Goal: Task Accomplishment & Management: Complete application form

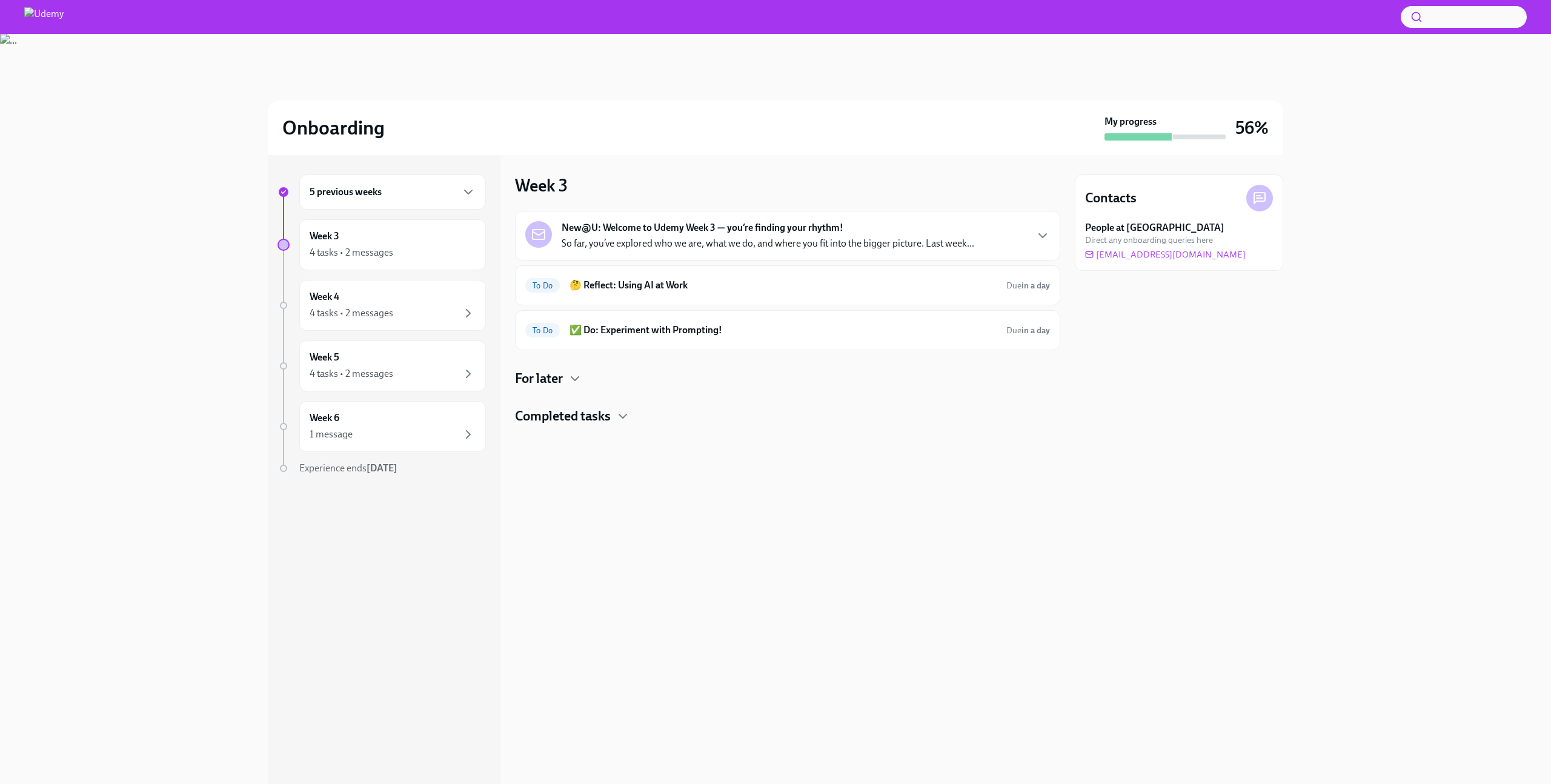
click at [442, 196] on div "5 previous weeks" at bounding box center [392, 192] width 166 height 15
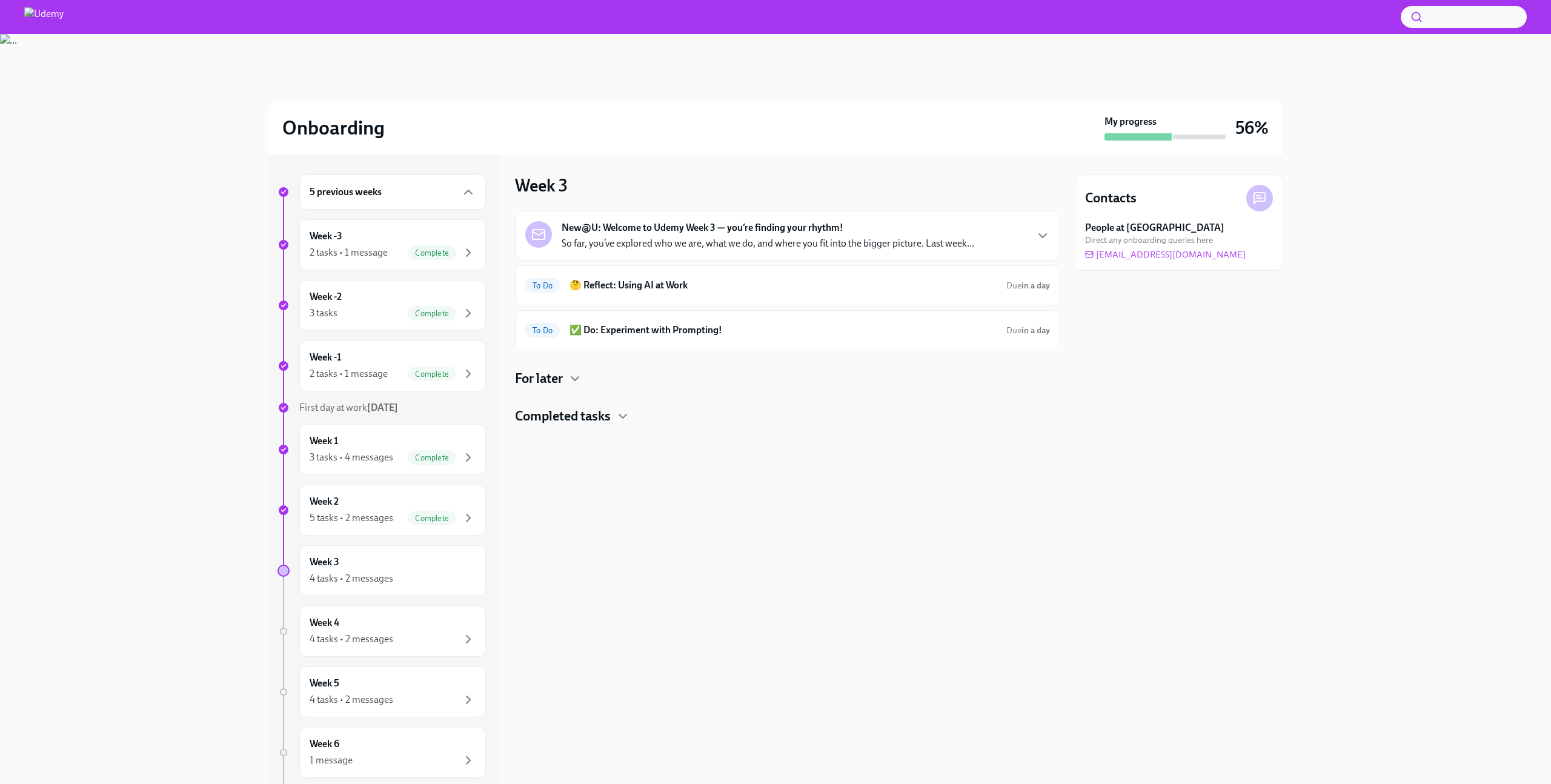
click at [442, 196] on div "5 previous weeks" at bounding box center [392, 192] width 166 height 15
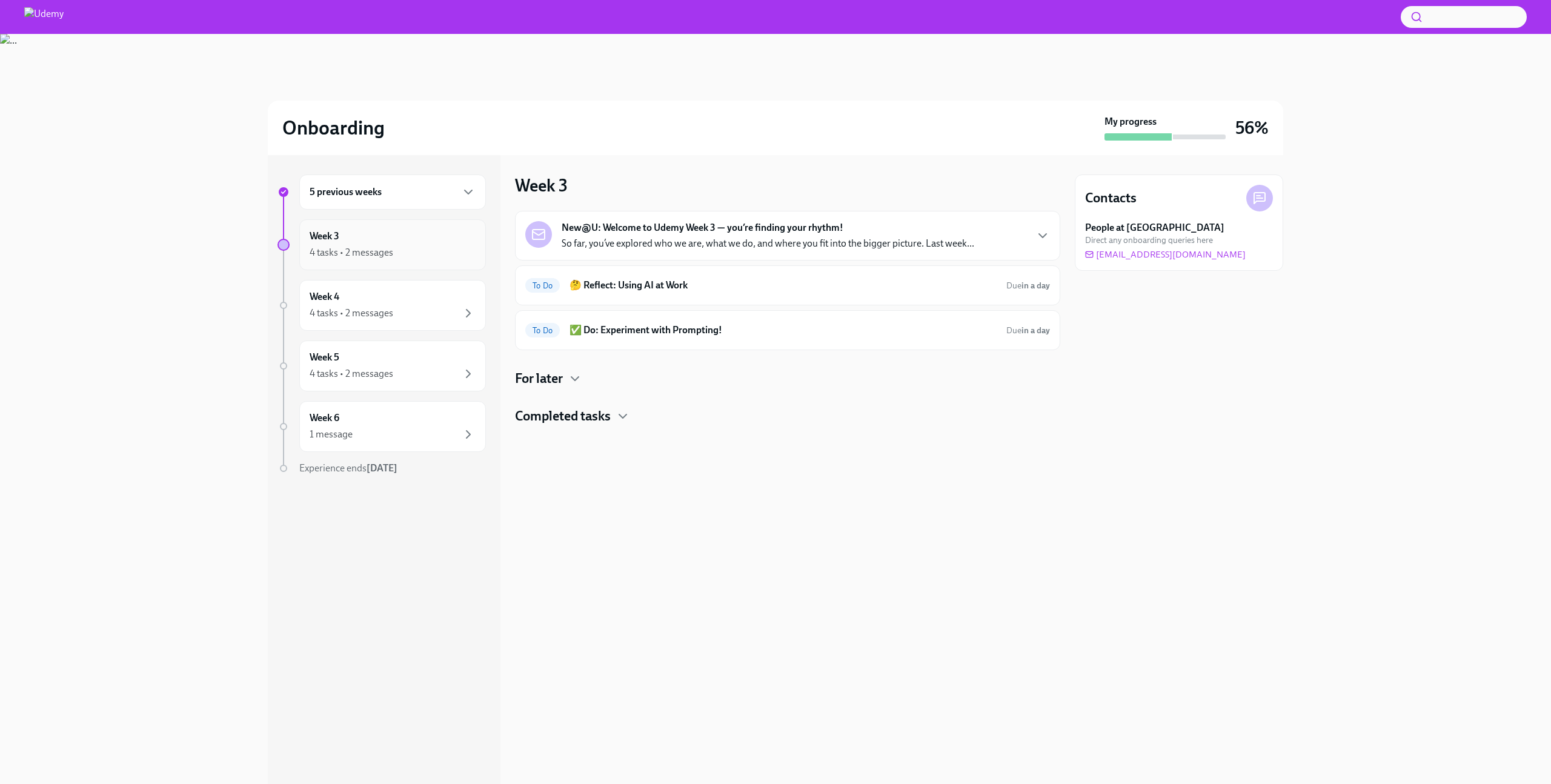
click at [436, 245] on div "4 tasks • 2 messages" at bounding box center [392, 252] width 166 height 15
click at [667, 283] on h6 "🤔 Reflect: Using AI at Work" at bounding box center [783, 285] width 427 height 13
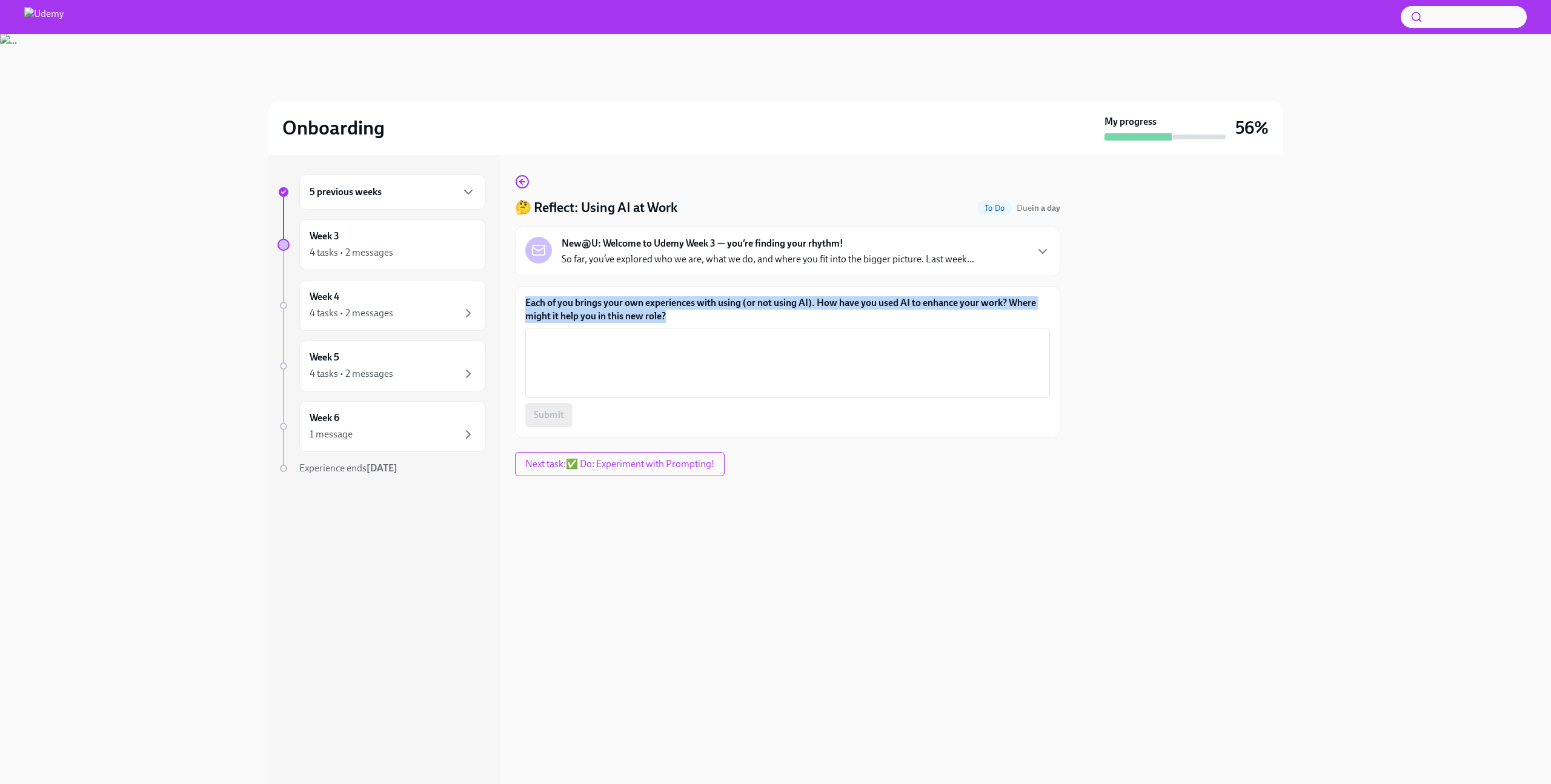
drag, startPoint x: 618, startPoint y: 312, endPoint x: 523, endPoint y: 307, distance: 95.1
click at [523, 307] on div "Each of you brings your own experiences with using (or not using AI). How have …" at bounding box center [788, 362] width 545 height 151
copy label "Each of you brings your own experiences with using (or not using AI). How have …"
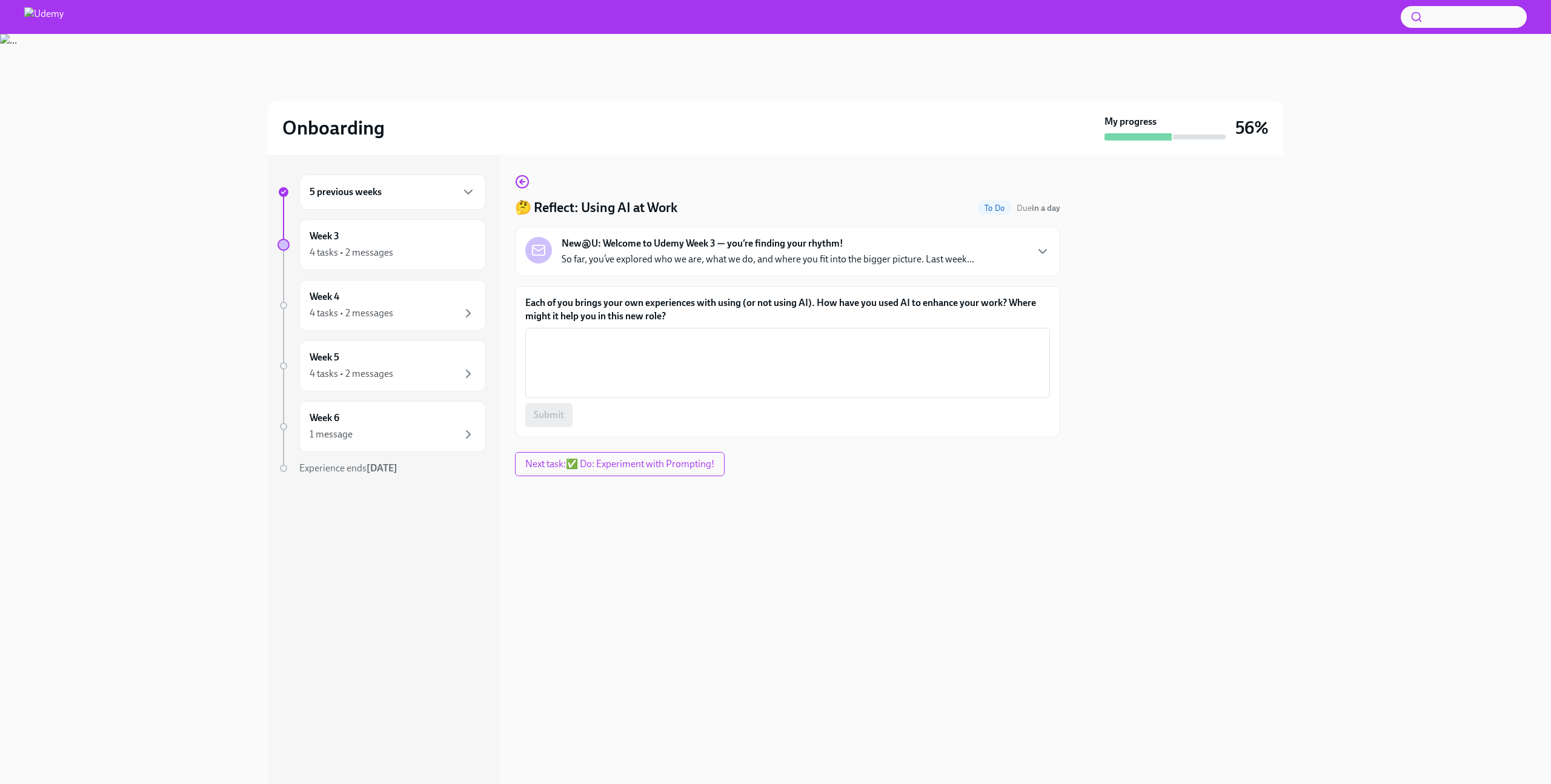
click at [1236, 266] on div at bounding box center [1178, 469] width 209 height 629
click at [827, 356] on textarea "Each of you brings your own experiences with using (or not using AI). How have …" at bounding box center [787, 363] width 510 height 58
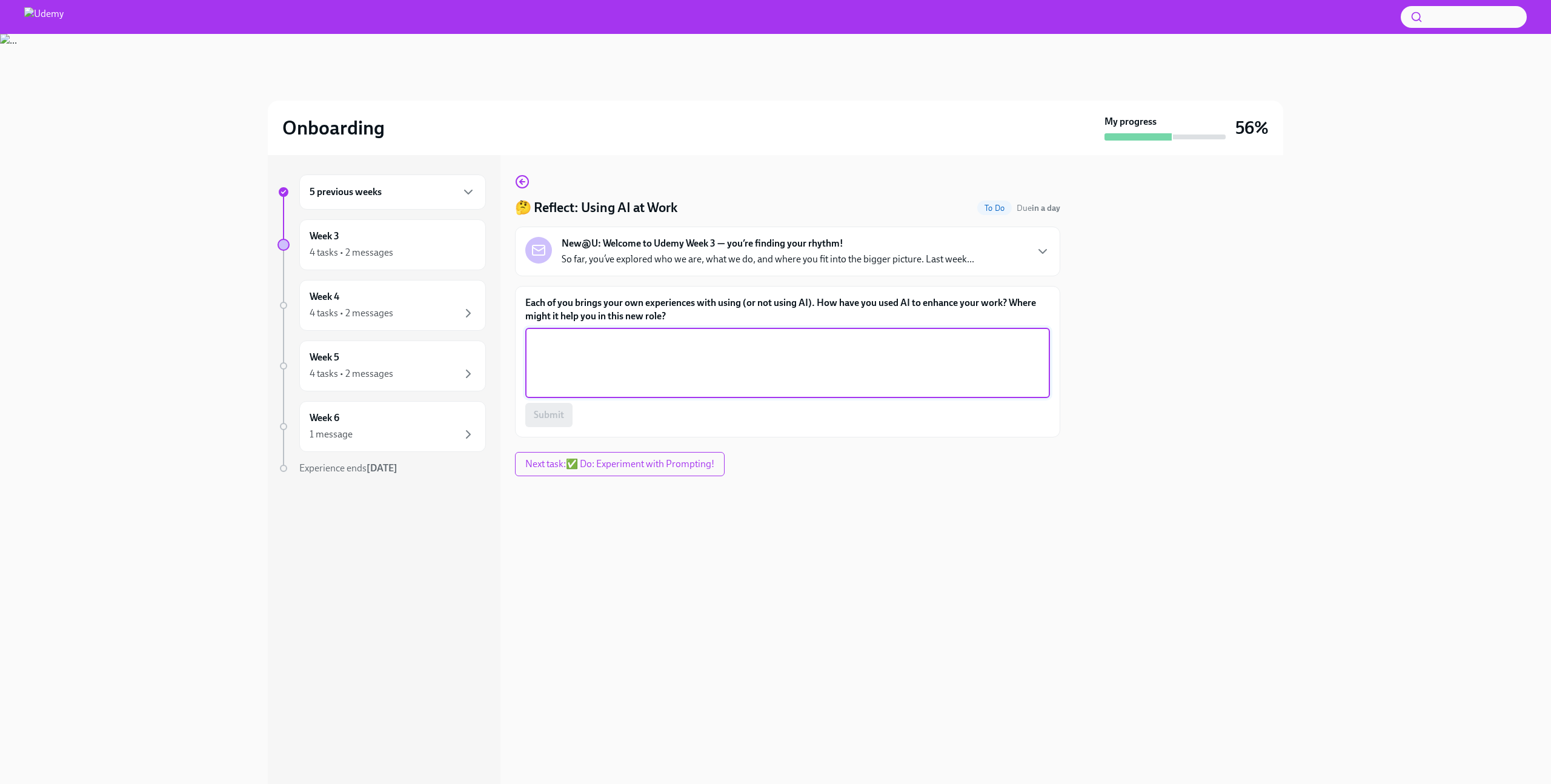
paste textarea "I’ve used AI mostly as a coding assistant—to speed up debugging, generate test …"
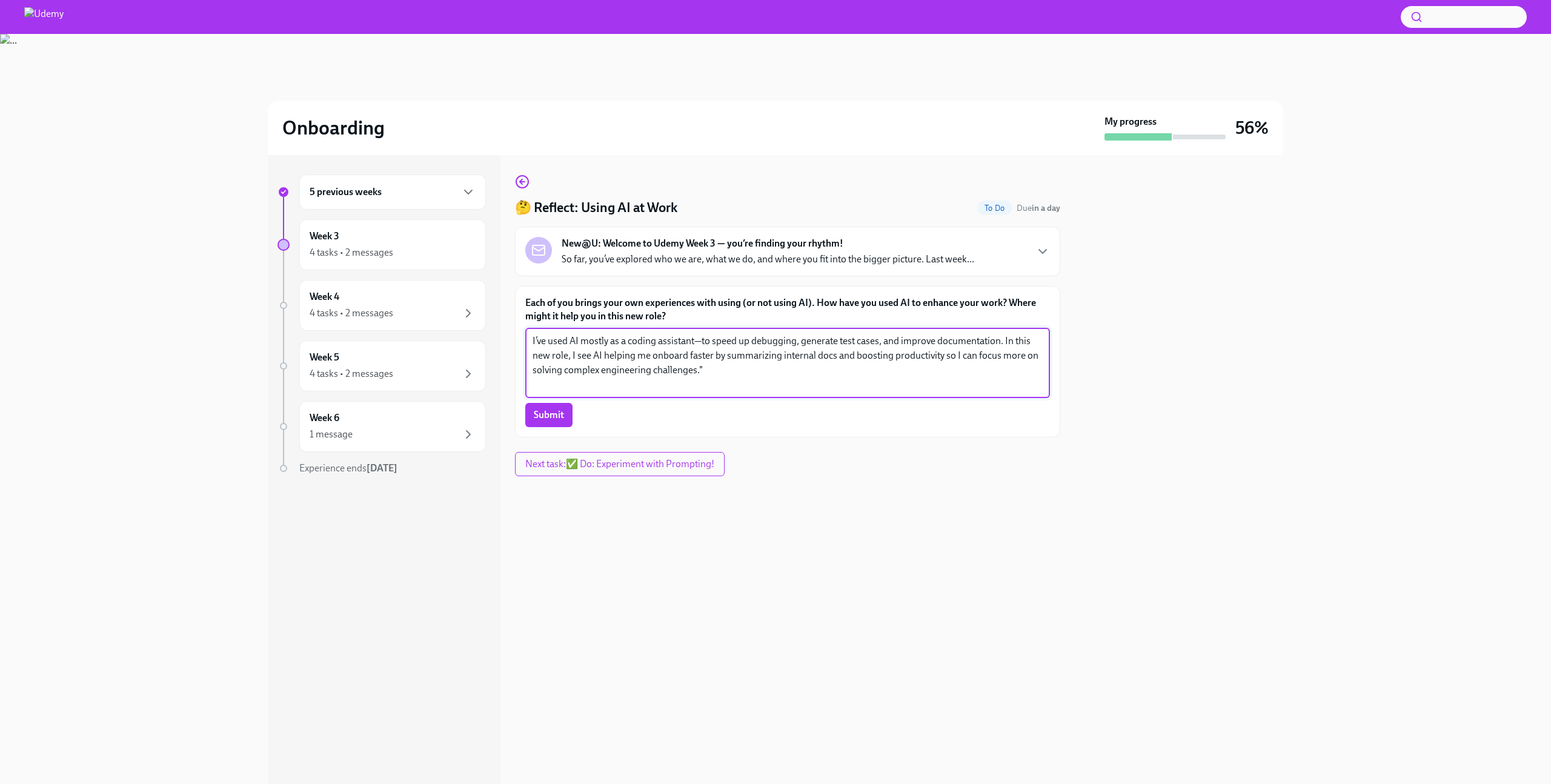
drag, startPoint x: 609, startPoint y: 340, endPoint x: 703, endPoint y: 338, distance: 94.0
click at [703, 338] on textarea "I’ve used AI mostly as a coding assistant—to speed up debugging, generate test …" at bounding box center [787, 363] width 510 height 58
drag, startPoint x: 705, startPoint y: 342, endPoint x: 789, endPoint y: 339, distance: 84.1
click at [789, 339] on textarea "I’ve used AI mostly to speed up debugging, generate test cases, and improve doc…" at bounding box center [787, 363] width 510 height 58
click at [707, 341] on textarea "I’ve used AI mostly to speed up debugging, and improve documentation. In this n…" at bounding box center [787, 363] width 510 height 58
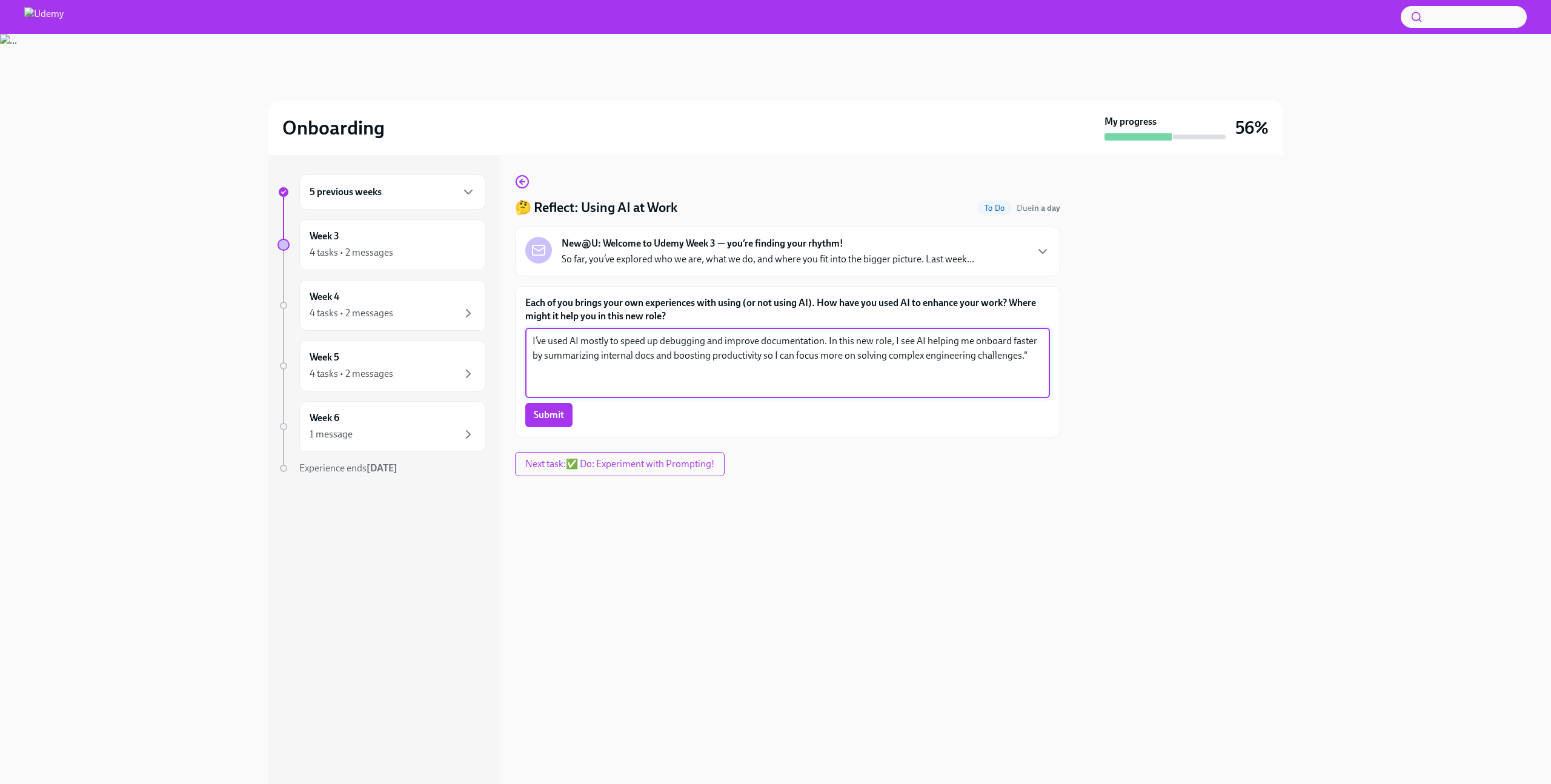
drag, startPoint x: 829, startPoint y: 338, endPoint x: 896, endPoint y: 337, distance: 67.0
click at [896, 337] on textarea "I’ve used AI mostly to speed up debugging and improve documentation. In this ne…" at bounding box center [787, 363] width 510 height 58
type textarea "I’ve used AI mostly to speed up debugging and improve documentation. I see AI h…"
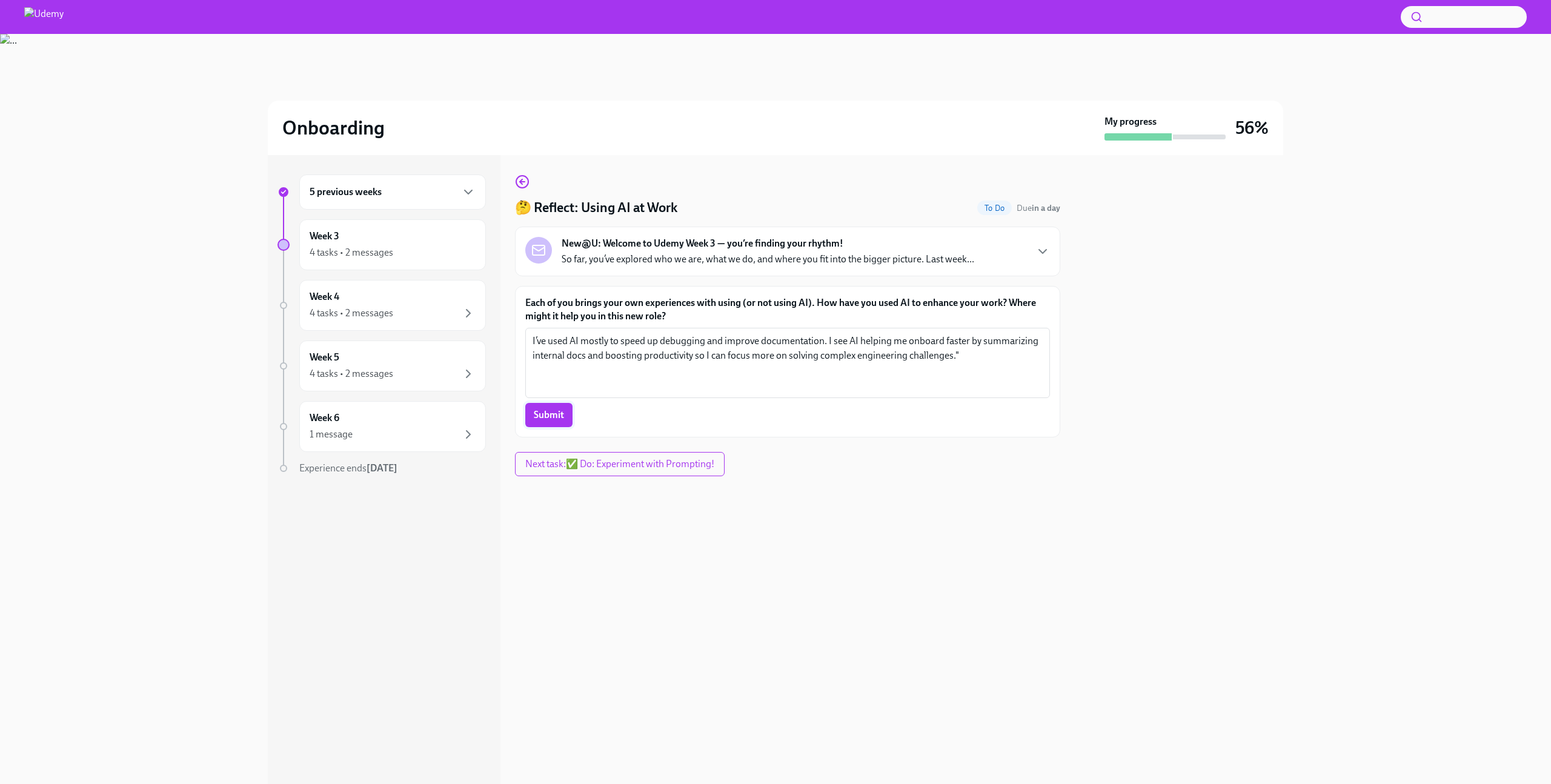
click at [554, 420] on span "Submit" at bounding box center [549, 415] width 30 height 12
click at [599, 467] on span "Next task : ✅ Do: Experiment with Prompting!" at bounding box center [621, 465] width 196 height 12
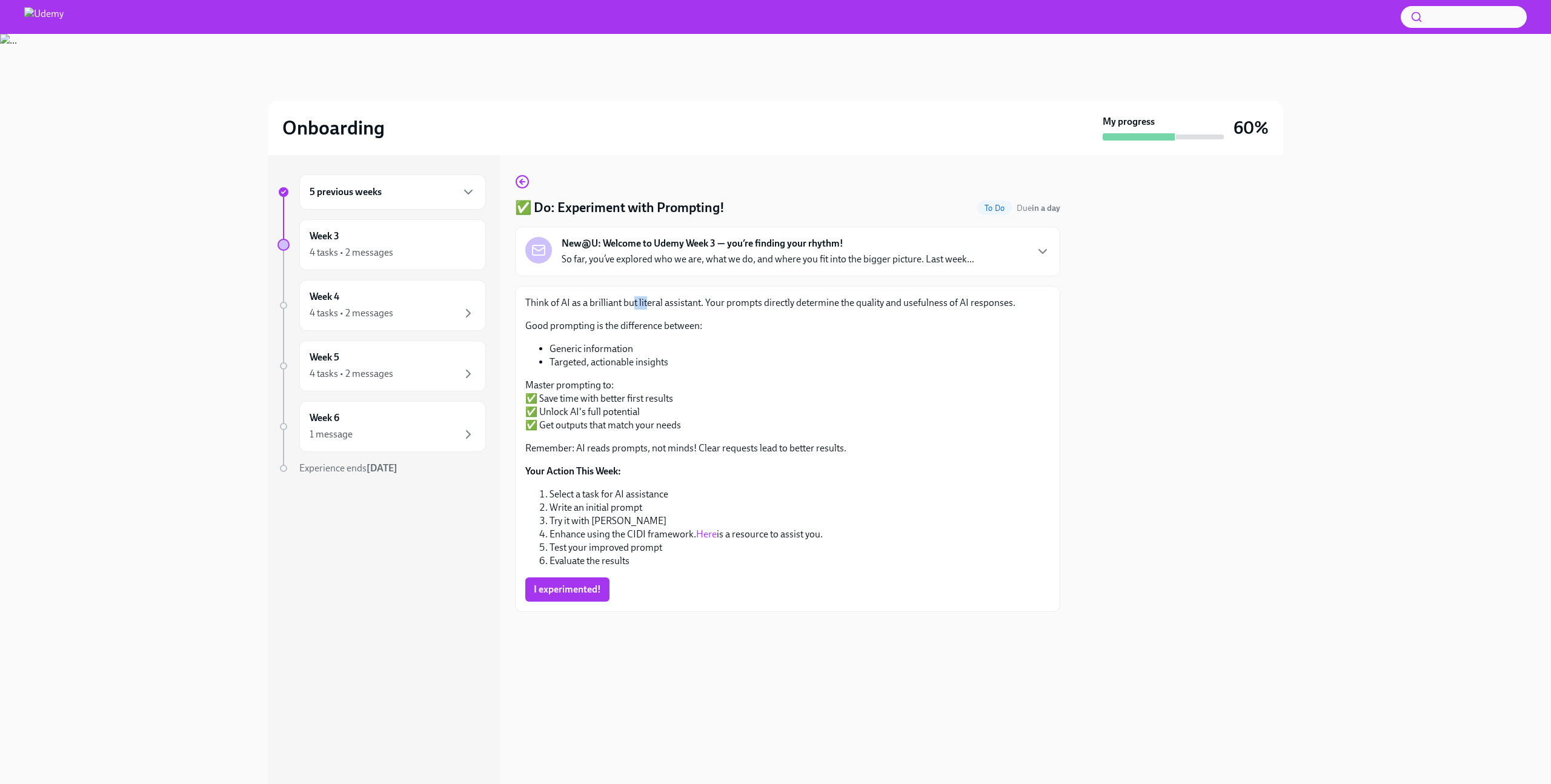
drag, startPoint x: 634, startPoint y: 301, endPoint x: 676, endPoint y: 303, distance: 42.0
click at [668, 303] on p "Think of AI as a brilliant but literal assistant. Your prompts directly determi…" at bounding box center [788, 302] width 525 height 13
drag, startPoint x: 734, startPoint y: 305, endPoint x: 792, endPoint y: 307, distance: 58.0
click at [772, 307] on p "Think of AI as a brilliant but literal assistant. Your prompts directly determi…" at bounding box center [788, 302] width 525 height 13
drag, startPoint x: 843, startPoint y: 305, endPoint x: 910, endPoint y: 304, distance: 67.0
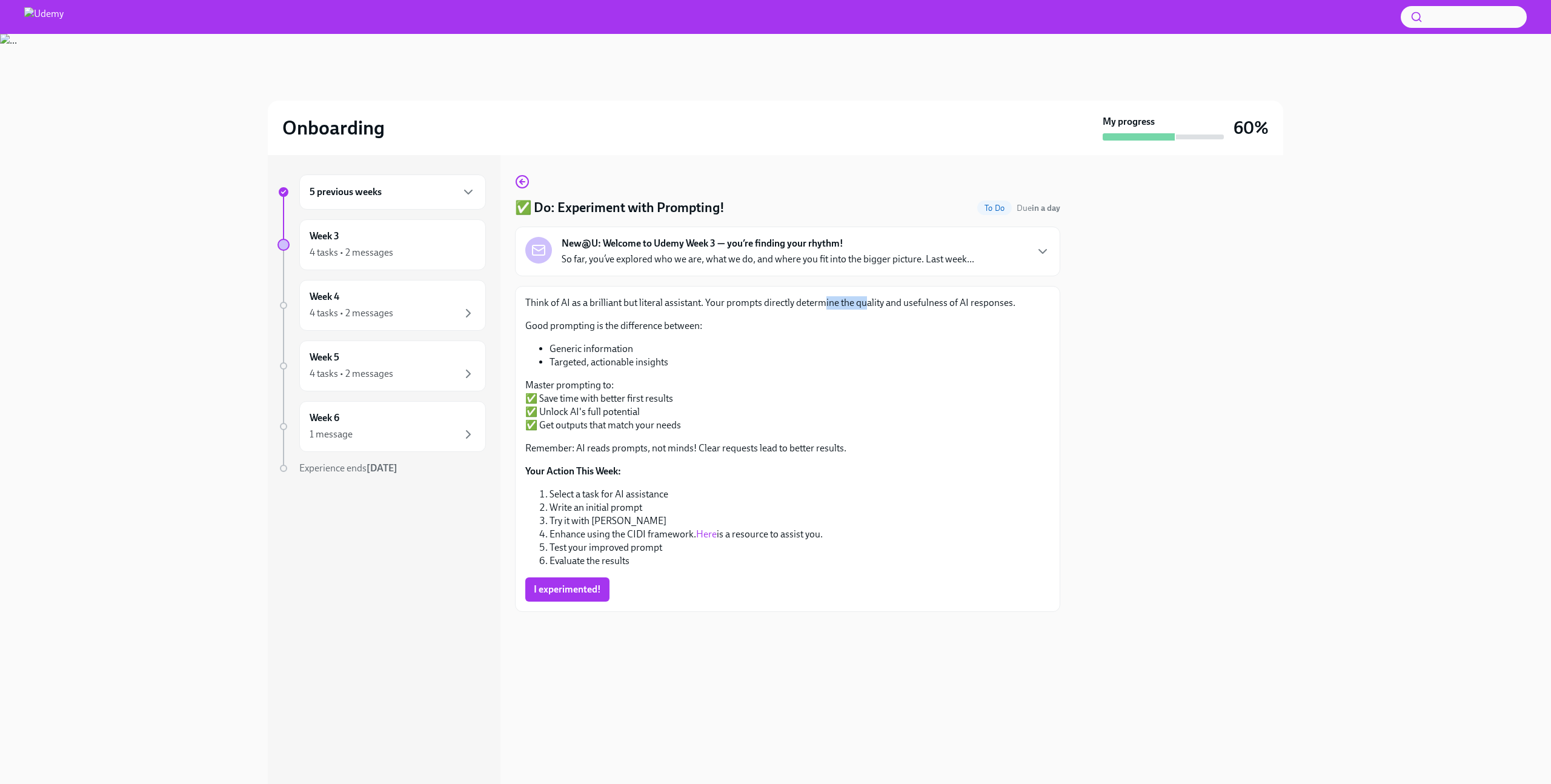
click at [893, 305] on p "Think of AI as a brilliant but literal assistant. Your prompts directly determi…" at bounding box center [788, 302] width 525 height 13
drag, startPoint x: 947, startPoint y: 307, endPoint x: 1005, endPoint y: 304, distance: 58.1
click at [986, 307] on p "Think of AI as a brilliant but literal assistant. Your prompts directly determi…" at bounding box center [788, 302] width 525 height 13
drag, startPoint x: 592, startPoint y: 326, endPoint x: 601, endPoint y: 326, distance: 9.0
click at [596, 326] on p "Good prompting is the difference between:" at bounding box center [788, 326] width 525 height 13
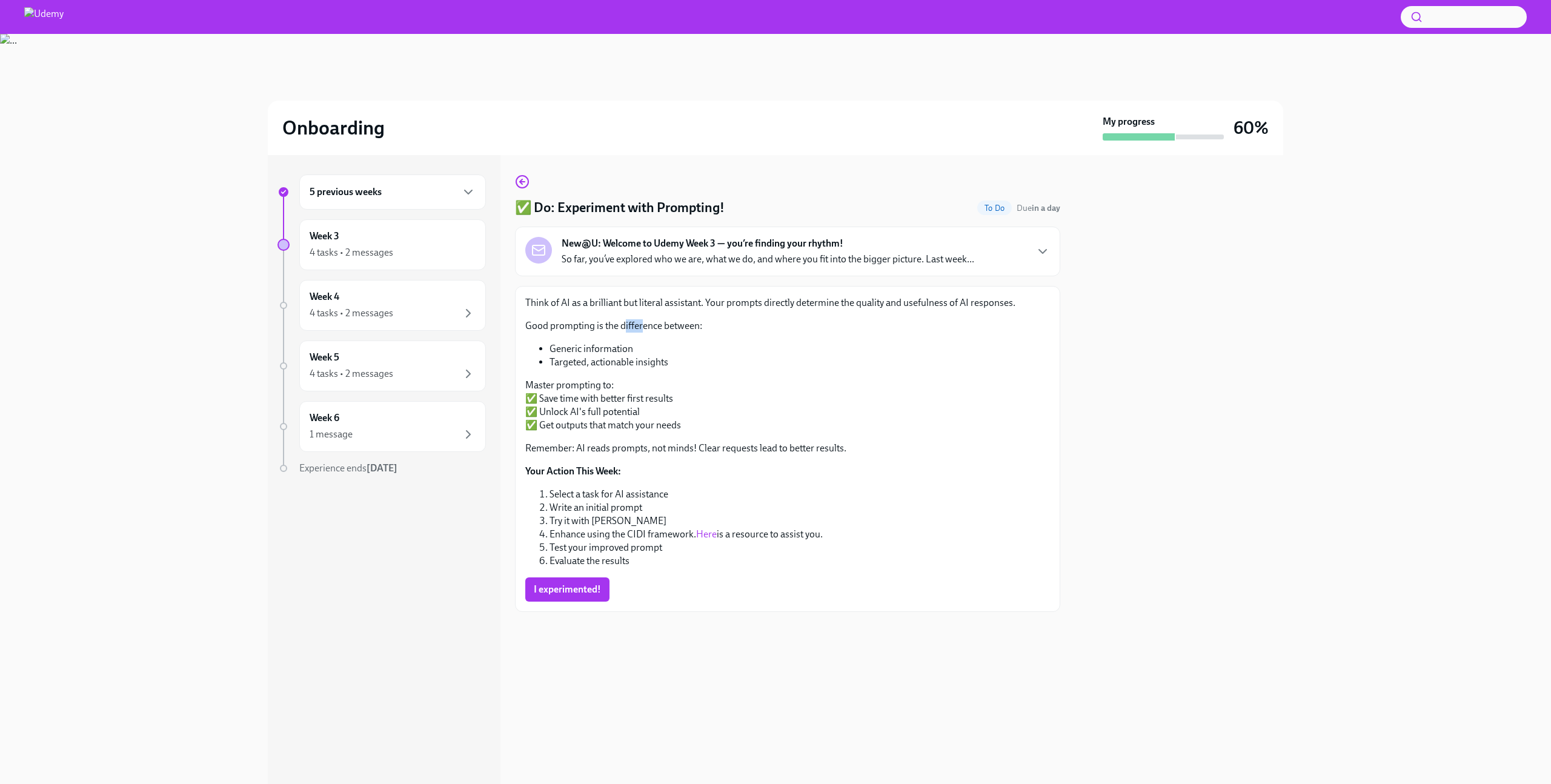
drag, startPoint x: 625, startPoint y: 328, endPoint x: 698, endPoint y: 328, distance: 73.0
click at [685, 328] on p "Good prompting is the difference between:" at bounding box center [788, 326] width 525 height 13
drag, startPoint x: 561, startPoint y: 351, endPoint x: 629, endPoint y: 356, distance: 68.2
click at [622, 355] on ul "Generic information Targeted, actionable insights" at bounding box center [788, 355] width 525 height 27
drag, startPoint x: 620, startPoint y: 365, endPoint x: 658, endPoint y: 368, distance: 38.1
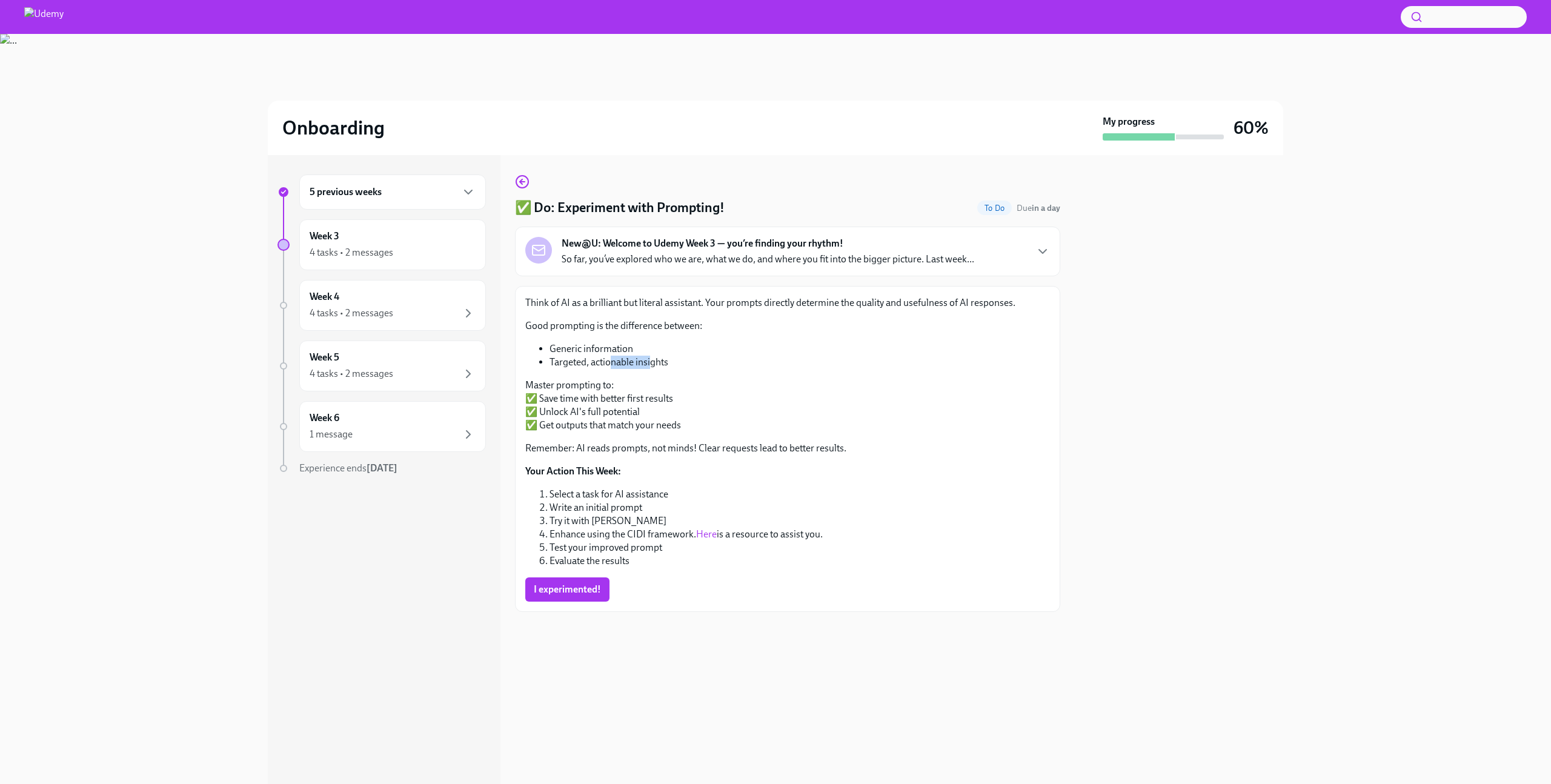
click at [651, 366] on li "Targeted, actionable insights" at bounding box center [800, 362] width 501 height 13
drag, startPoint x: 574, startPoint y: 387, endPoint x: 616, endPoint y: 386, distance: 42.0
click at [609, 387] on p "Master prompting to: ✅ Save time with better first results ✅ Unlock AI's full p…" at bounding box center [788, 405] width 525 height 53
drag, startPoint x: 585, startPoint y: 394, endPoint x: 669, endPoint y: 398, distance: 84.1
click at [661, 398] on p "Master prompting to: ✅ Save time with better first results ✅ Unlock AI's full p…" at bounding box center [788, 405] width 525 height 53
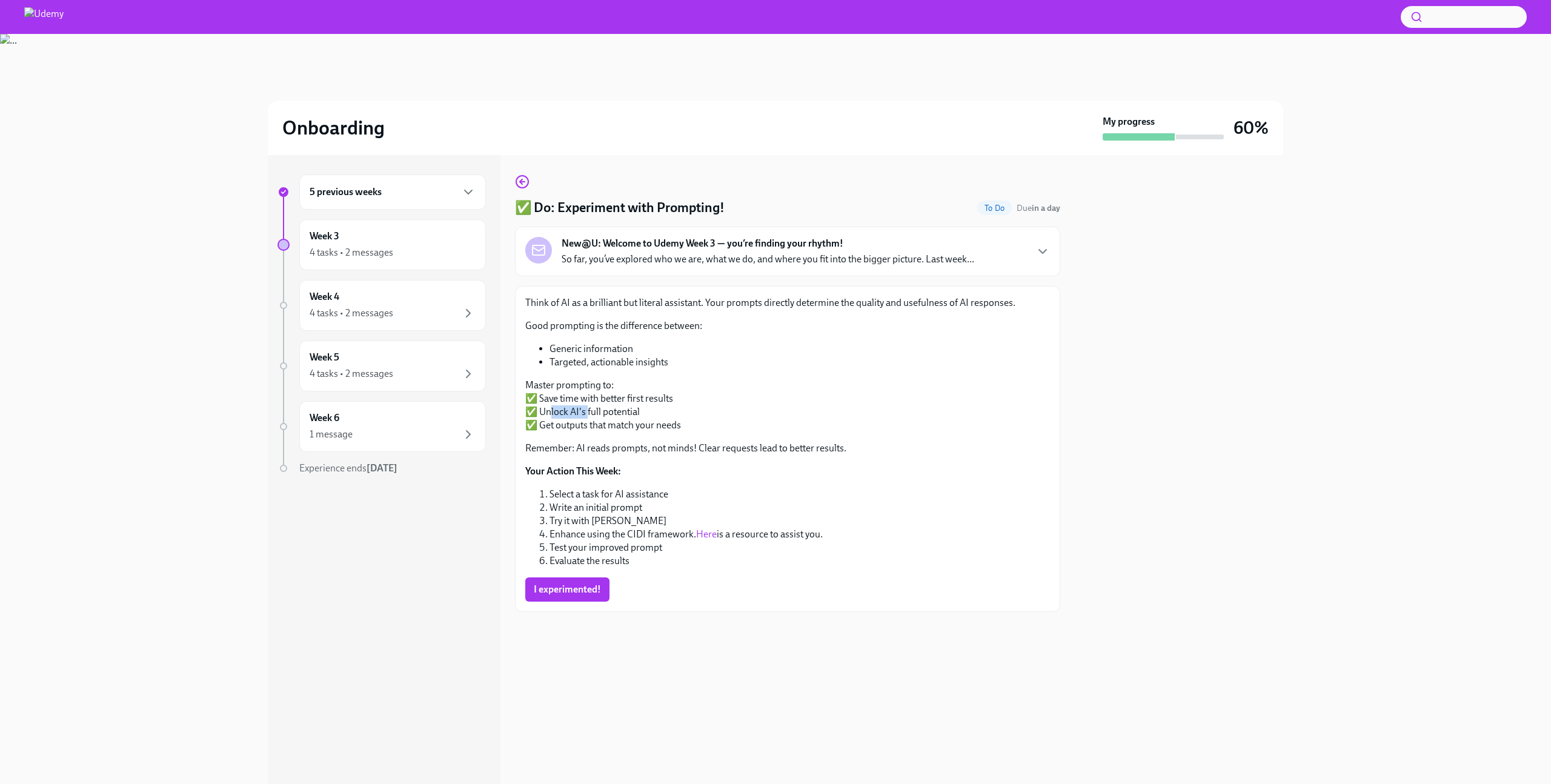
drag, startPoint x: 547, startPoint y: 412, endPoint x: 619, endPoint y: 413, distance: 72.0
click at [590, 413] on p "Master prompting to: ✅ Save time with better first results ✅ Unlock AI's full p…" at bounding box center [788, 405] width 525 height 53
drag, startPoint x: 588, startPoint y: 425, endPoint x: 654, endPoint y: 437, distance: 67.1
click at [618, 428] on p "Master prompting to: ✅ Save time with better first results ✅ Unlock AI's full p…" at bounding box center [788, 405] width 525 height 53
drag, startPoint x: 617, startPoint y: 450, endPoint x: 708, endPoint y: 450, distance: 91.0
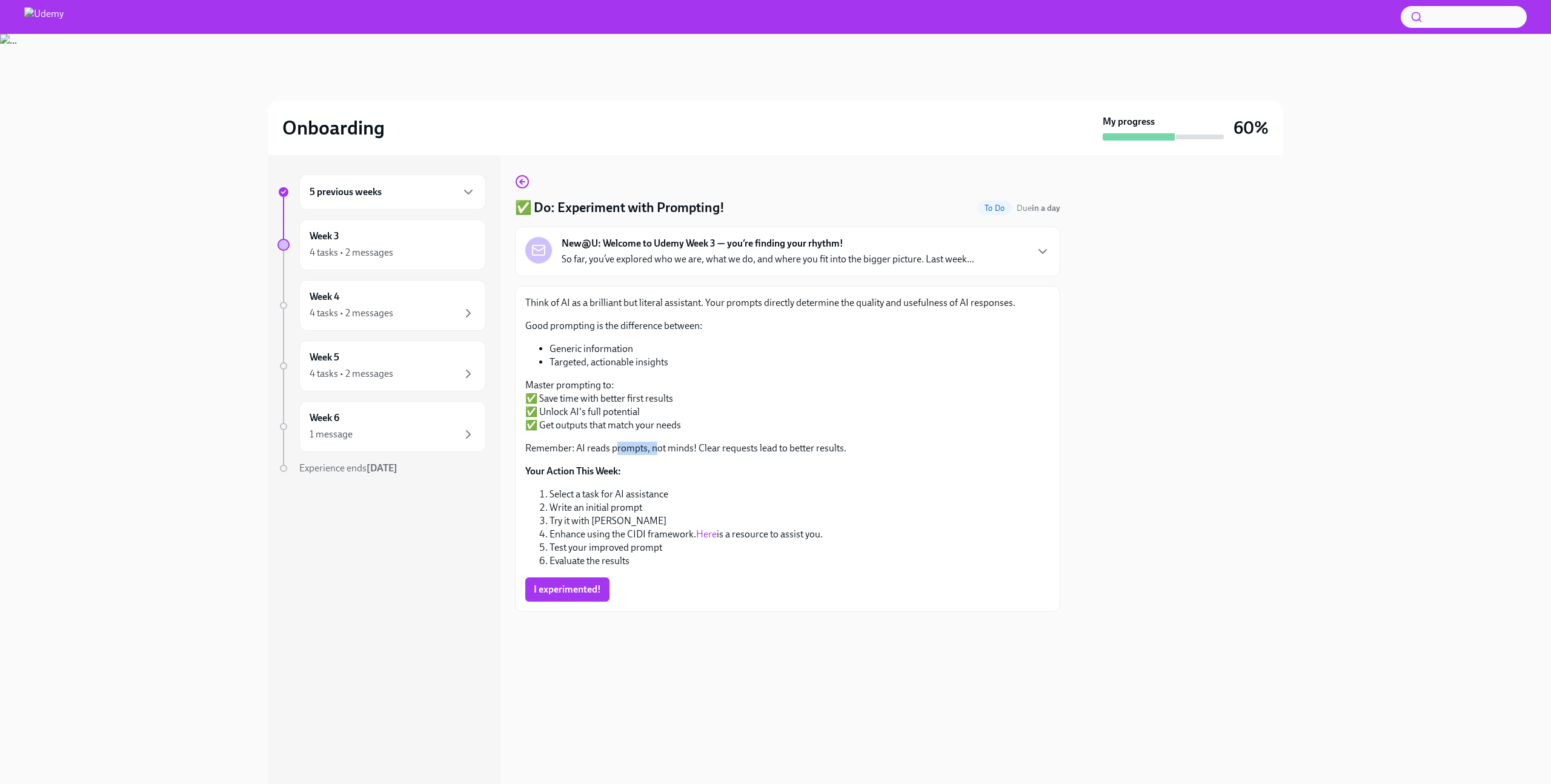
click at [676, 450] on p "Remember: AI reads prompts, not minds! Clear requests lead to better results." at bounding box center [788, 448] width 525 height 13
click at [598, 494] on li "Select a task for AI assistance" at bounding box center [800, 494] width 501 height 13
click at [618, 510] on li "Write an initial prompt" at bounding box center [800, 508] width 501 height 13
drag, startPoint x: 573, startPoint y: 522, endPoint x: 612, endPoint y: 523, distance: 39.0
click at [606, 523] on li "Try it with Toqan" at bounding box center [800, 521] width 501 height 13
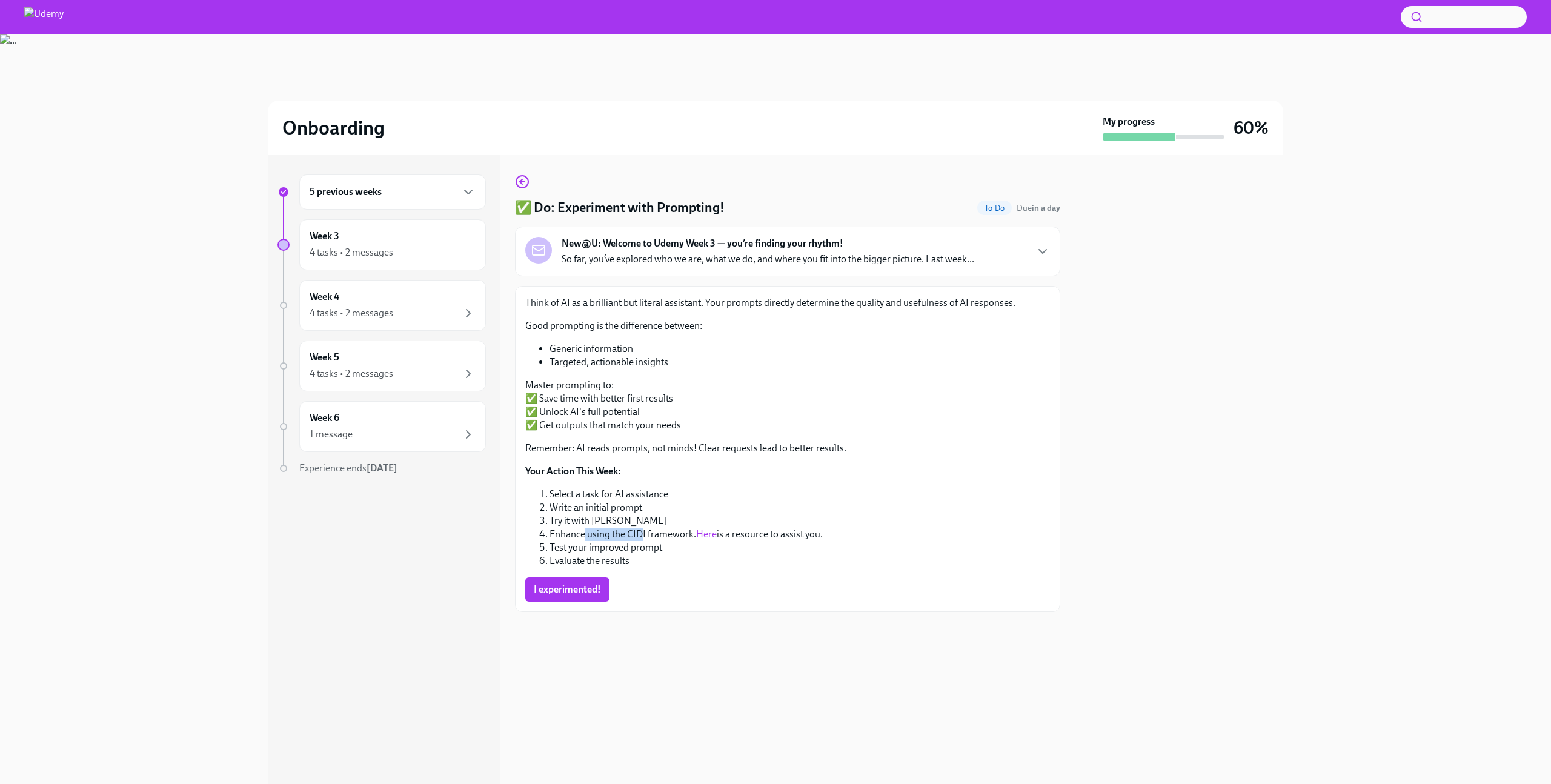
drag, startPoint x: 584, startPoint y: 540, endPoint x: 651, endPoint y: 538, distance: 67.0
click at [645, 538] on li "Enhance using the CIDI framework. Here is a resource to assist you." at bounding box center [800, 534] width 501 height 13
click at [717, 532] on link "Here" at bounding box center [706, 534] width 20 height 12
click at [582, 591] on span "I experimented!" at bounding box center [568, 590] width 67 height 12
click at [522, 180] on icon "button" at bounding box center [521, 182] width 2 height 5
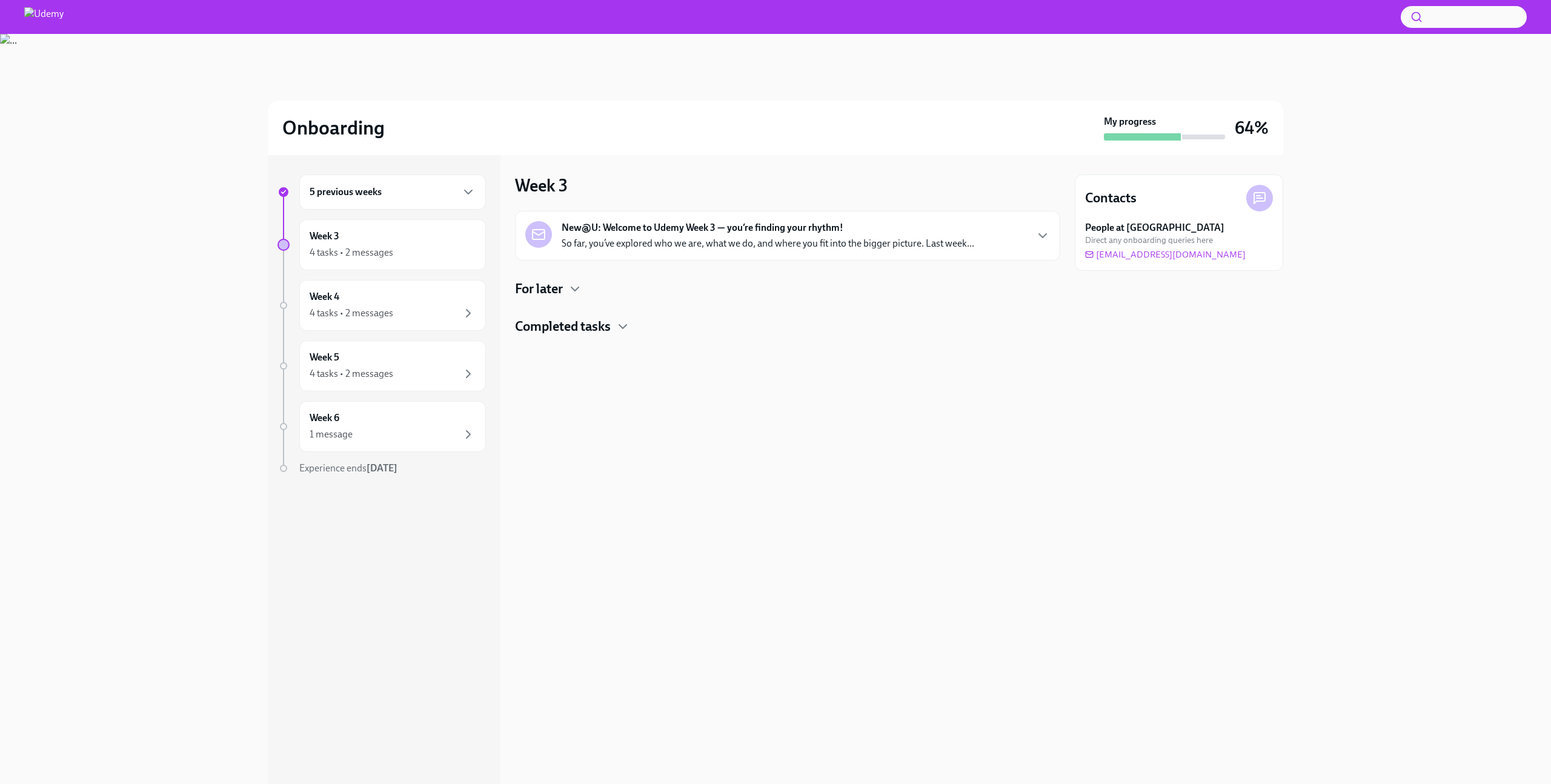
click at [559, 288] on h4 "For later" at bounding box center [539, 288] width 48 height 18
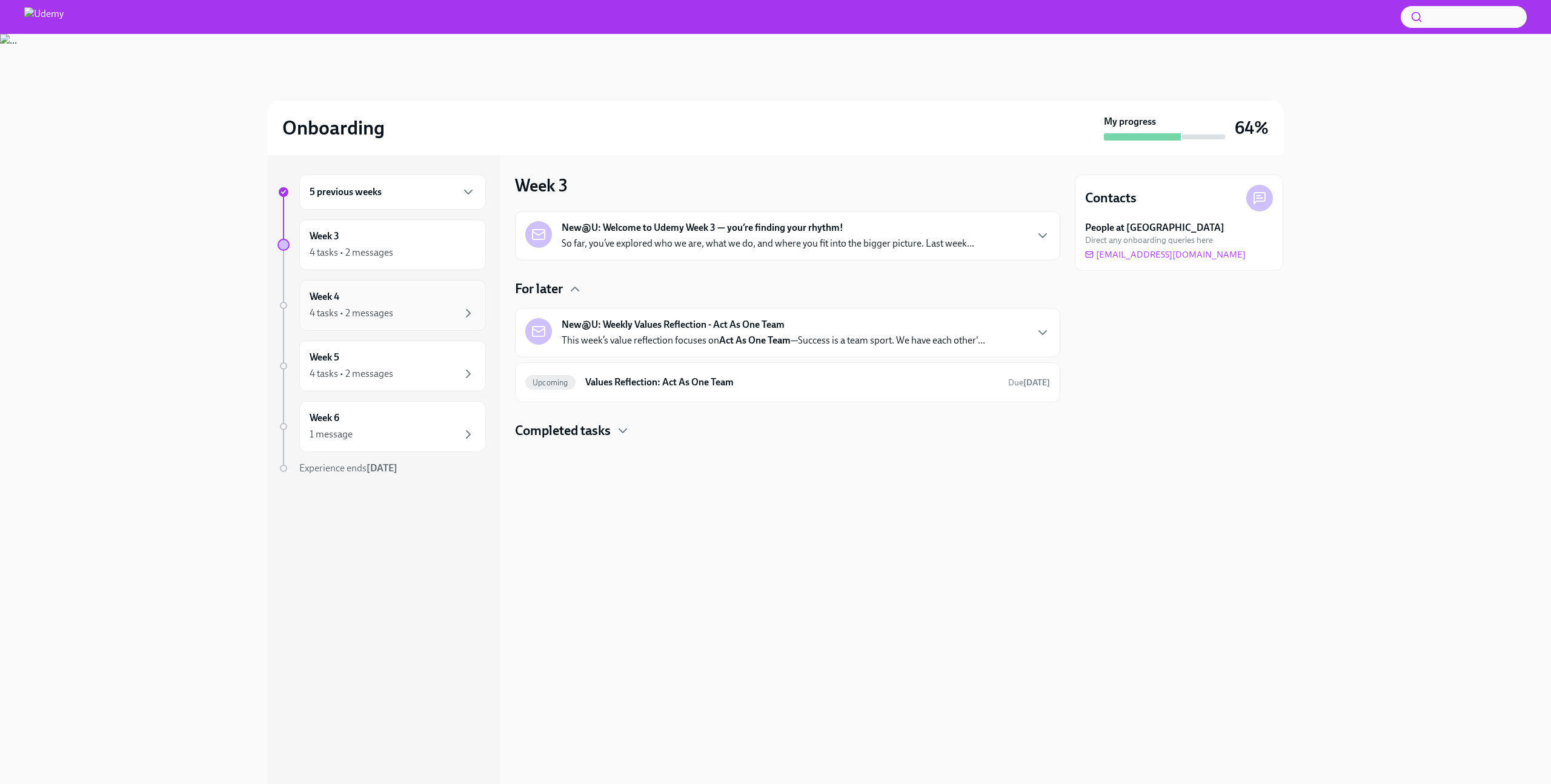
click at [423, 309] on div "4 tasks • 2 messages" at bounding box center [392, 313] width 166 height 15
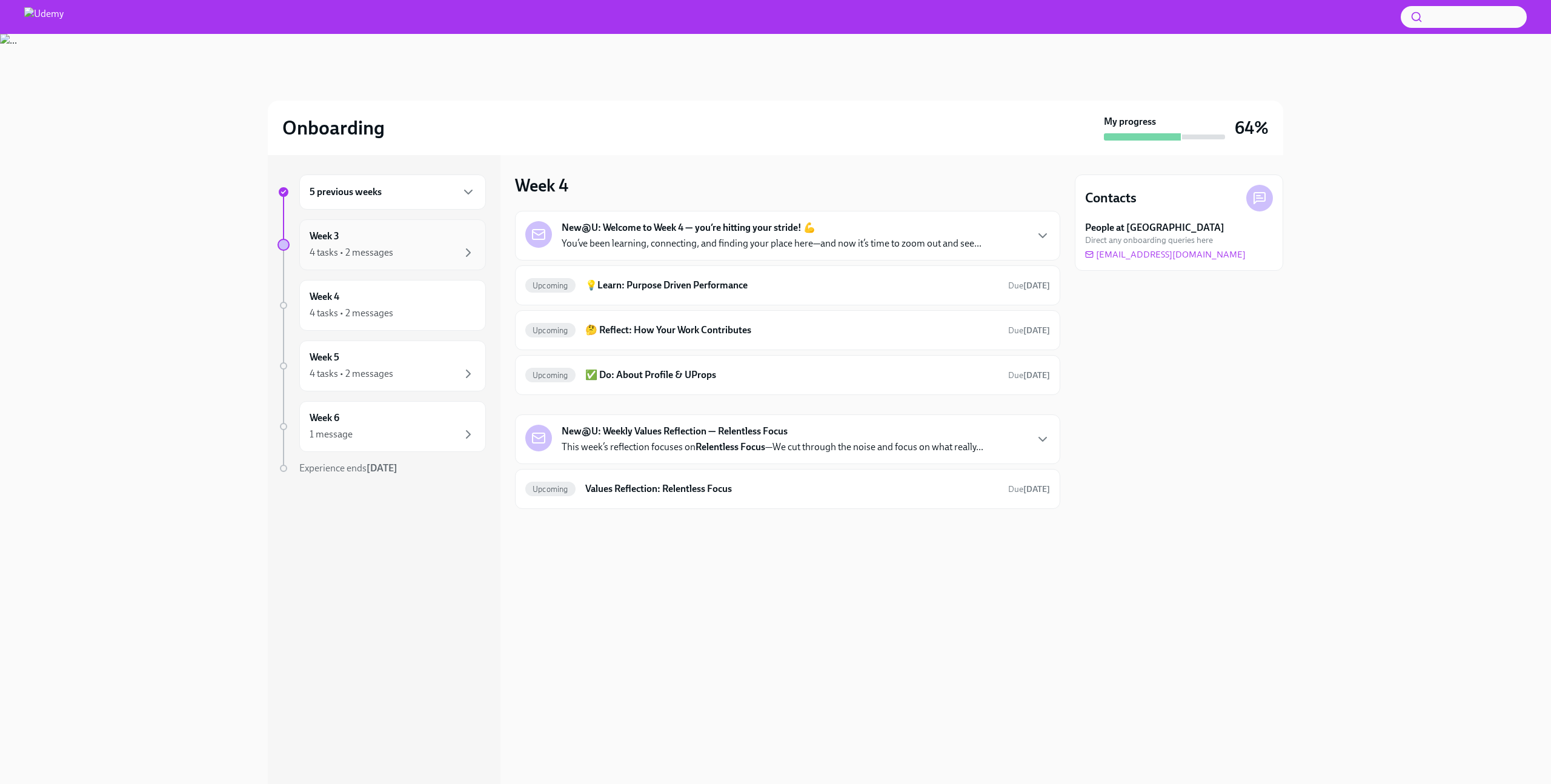
click at [431, 244] on div "Week 3 4 tasks • 2 messages" at bounding box center [392, 244] width 166 height 30
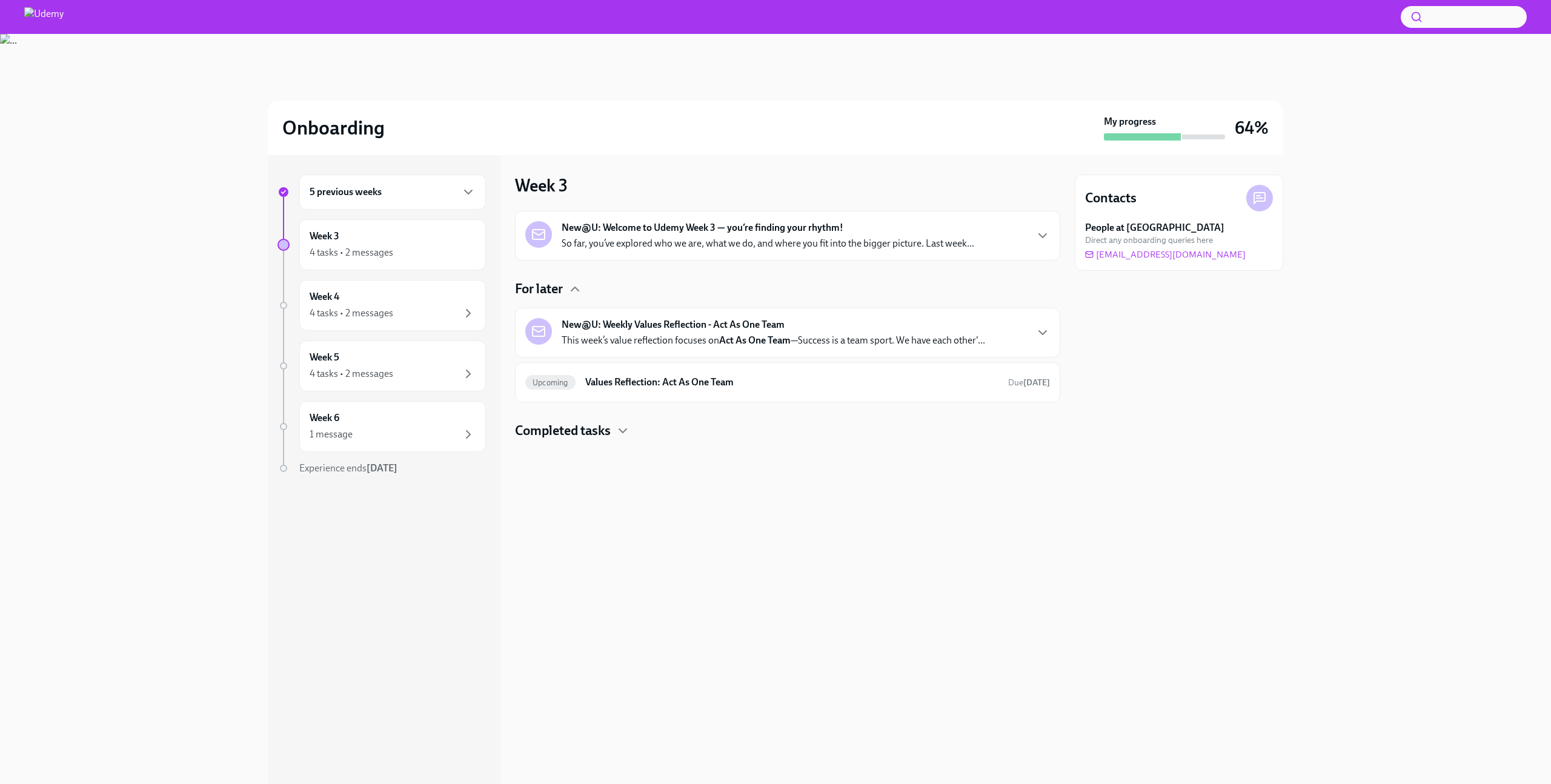
click at [600, 433] on h4 "Completed tasks" at bounding box center [563, 430] width 96 height 18
click at [663, 383] on h6 "Values Reflection: Act As One Team" at bounding box center [792, 382] width 413 height 13
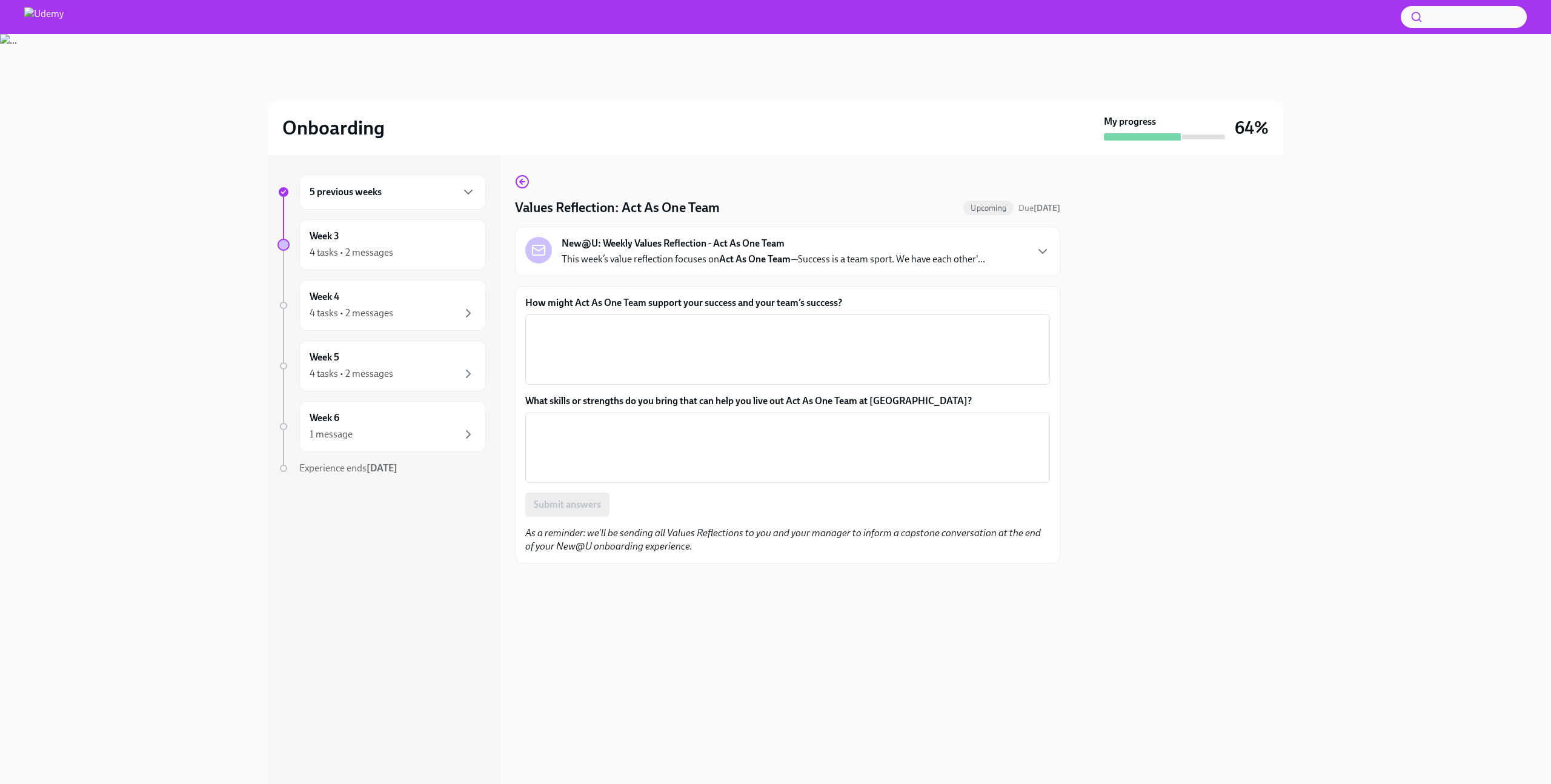
click at [617, 300] on label "How might Act As One Team support your success and your team’s success?" at bounding box center [788, 302] width 525 height 13
click at [617, 320] on textarea "How might Act As One Team support your success and your team’s success?" at bounding box center [787, 349] width 510 height 58
click at [617, 300] on label "How might Act As One Team support your success and your team’s success?" at bounding box center [788, 302] width 525 height 13
click at [617, 320] on textarea "How might Act As One Team support your success and your team’s success?" at bounding box center [787, 349] width 510 height 58
click at [617, 300] on label "How might Act As One Team support your success and your team’s success?" at bounding box center [788, 302] width 525 height 13
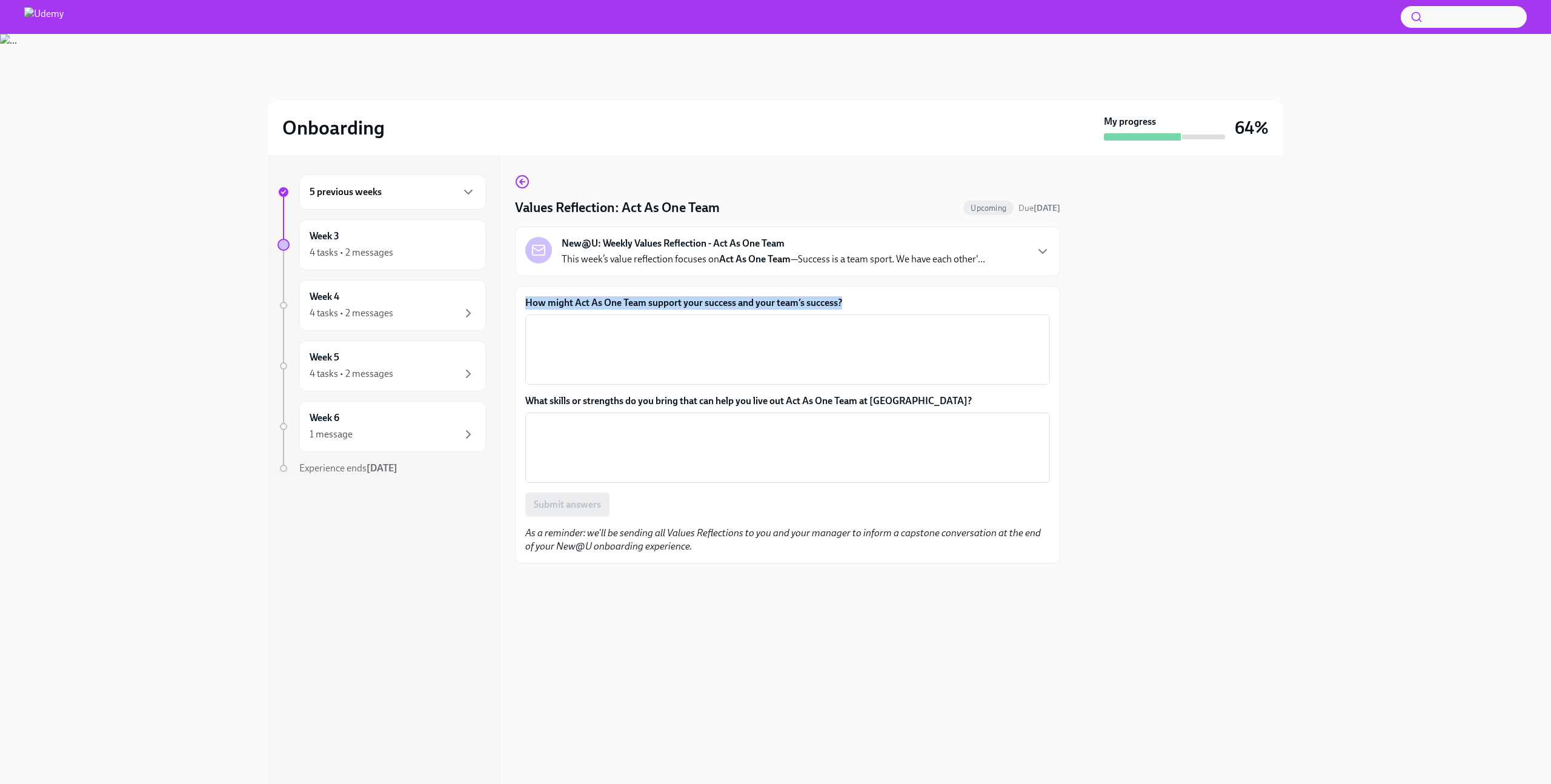
click at [617, 320] on textarea "How might Act As One Team support your success and your team’s success?" at bounding box center [787, 349] width 510 height 58
copy label "How might Act As One Team support your success and your team’s success?"
click at [521, 181] on icon "button" at bounding box center [522, 181] width 15 height 15
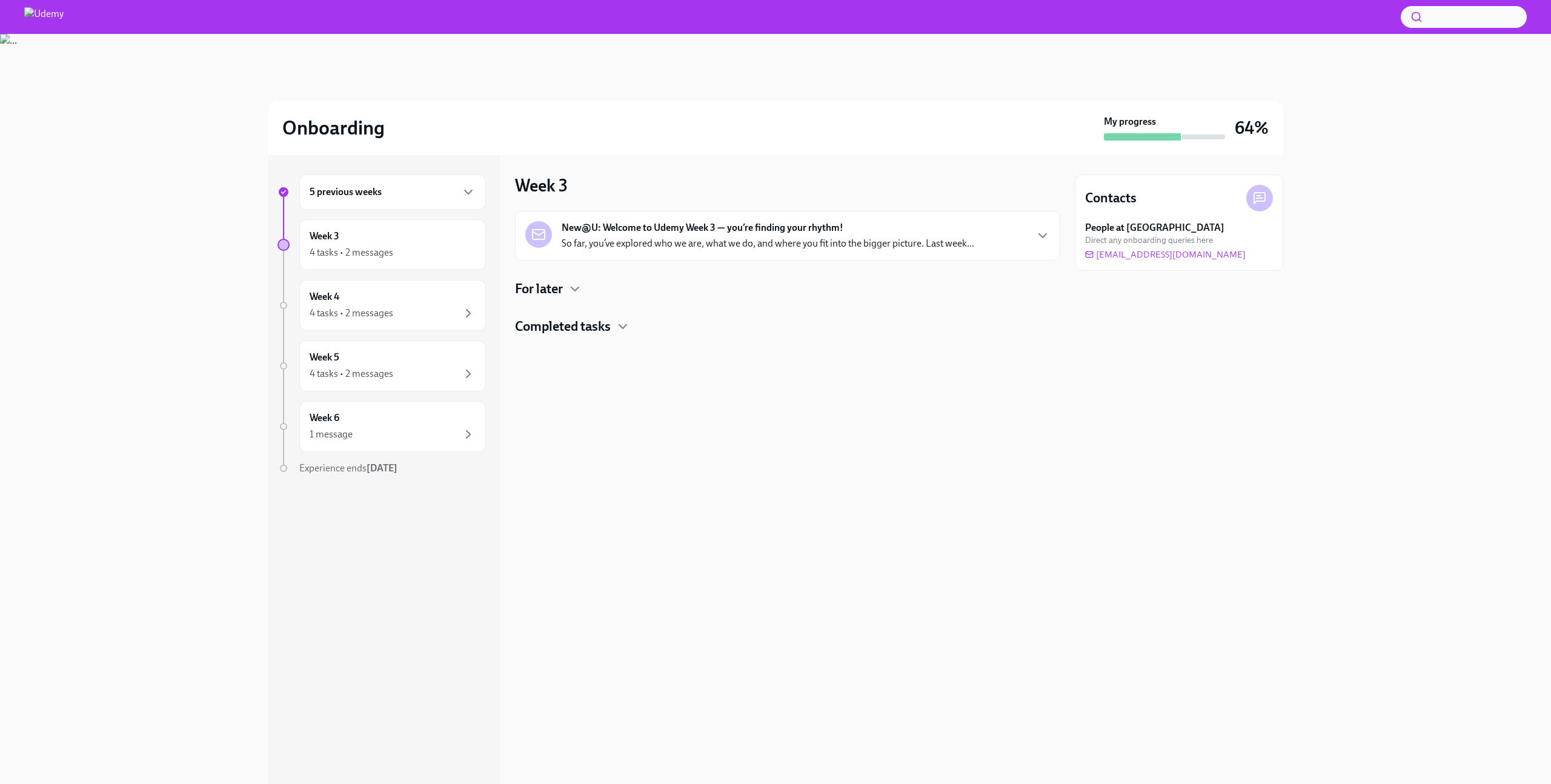
click at [680, 242] on p "So far, you’ve explored who we are, what we do, and where you fit into the bigg…" at bounding box center [768, 243] width 412 height 13
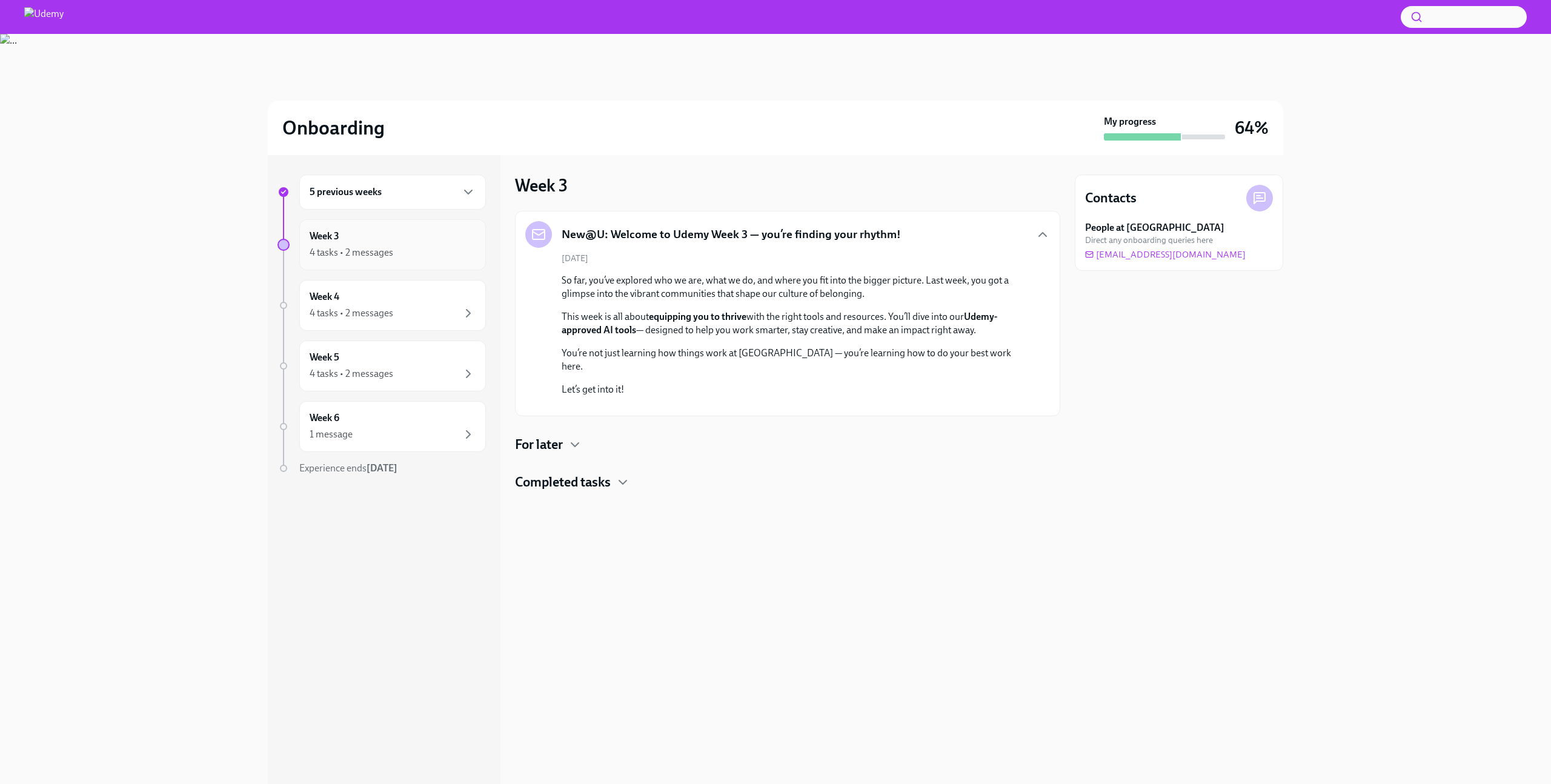
click at [383, 248] on div "4 tasks • 2 messages" at bounding box center [351, 252] width 84 height 13
click at [398, 242] on div "Week 3 4 tasks • 2 messages" at bounding box center [392, 244] width 166 height 30
click at [407, 194] on div "5 previous weeks" at bounding box center [392, 192] width 166 height 15
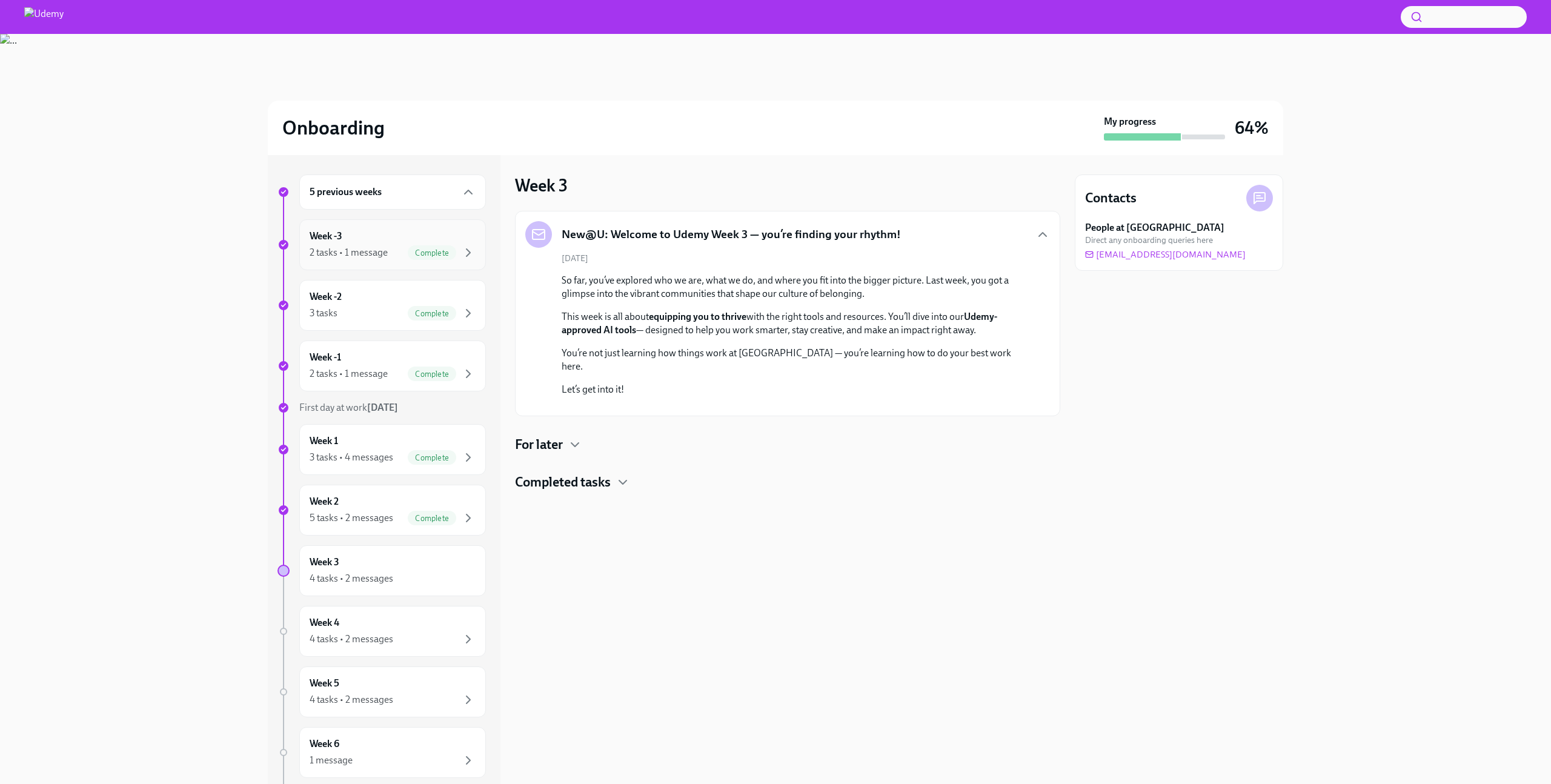
click at [357, 248] on div "2 tasks • 1 message" at bounding box center [348, 252] width 78 height 13
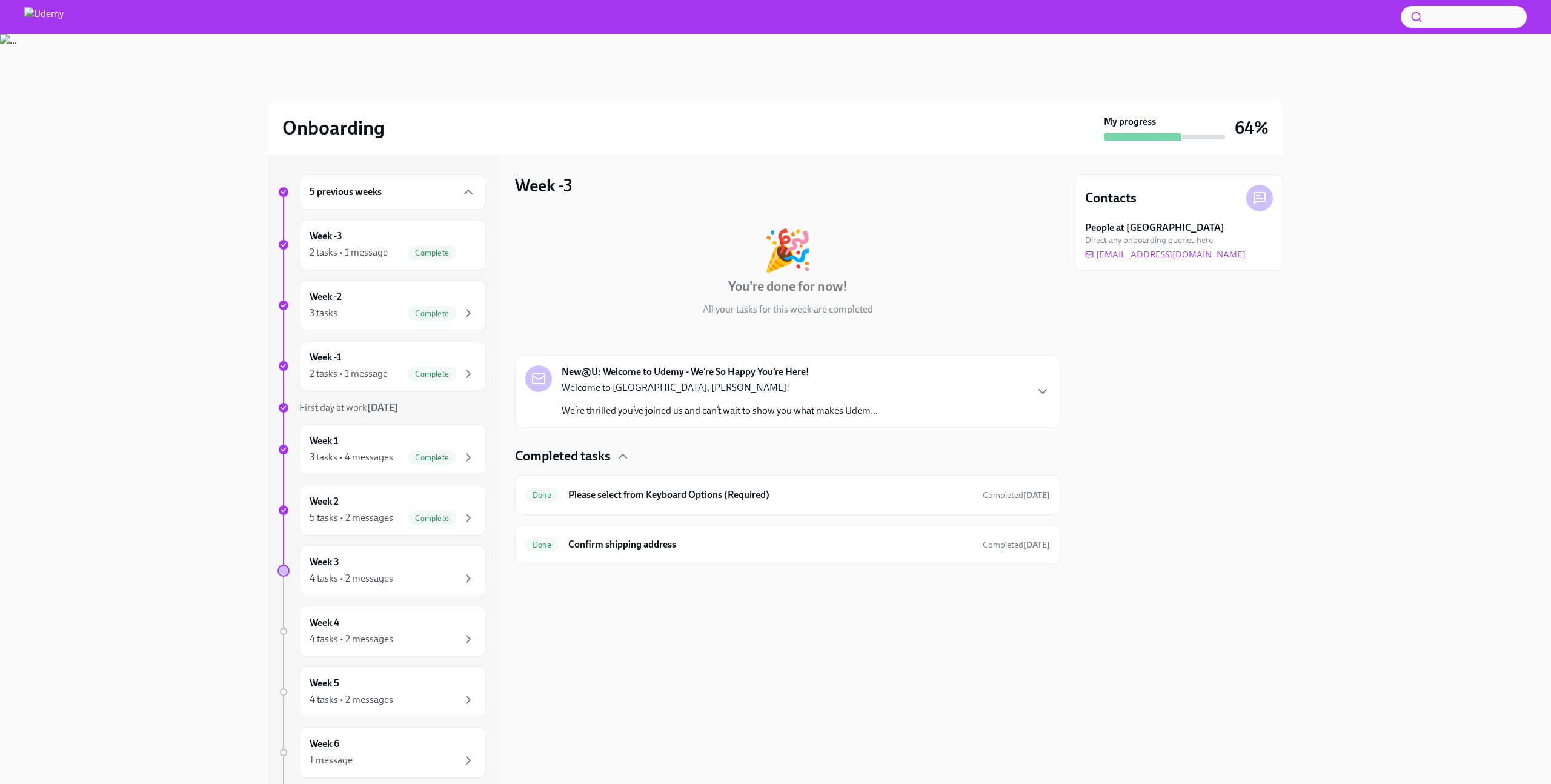
click at [730, 383] on p "Welcome to Udemy, Fatih!" at bounding box center [719, 387] width 316 height 13
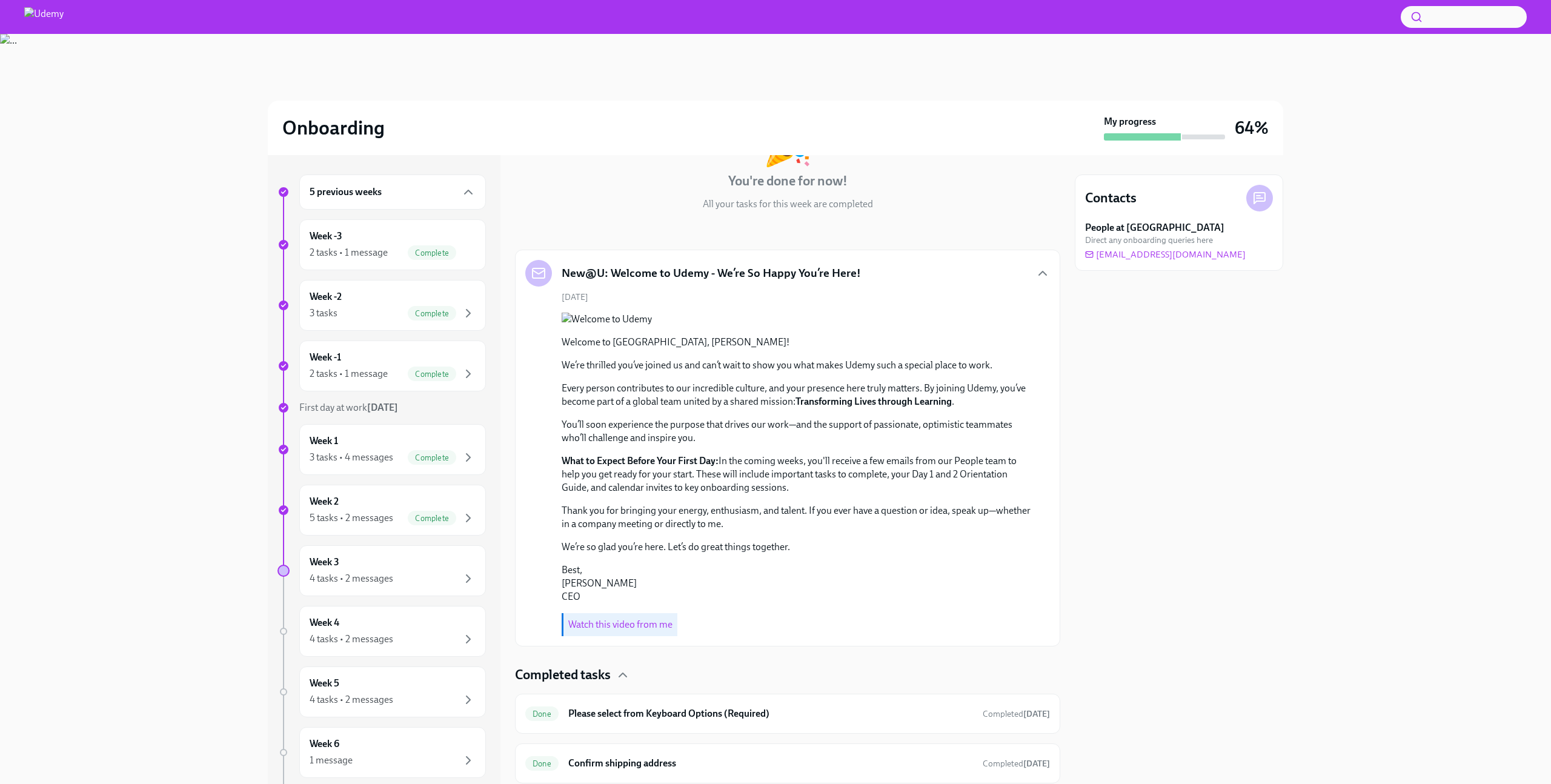
scroll to position [73, 0]
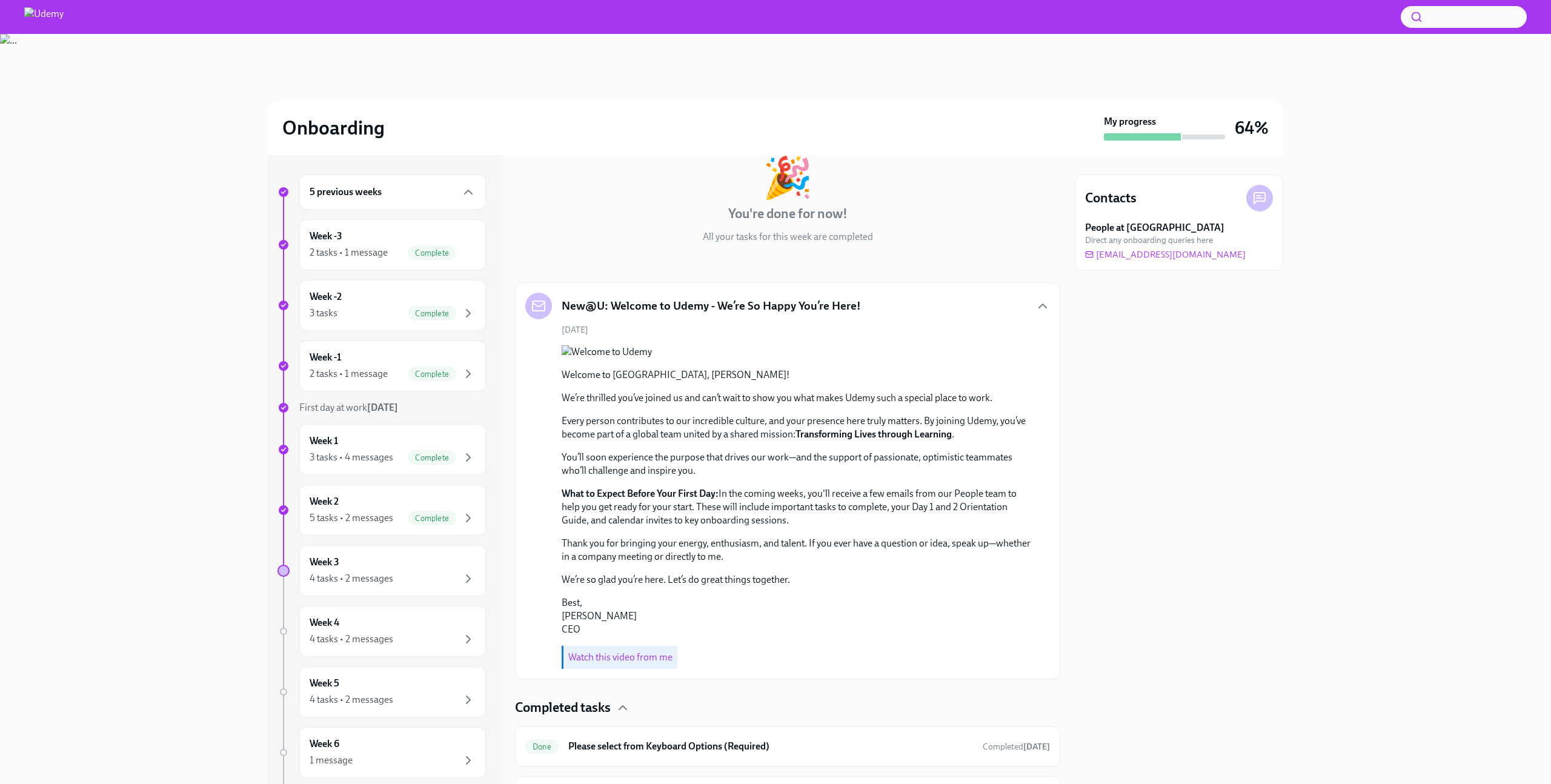
click at [740, 318] on div "New@U: Welcome to Udemy - We’re So Happy You’re Here!" at bounding box center [693, 306] width 336 height 27
click at [743, 313] on h5 "New@U: Welcome to Udemy - We’re So Happy You’re Here!" at bounding box center [711, 306] width 299 height 16
click at [747, 302] on h5 "New@U: Welcome to Udemy - We’re So Happy You’re Here!" at bounding box center [711, 306] width 299 height 16
click at [1036, 304] on icon "button" at bounding box center [1043, 306] width 15 height 15
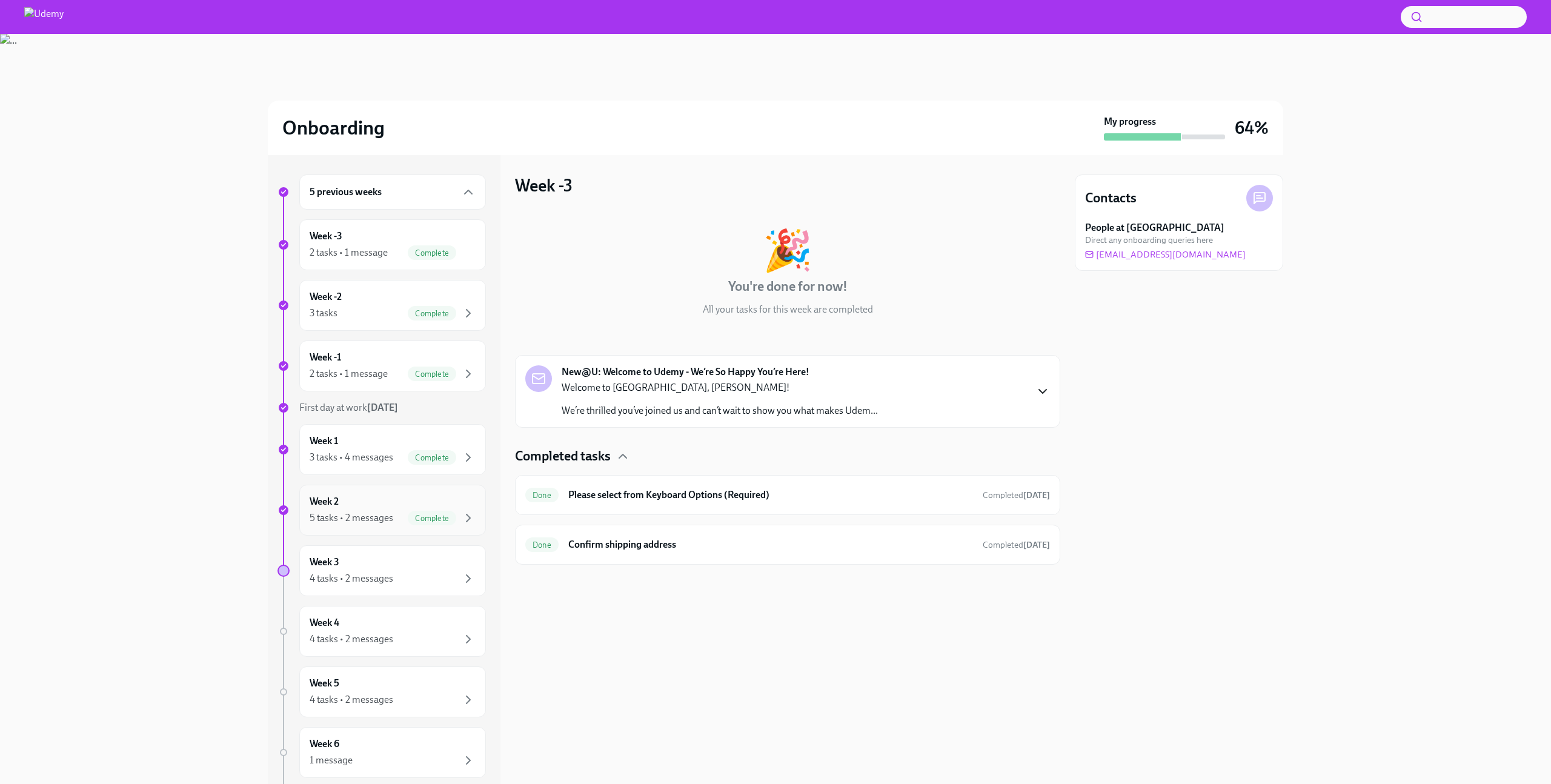
click at [378, 508] on div "Week 2 5 tasks • 2 messages Complete" at bounding box center [392, 510] width 166 height 30
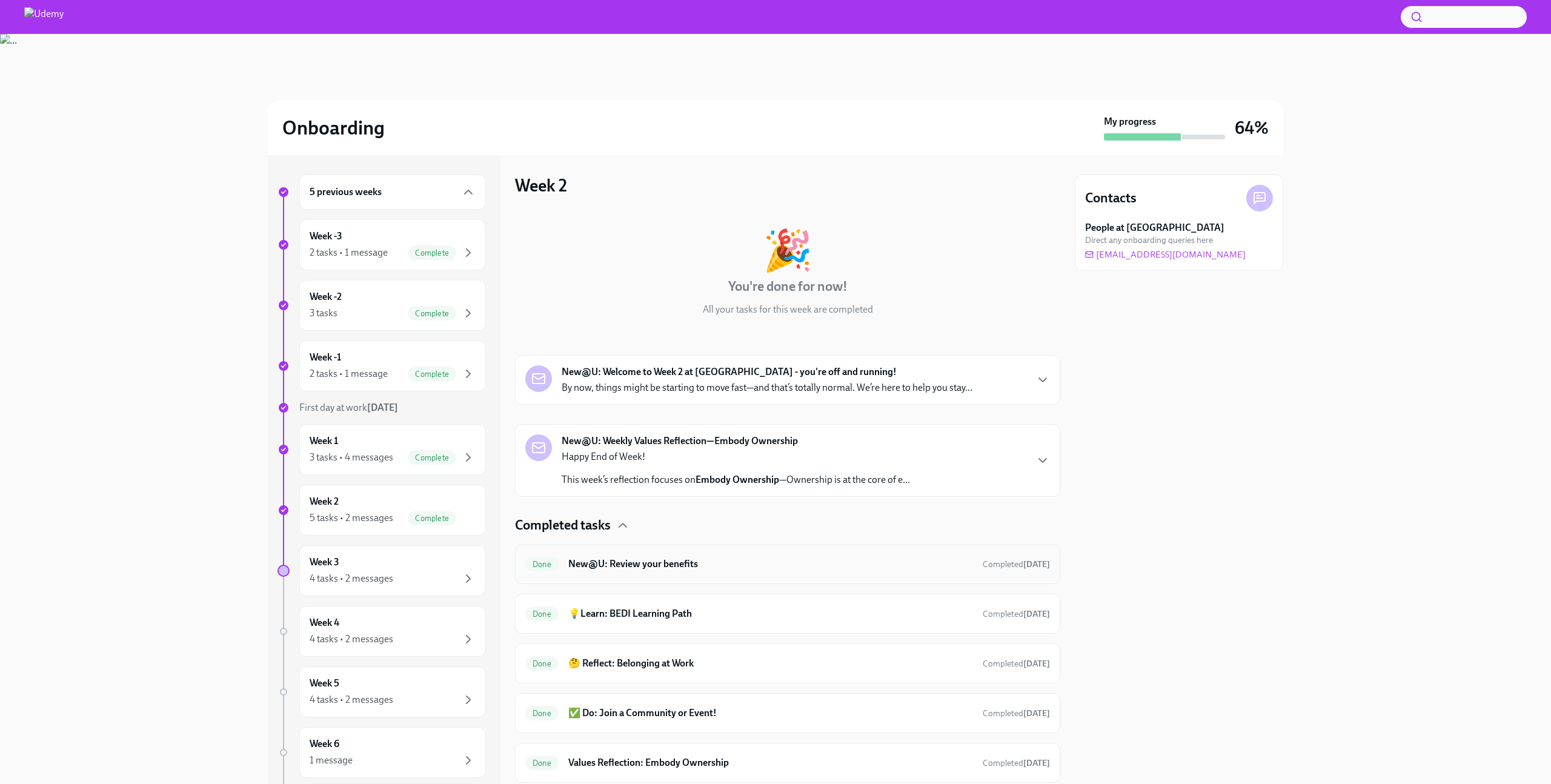
click at [699, 566] on h6 "New@U: Review your benefits" at bounding box center [771, 564] width 405 height 13
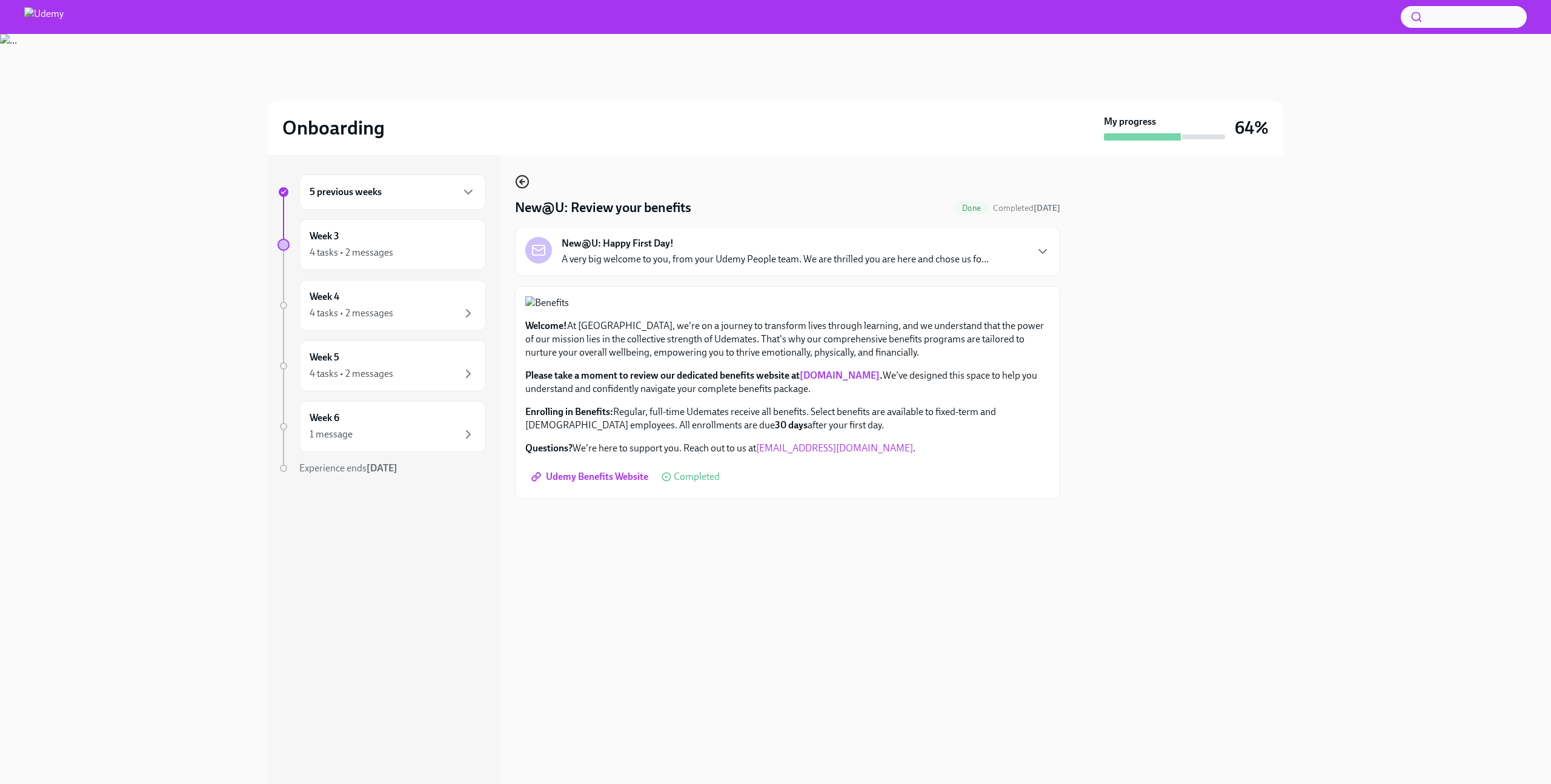
click at [524, 182] on icon "button" at bounding box center [522, 182] width 5 height 0
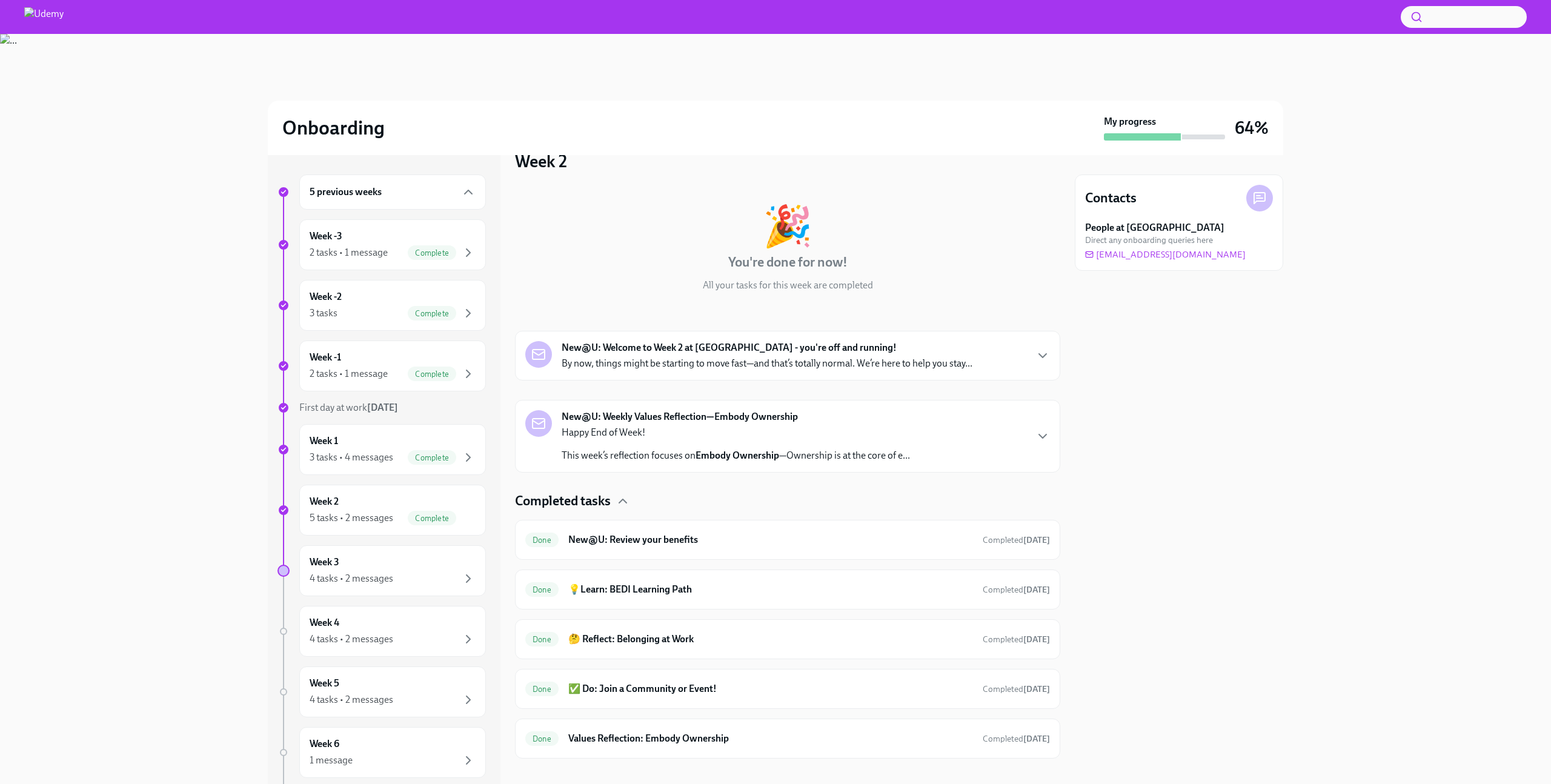
scroll to position [20, 0]
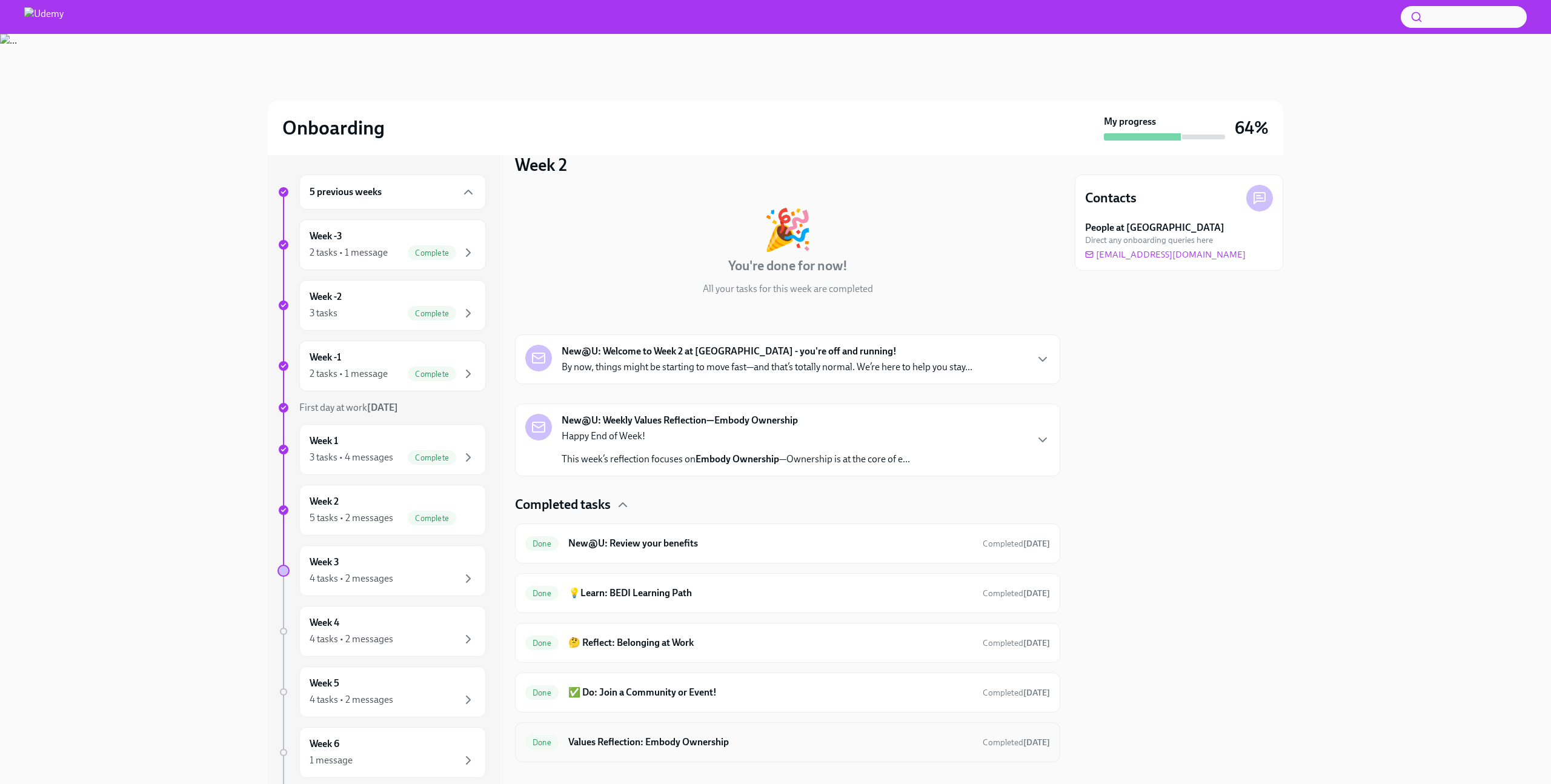
click at [654, 750] on div "Done Values Reflection: Embody Ownership Completed 5 days ago" at bounding box center [788, 742] width 525 height 20
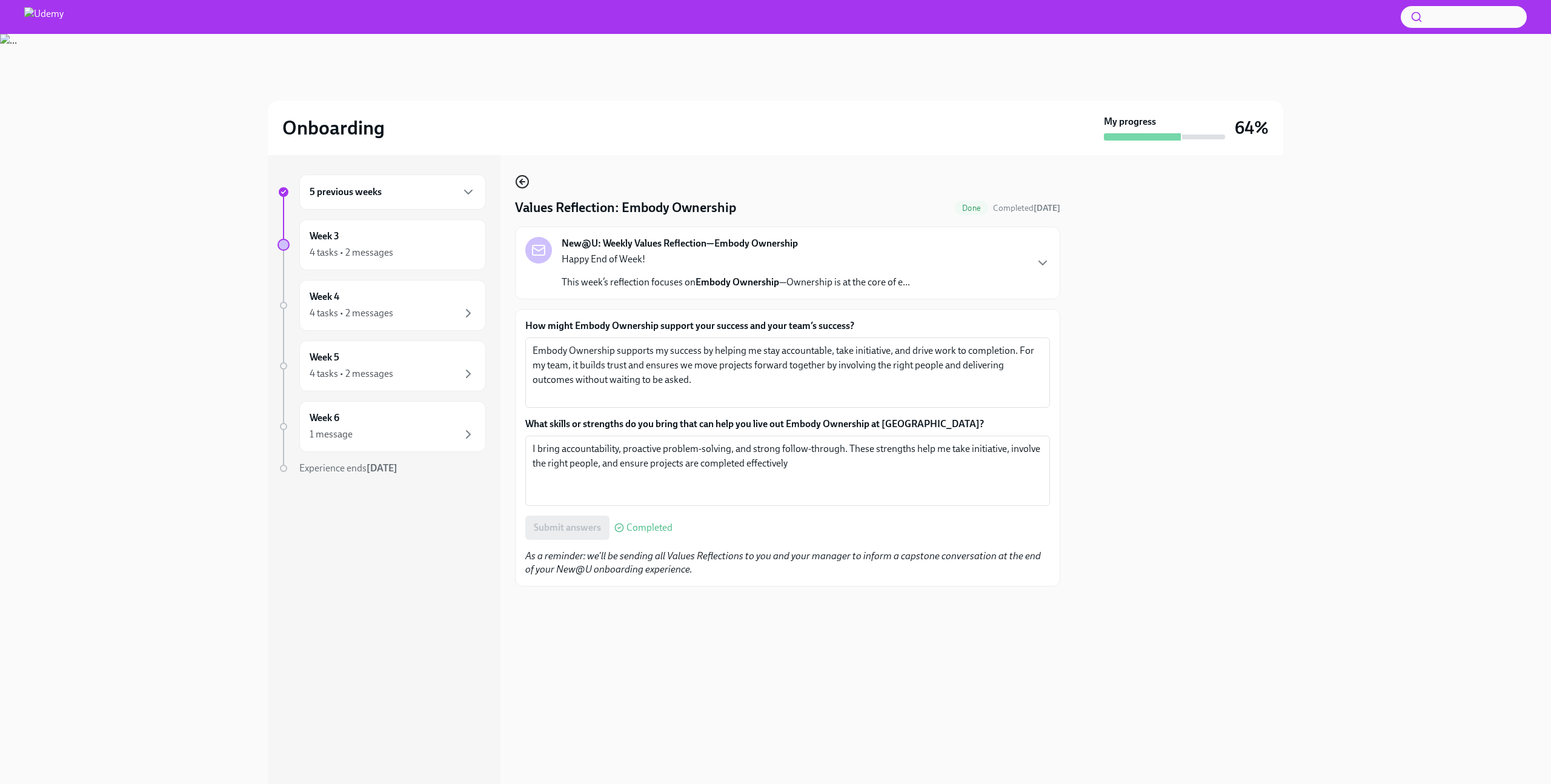
click at [526, 185] on icon "button" at bounding box center [522, 181] width 15 height 15
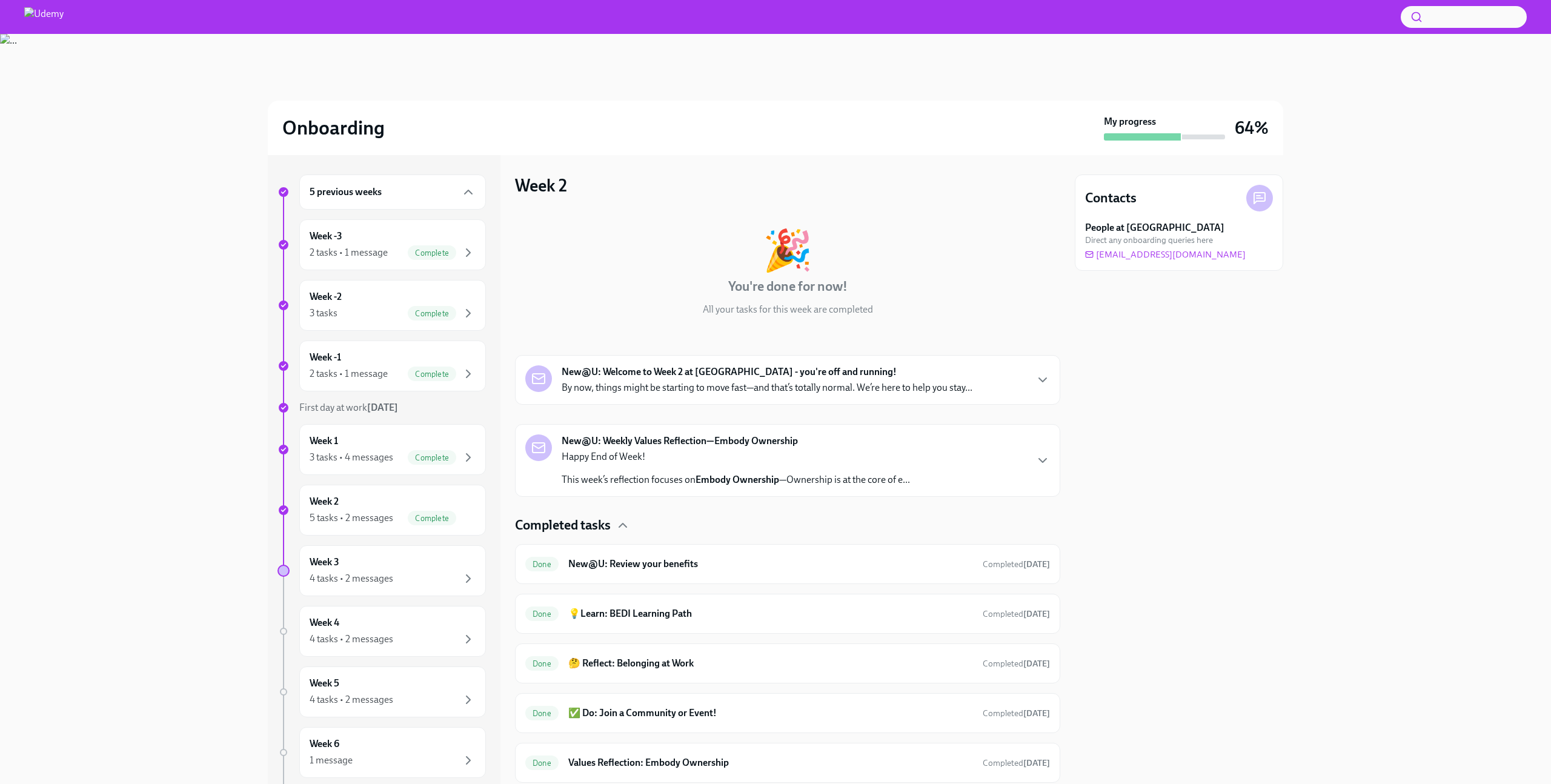
click at [715, 472] on div "Happy End of Week! This week’s reflection focuses on Embody Ownership —Ownershi…" at bounding box center [736, 468] width 348 height 37
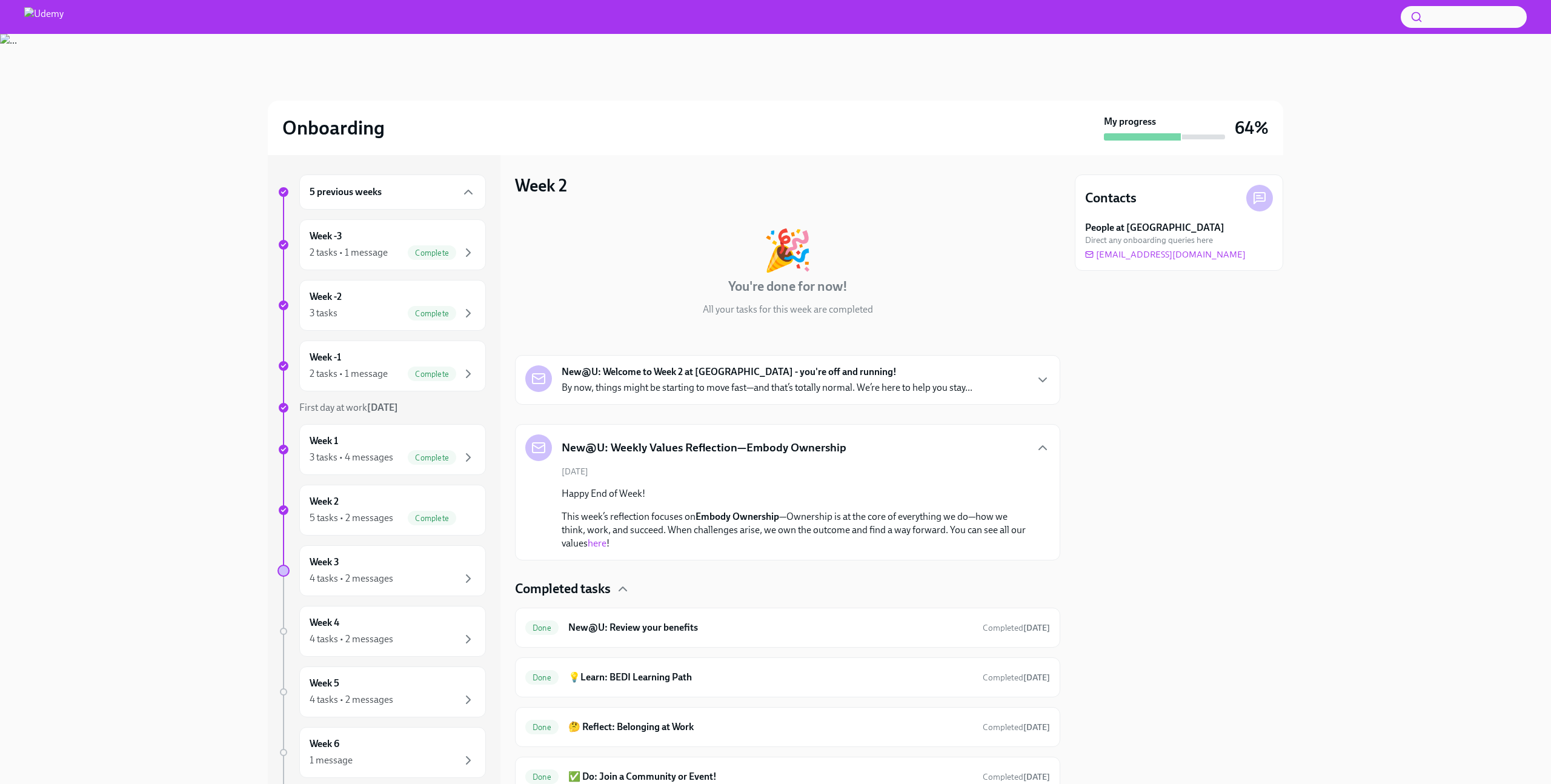
click at [607, 542] on link "here" at bounding box center [597, 543] width 19 height 12
click at [379, 619] on div "Week 4 4 tasks • 2 messages" at bounding box center [392, 631] width 166 height 30
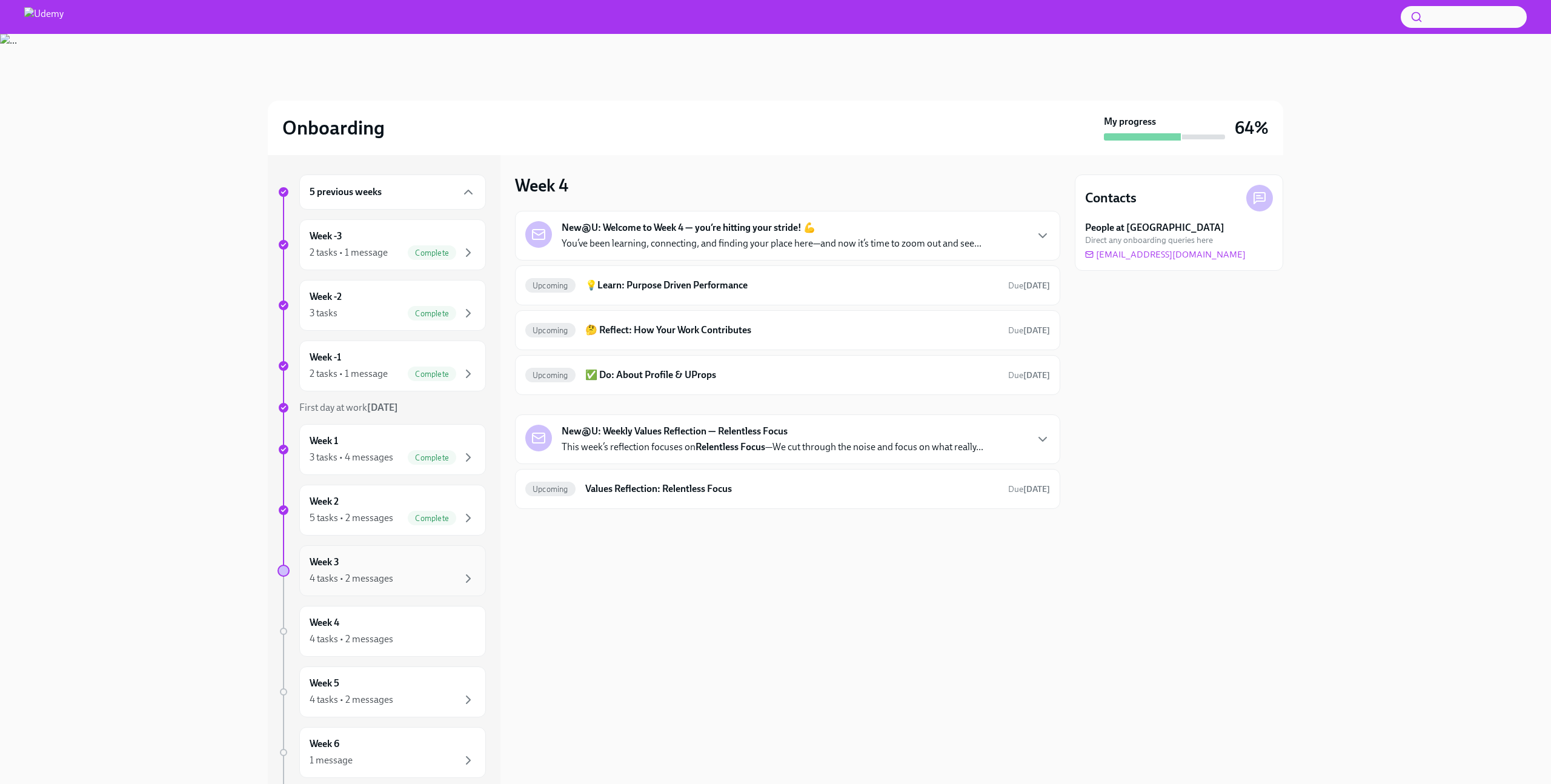
click at [433, 565] on div "Week 3 4 tasks • 2 messages" at bounding box center [392, 570] width 166 height 30
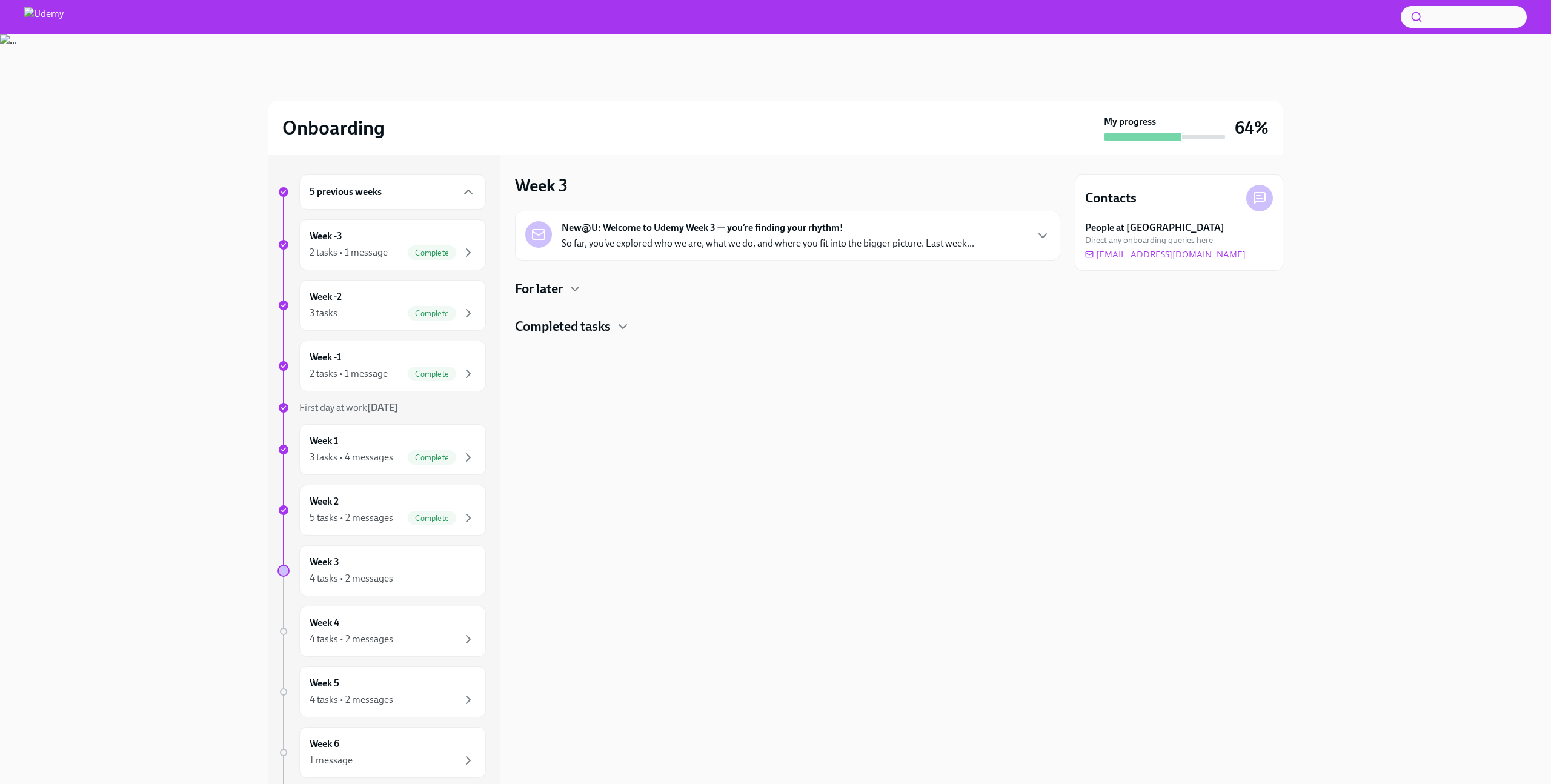
click at [586, 325] on h4 "Completed tasks" at bounding box center [563, 326] width 96 height 18
click at [571, 290] on icon "button" at bounding box center [575, 289] width 15 height 15
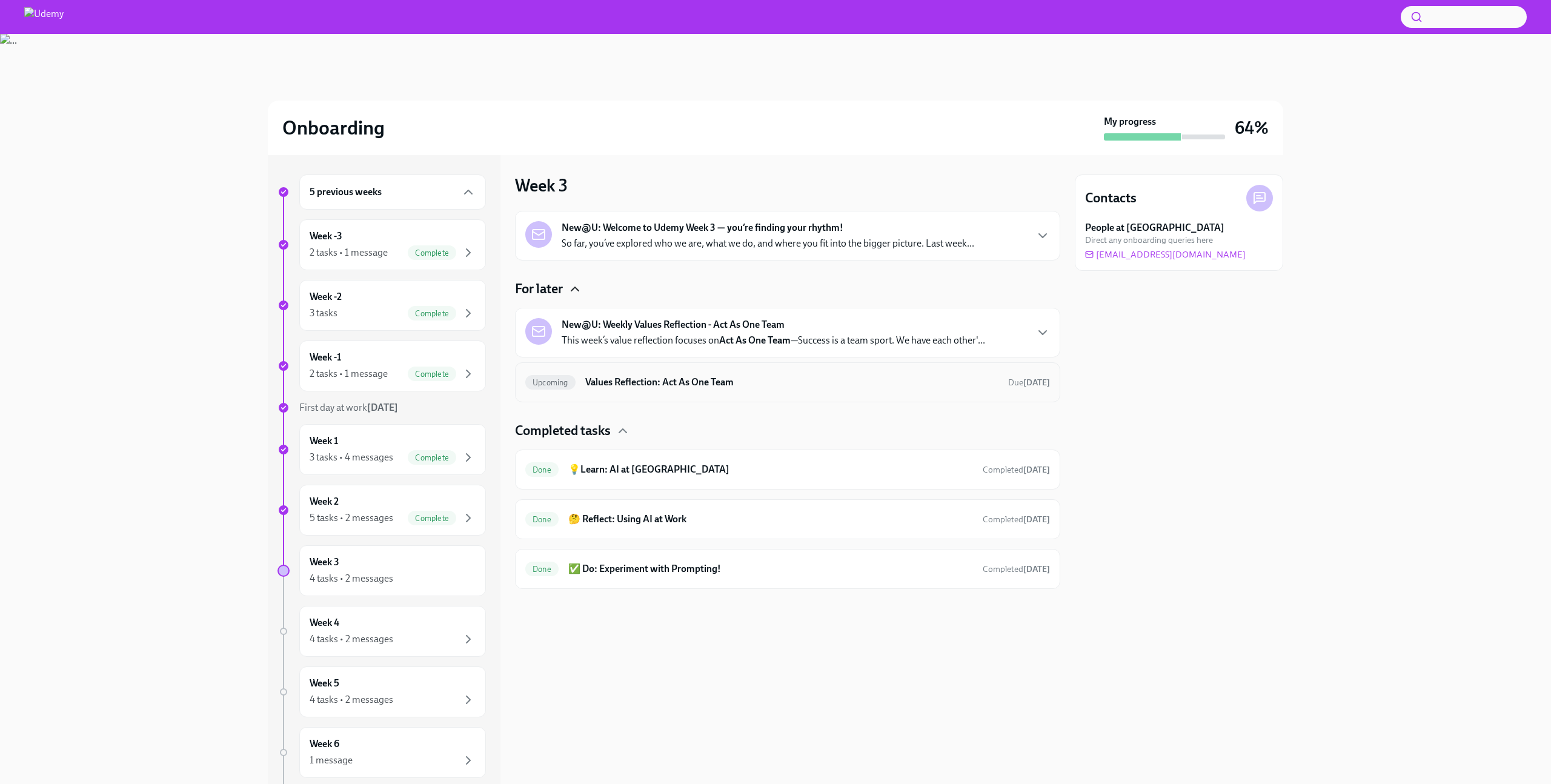
click at [646, 372] on div "Upcoming Values Reflection: Act As One Team Due in 3 days" at bounding box center [788, 382] width 545 height 40
click at [641, 383] on h6 "Values Reflection: Act As One Team" at bounding box center [792, 382] width 413 height 13
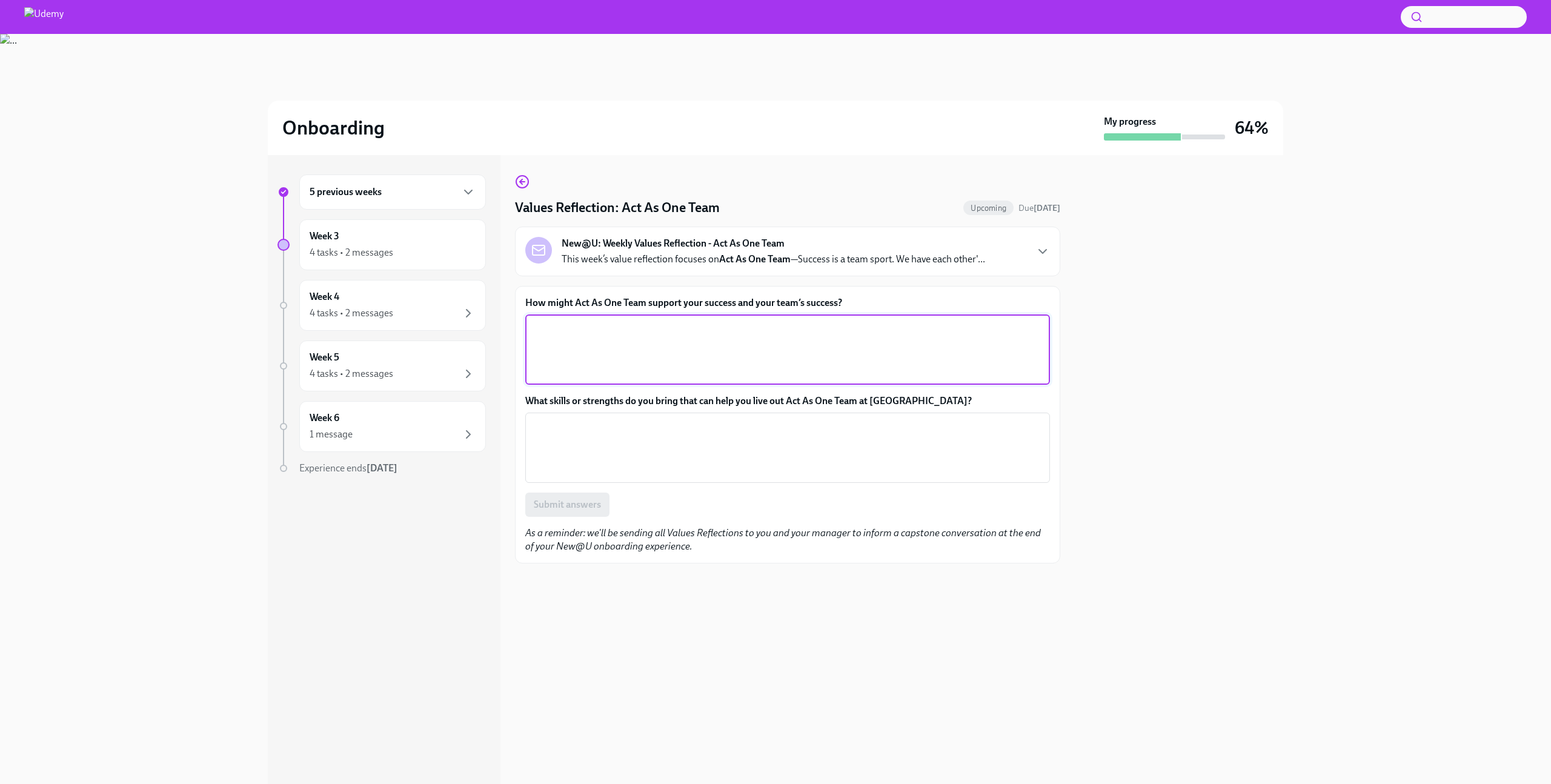
click at [661, 348] on textarea "How might Act As One Team support your success and your team’s success?" at bounding box center [787, 349] width 510 height 58
paste textarea "Act as One Team supports my success by fostering collaboration, clear communica…"
click at [719, 326] on textarea "Act as One Team supports my success by fostering collaboration, clear communica…" at bounding box center [787, 349] width 510 height 58
click at [697, 327] on textarea "Act as One Team supports my success by fostering collaboration, clear communica…" at bounding box center [787, 349] width 510 height 58
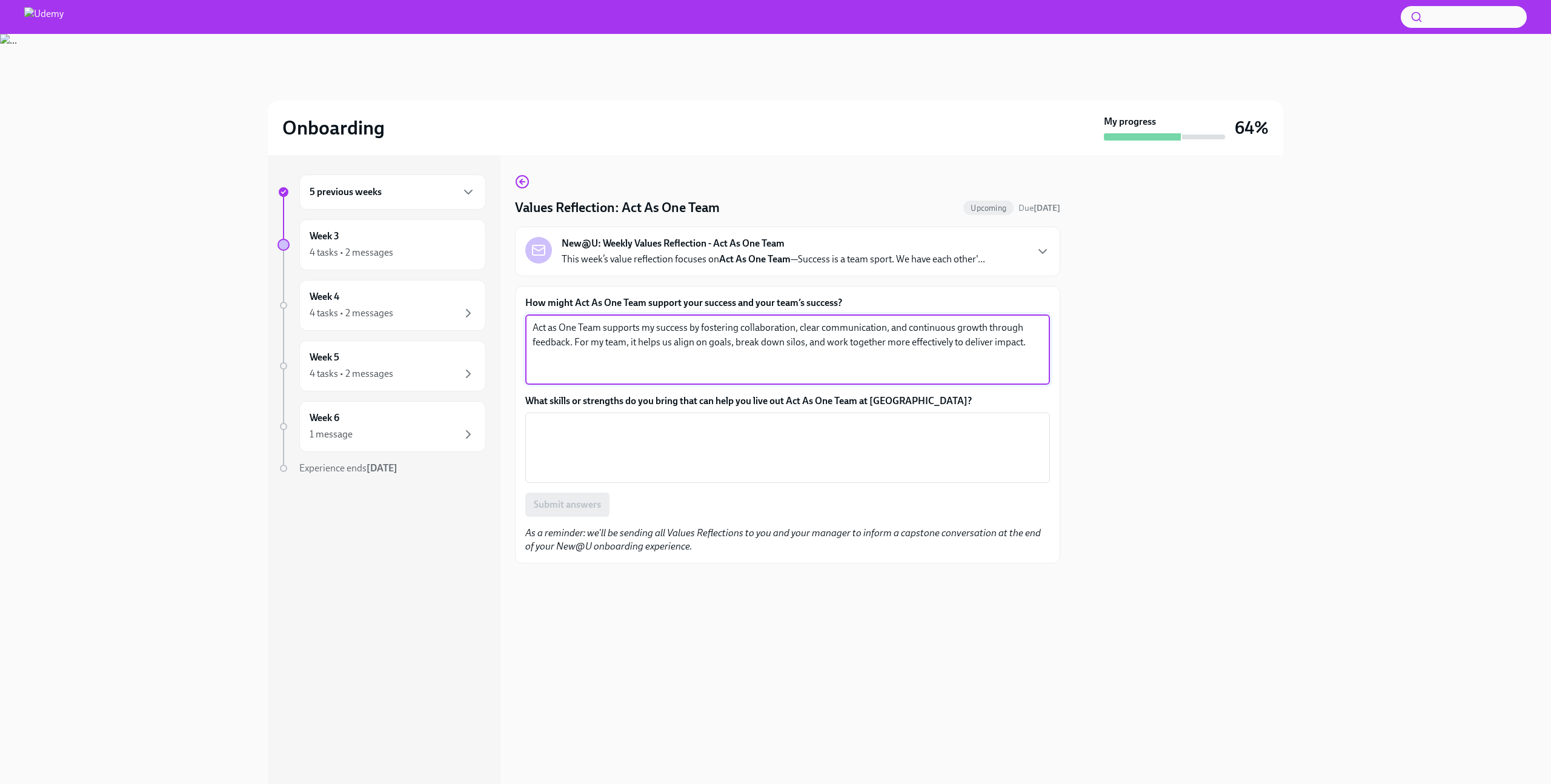
drag, startPoint x: 690, startPoint y: 326, endPoint x: 793, endPoint y: 323, distance: 103.0
click at [793, 323] on textarea "Act as One Team supports my success by fostering collaboration, clear communica…" at bounding box center [787, 349] width 510 height 58
type textarea "Act as One Team supports my success by fostering collaboration, clear communica…"
click at [793, 345] on textarea "Act as One Team supports my success by fostering collaboration, clear communica…" at bounding box center [787, 349] width 510 height 58
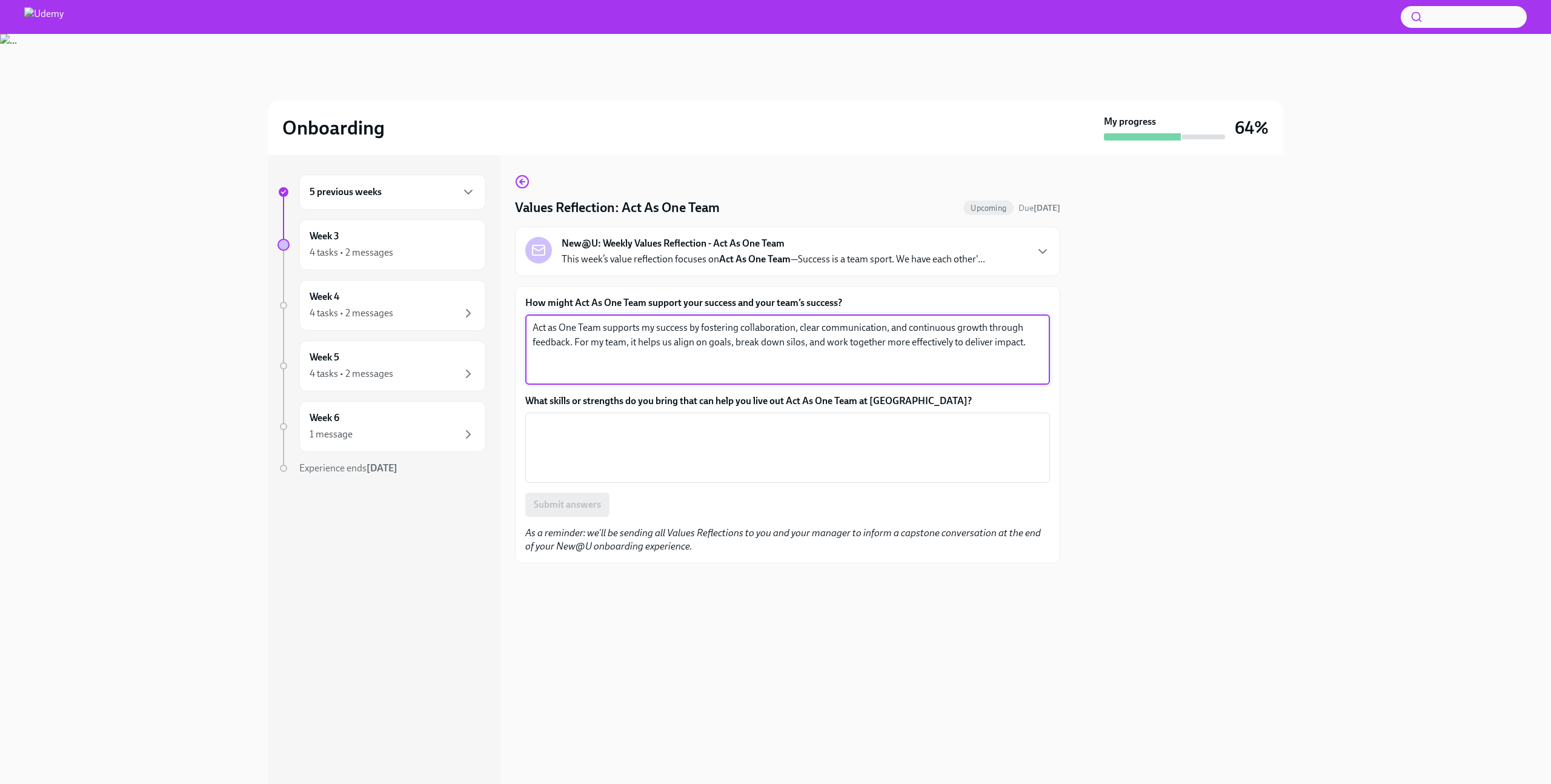
click at [847, 357] on textarea "Act as One Team supports my success by fostering collaboration, clear communica…" at bounding box center [787, 349] width 510 height 58
click at [594, 399] on label "What skills or strengths do you bring that can help you live out Act As One Tea…" at bounding box center [788, 401] width 525 height 13
click at [594, 419] on textarea "What skills or strengths do you bring that can help you live out Act As One Tea…" at bounding box center [787, 447] width 510 height 58
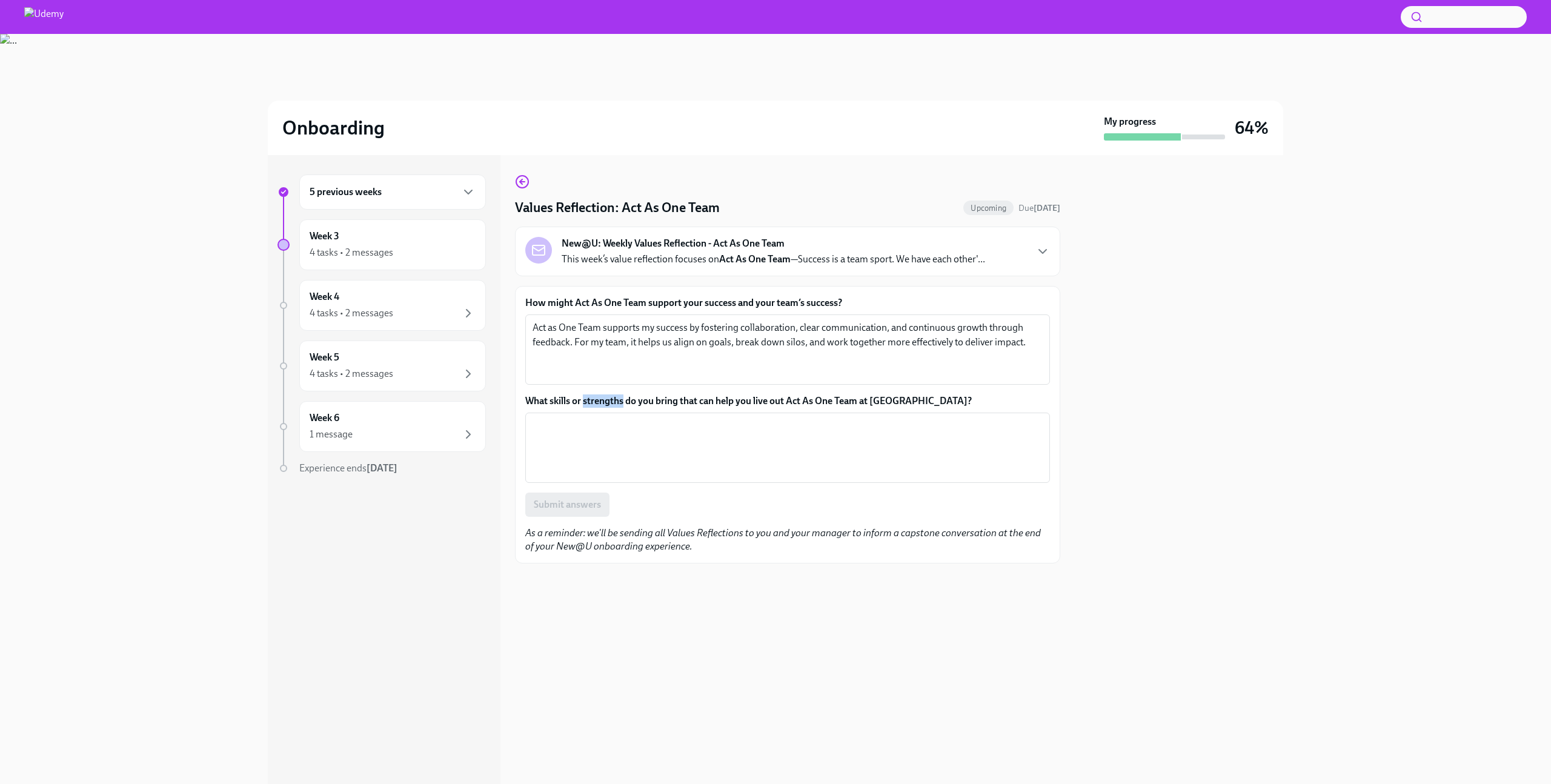
click at [594, 399] on label "What skills or strengths do you bring that can help you live out Act As One Tea…" at bounding box center [788, 401] width 525 height 13
click at [594, 419] on textarea "What skills or strengths do you bring that can help you live out Act As One Tea…" at bounding box center [787, 447] width 510 height 58
click at [594, 399] on label "What skills or strengths do you bring that can help you live out Act As One Tea…" at bounding box center [788, 401] width 525 height 13
click at [594, 419] on textarea "What skills or strengths do you bring that can help you live out Act As One Tea…" at bounding box center [787, 447] width 510 height 58
copy label "What skills or strengths do you bring that can help you live out Act As One Tea…"
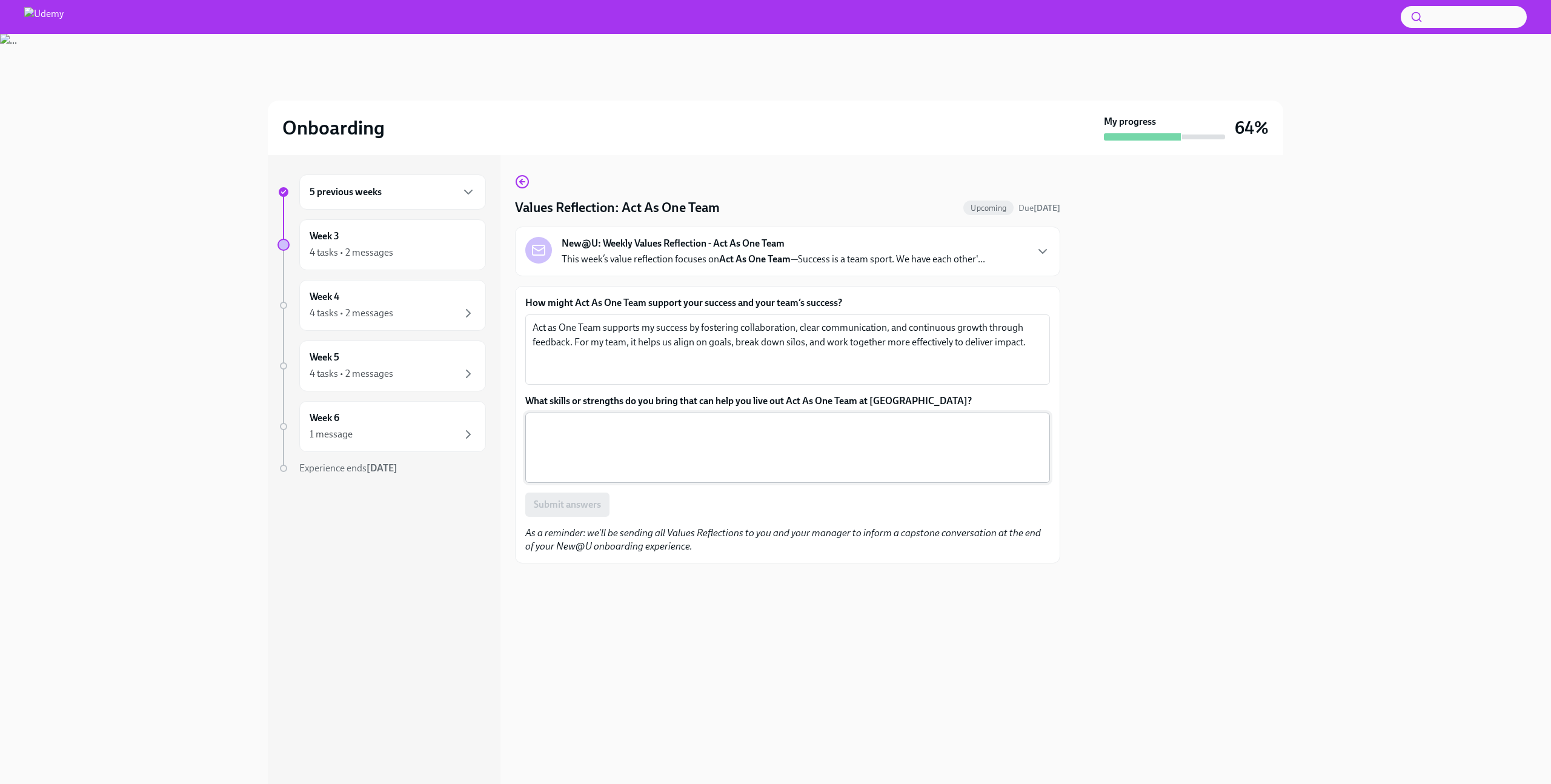
click at [841, 445] on textarea "What skills or strengths do you bring that can help you live out Act As One Tea…" at bounding box center [787, 447] width 510 height 58
paste textarea "I bring strong communication, collaboration, and openness to feedback. These st…"
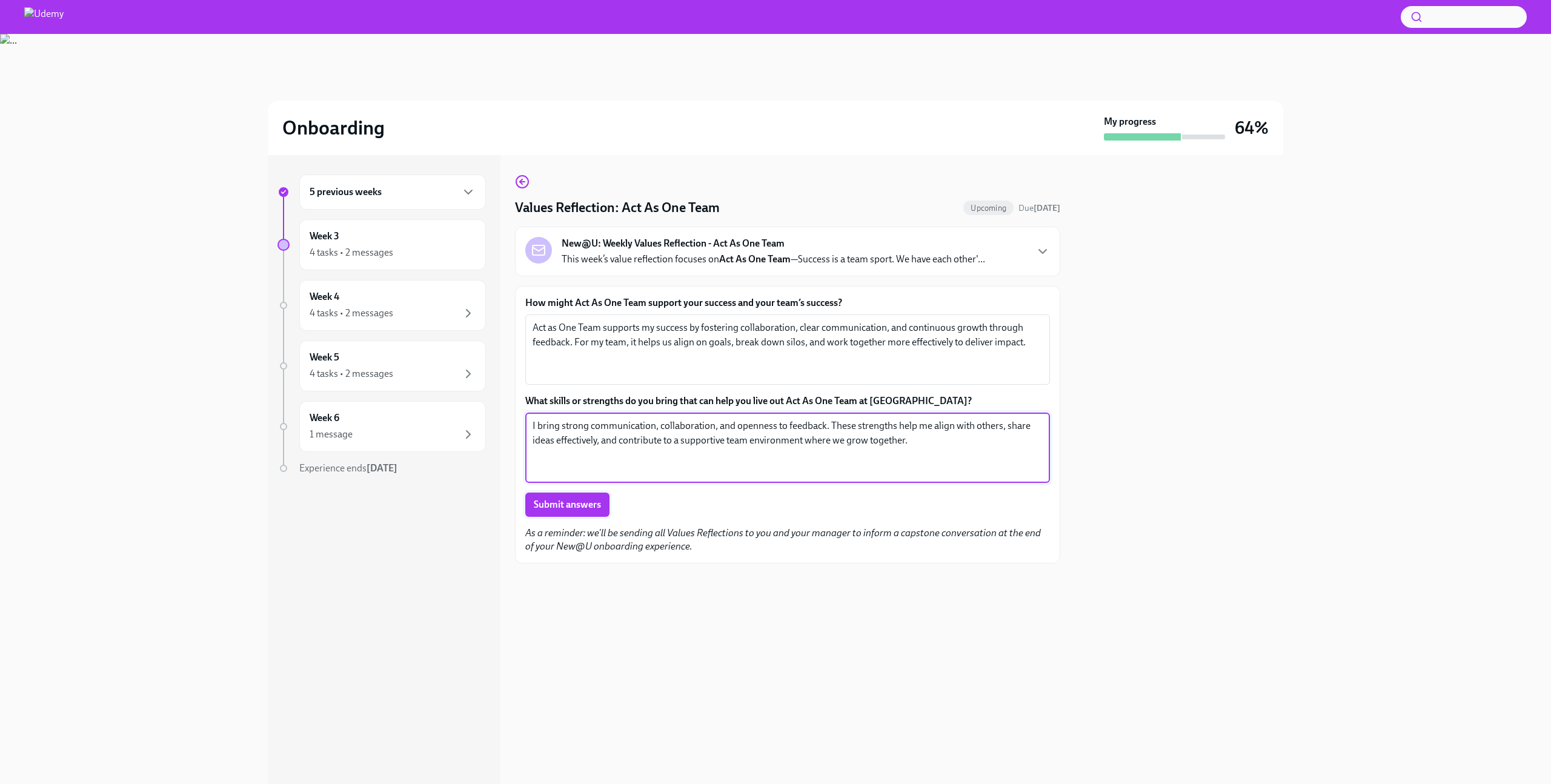
type textarea "I bring strong communication, collaboration, and openness to feedback. These st…"
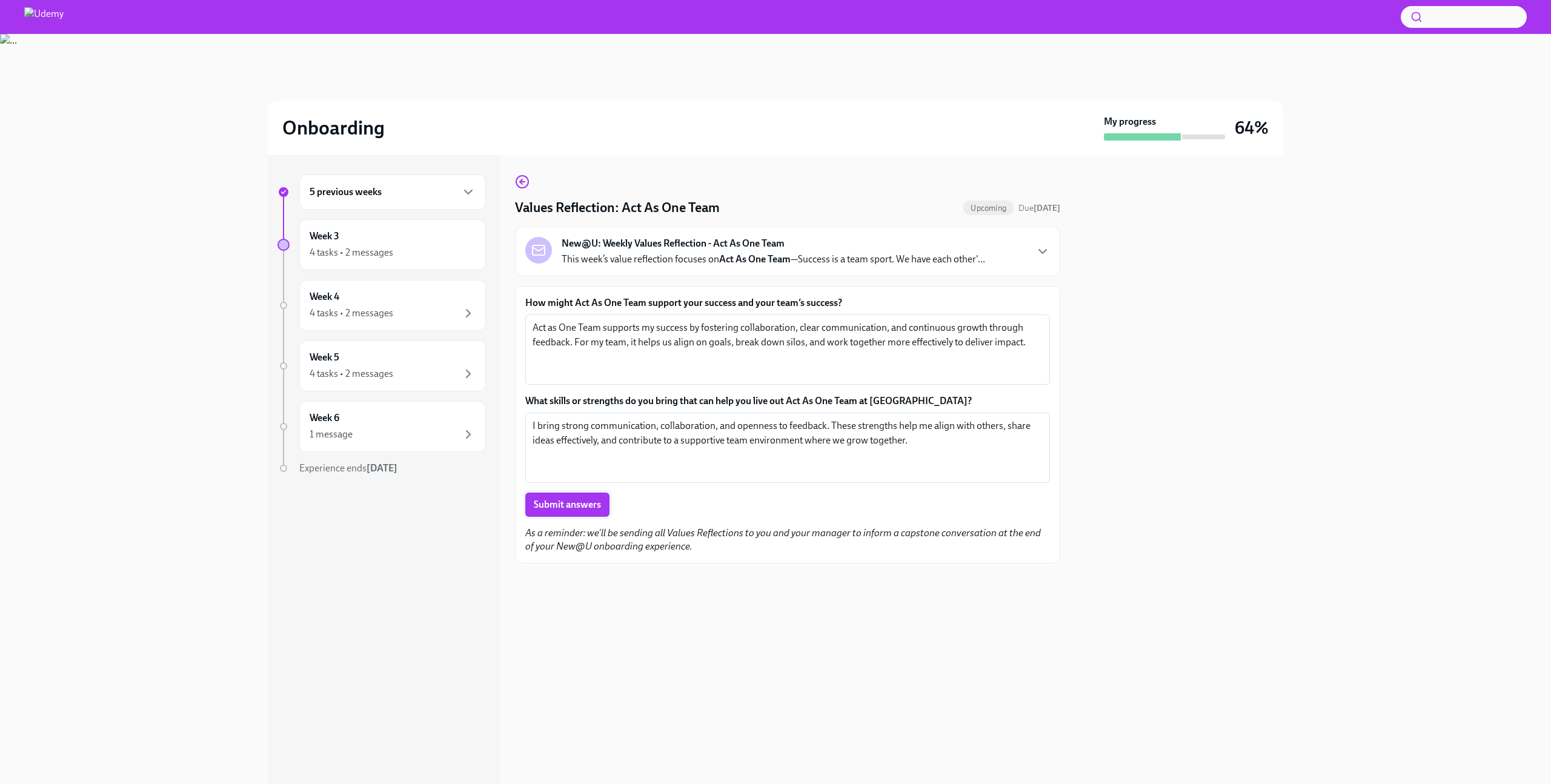
click at [583, 509] on span "Submit answers" at bounding box center [568, 505] width 67 height 12
click at [521, 184] on icon "button" at bounding box center [521, 182] width 2 height 5
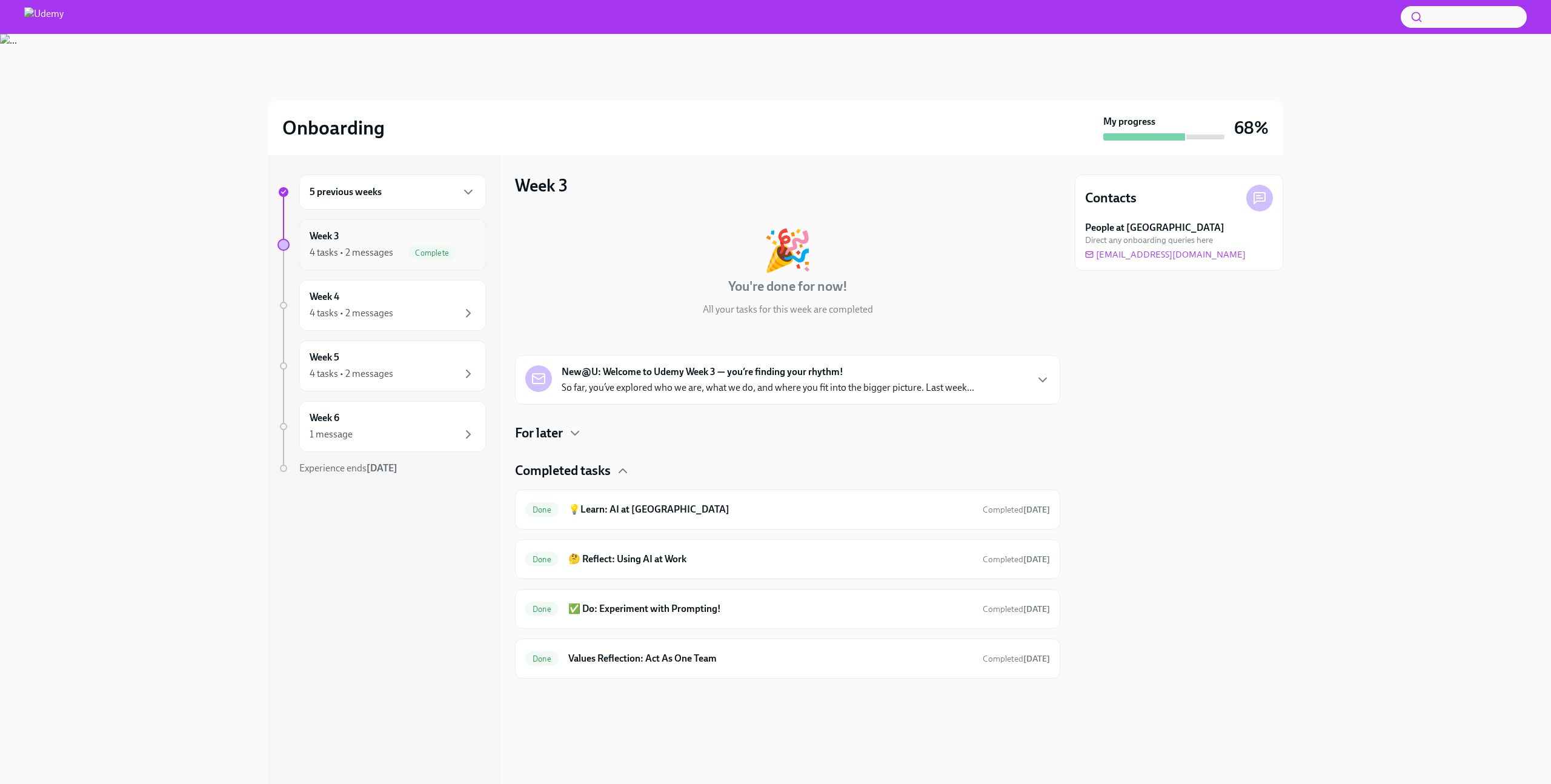
click at [380, 258] on div "4 tasks • 2 messages" at bounding box center [351, 252] width 84 height 13
click at [426, 244] on div "Week 3 4 tasks • 2 messages Complete" at bounding box center [392, 244] width 166 height 30
click at [439, 194] on div "5 previous weeks" at bounding box center [392, 192] width 166 height 15
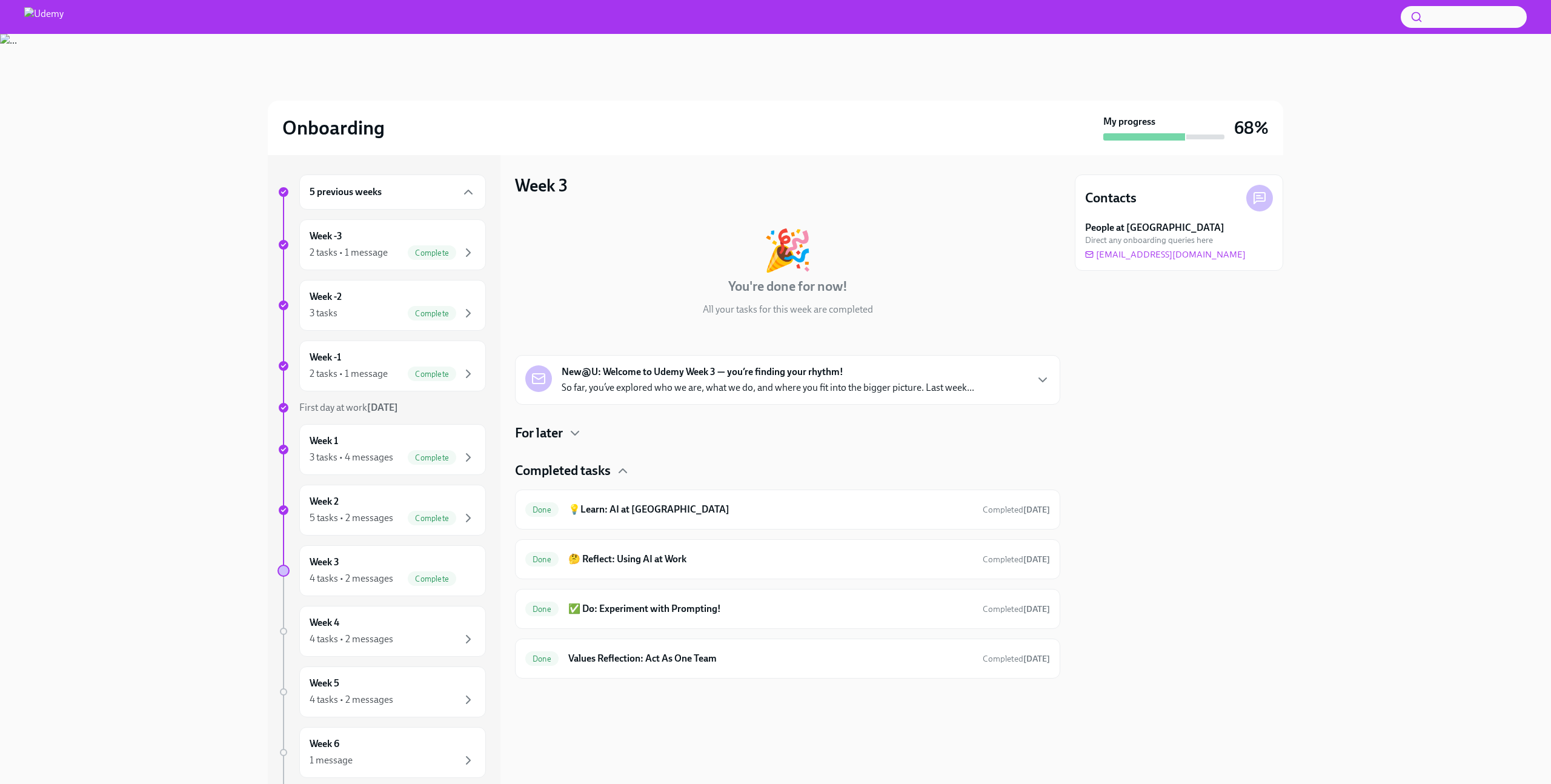
click at [439, 194] on div "5 previous weeks" at bounding box center [392, 192] width 166 height 15
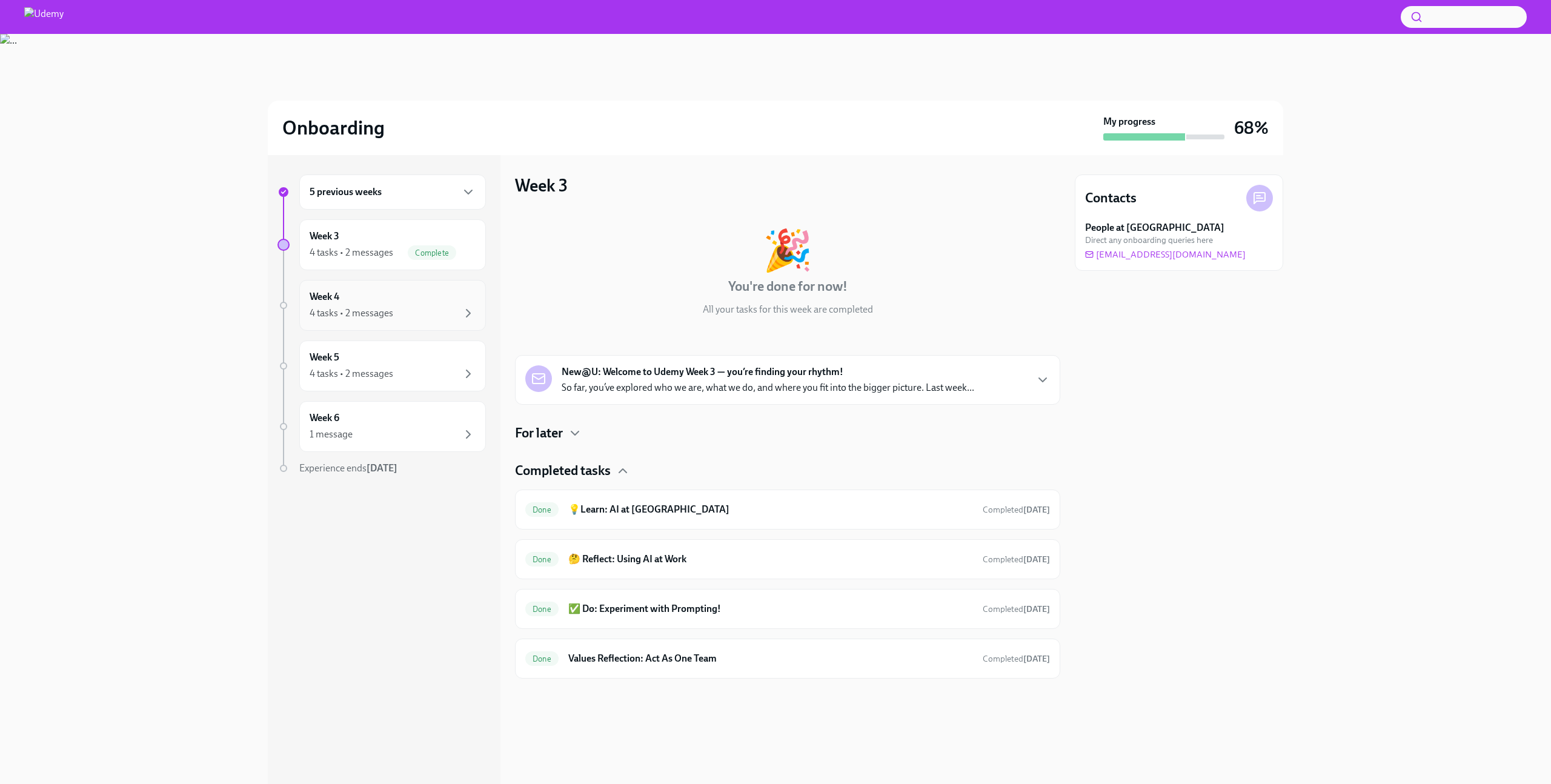
click at [405, 305] on div "Week 4 4 tasks • 2 messages" at bounding box center [392, 305] width 166 height 30
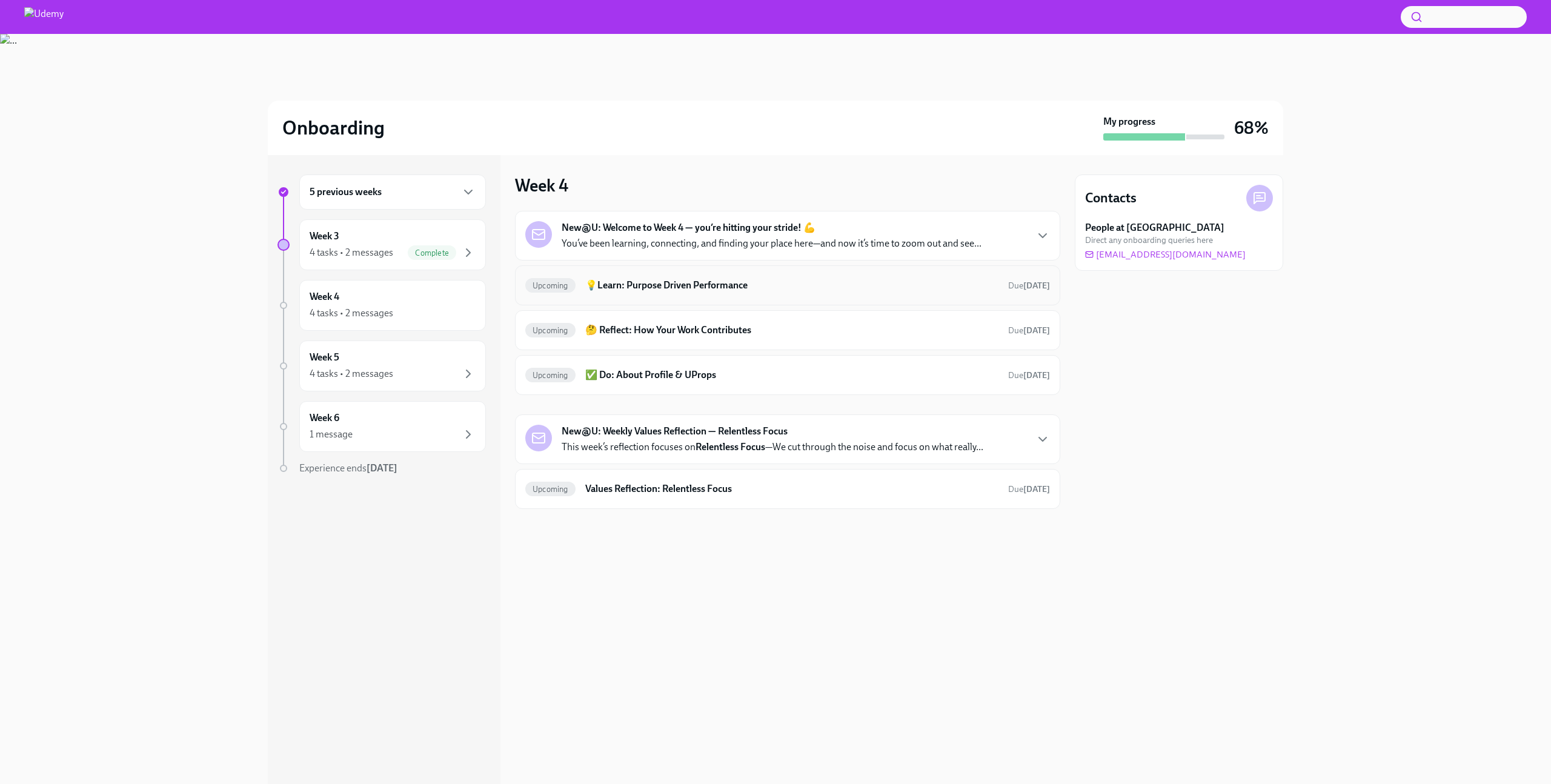
click at [622, 286] on h6 "💡Learn: Purpose Driven Performance" at bounding box center [792, 285] width 413 height 13
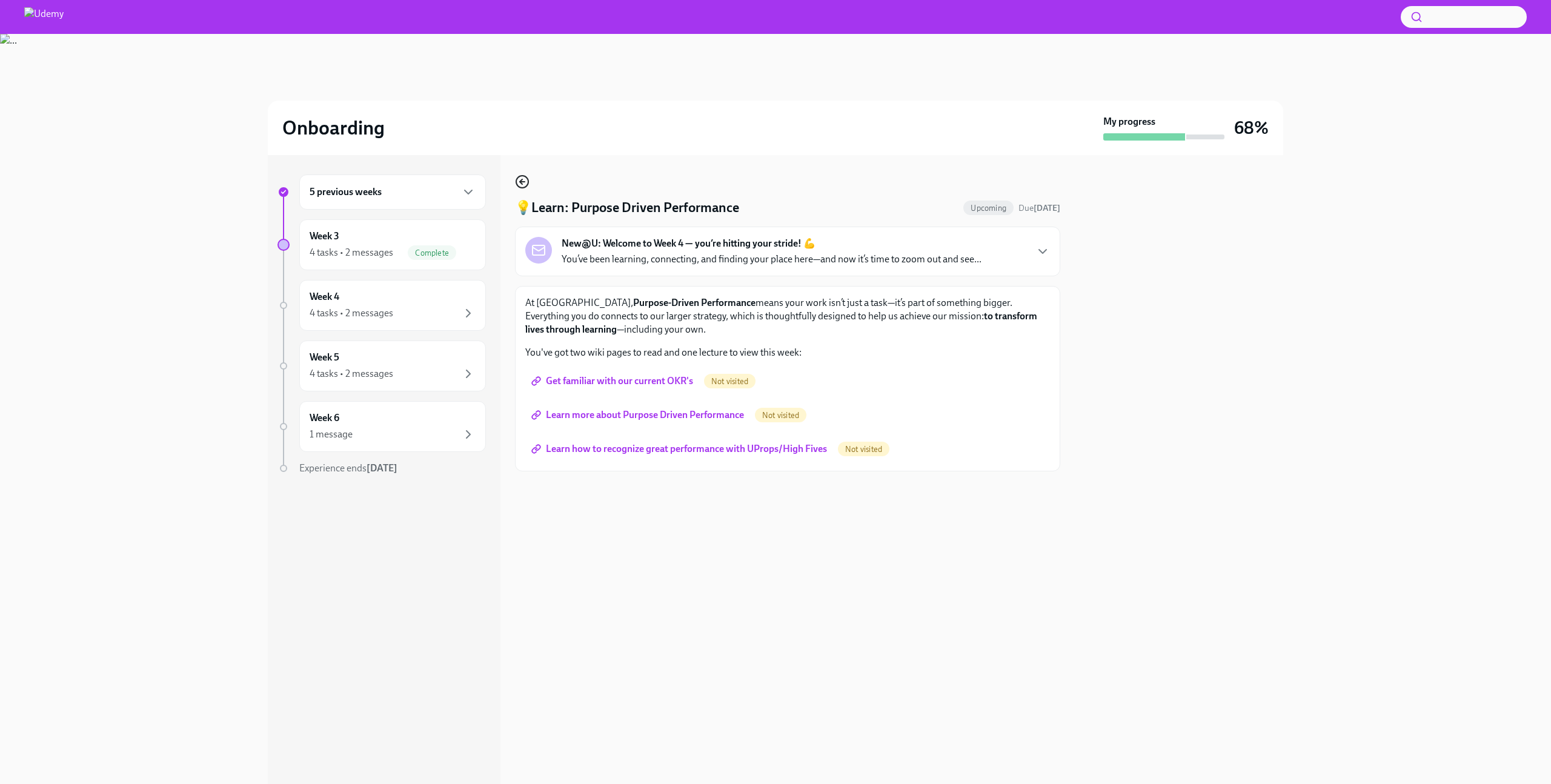
click at [525, 181] on icon "button" at bounding box center [522, 181] width 15 height 15
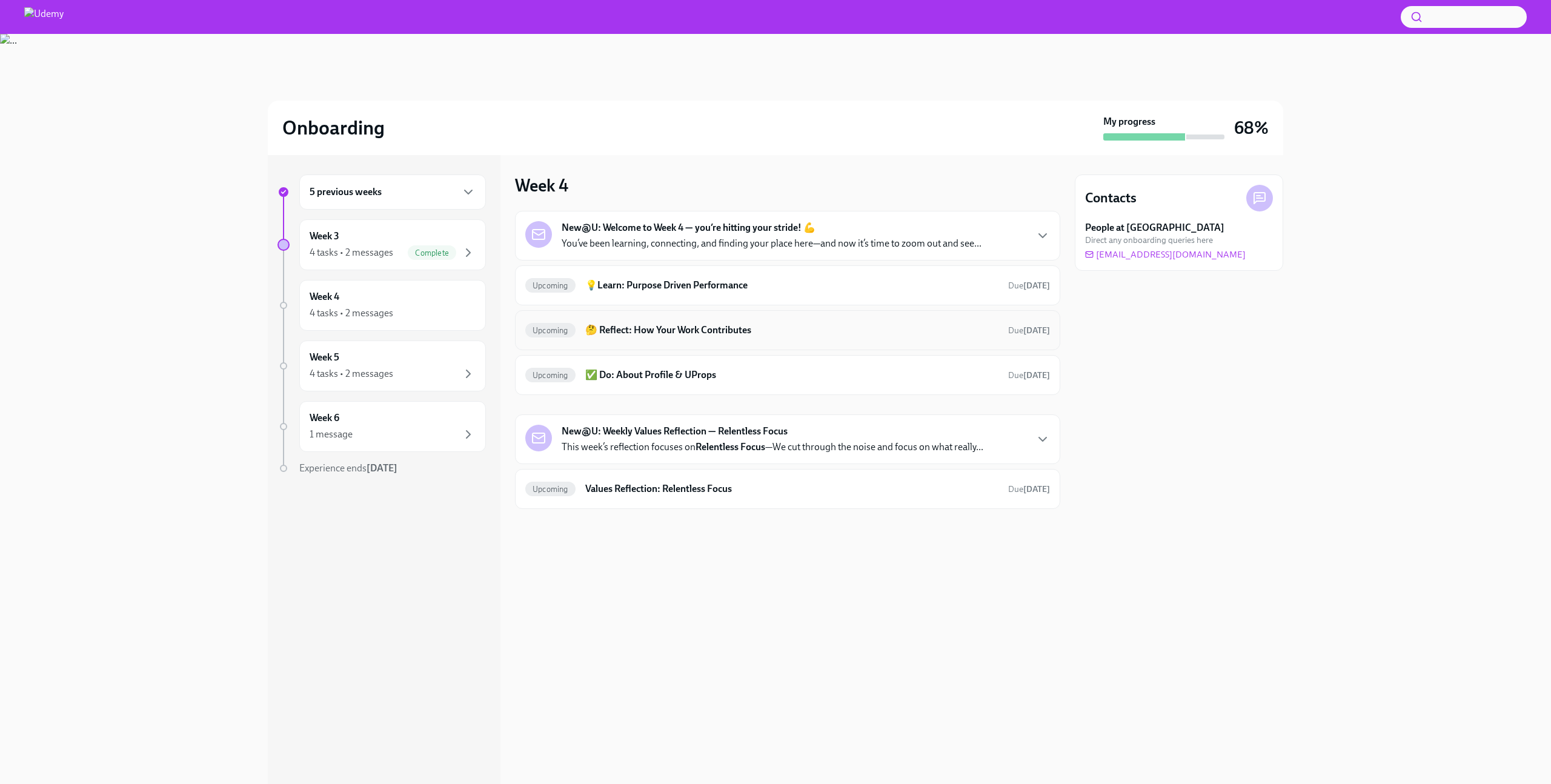
click at [658, 326] on h6 "🤔 Reflect: How Your Work Contributes" at bounding box center [792, 330] width 413 height 13
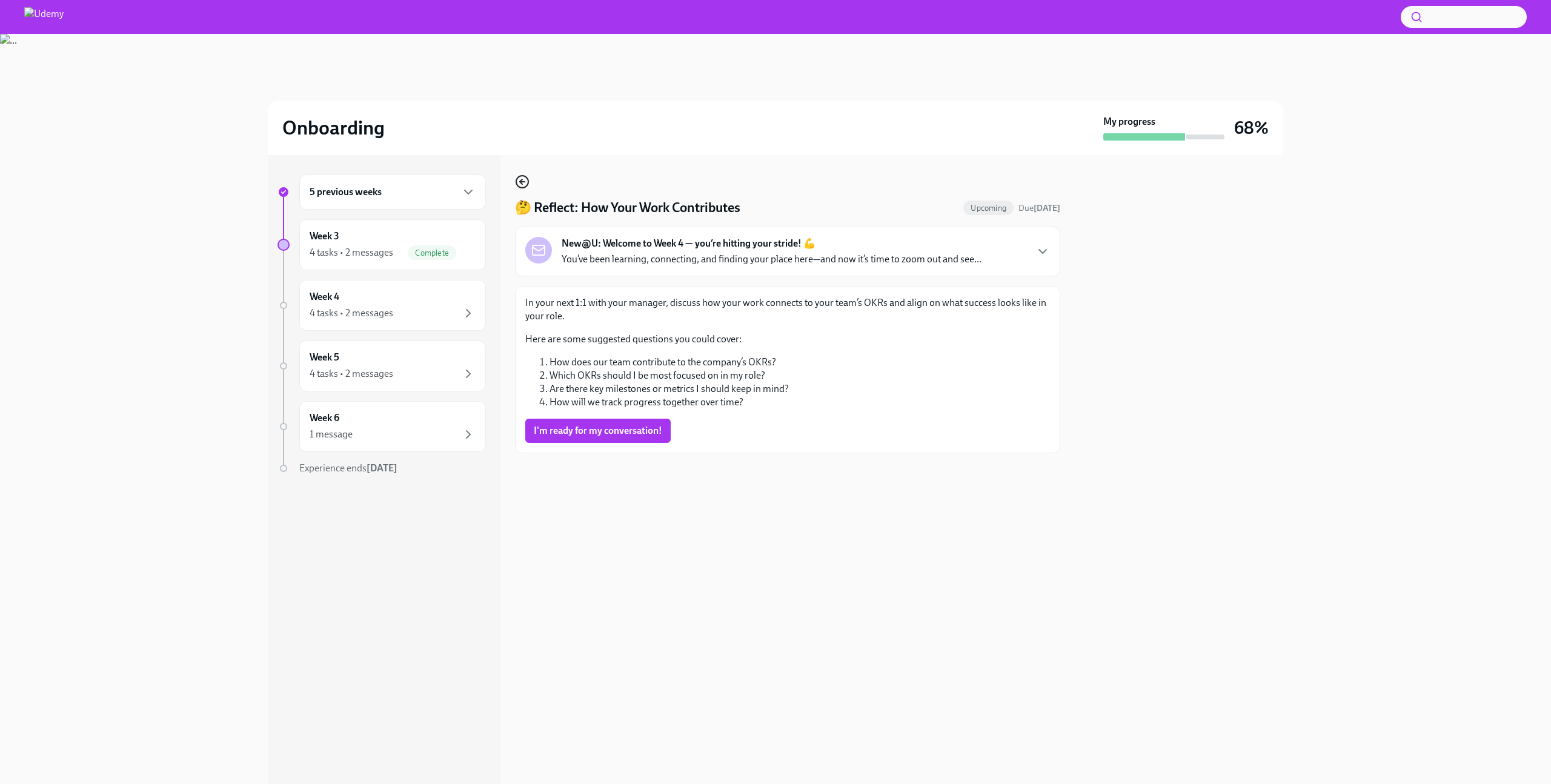
click at [516, 180] on icon "button" at bounding box center [522, 181] width 15 height 15
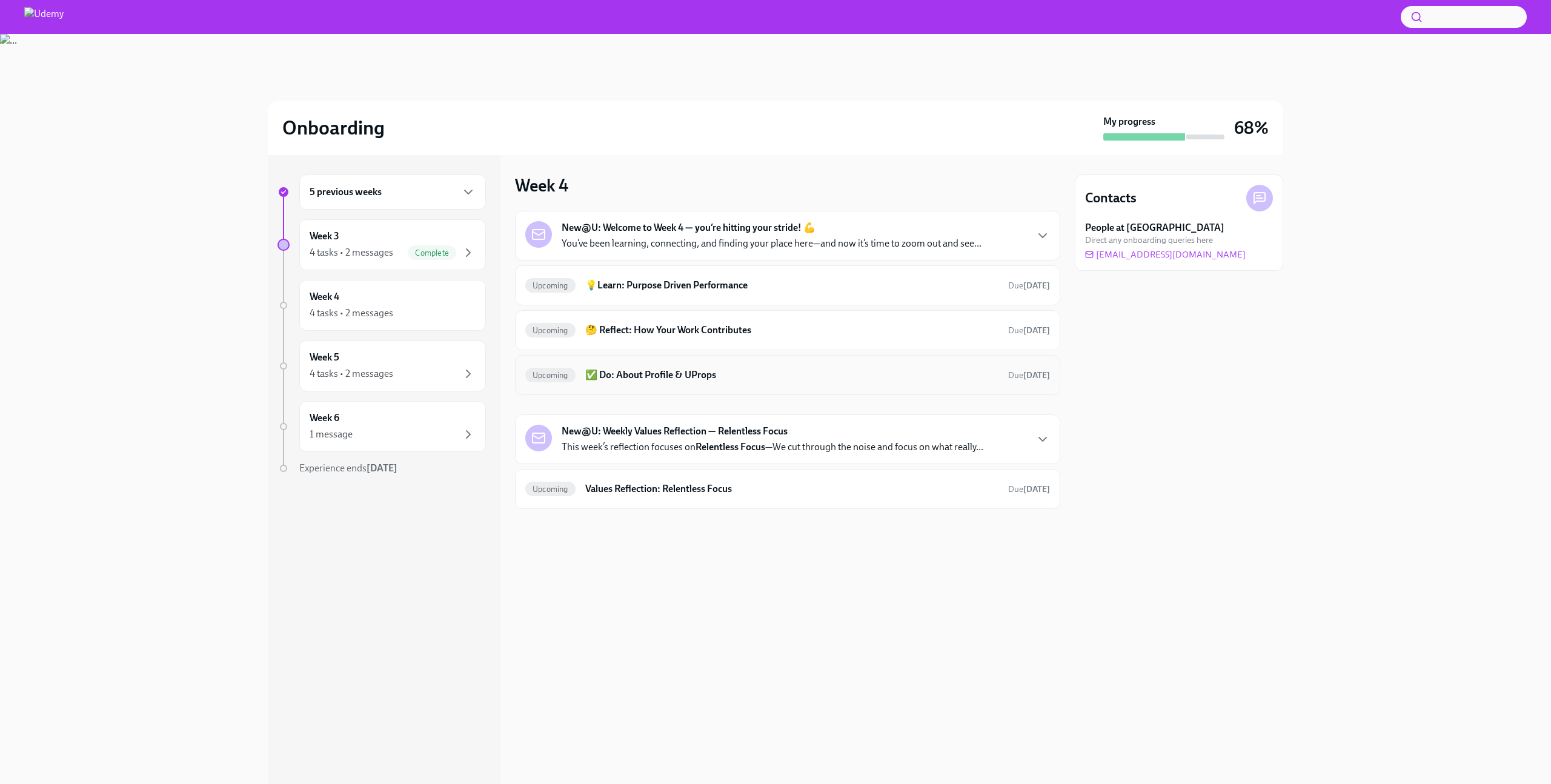
click at [640, 371] on h6 "✅ Do: About Profile & UProps" at bounding box center [792, 375] width 413 height 13
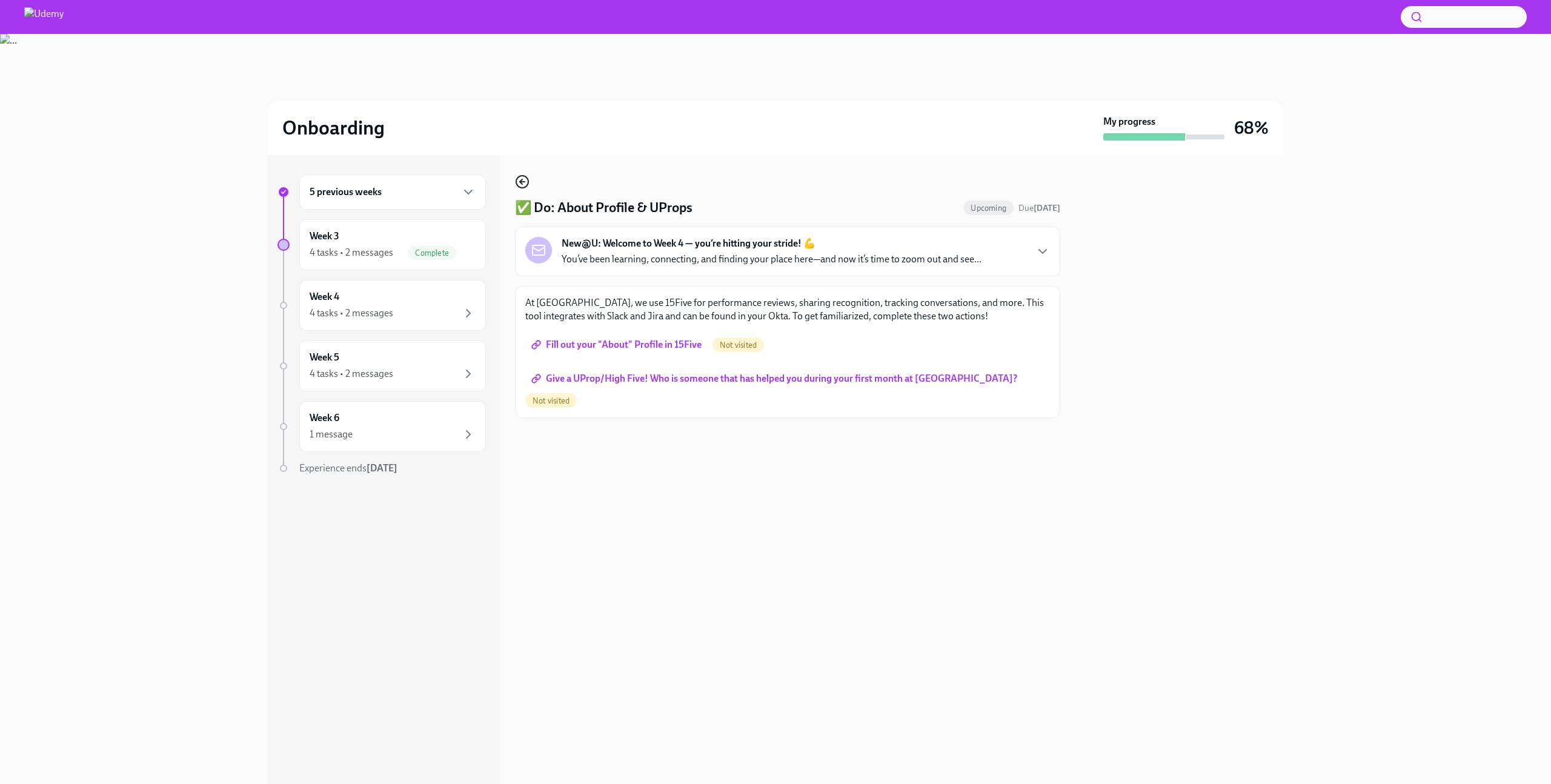
click at [528, 185] on circle "button" at bounding box center [522, 182] width 12 height 12
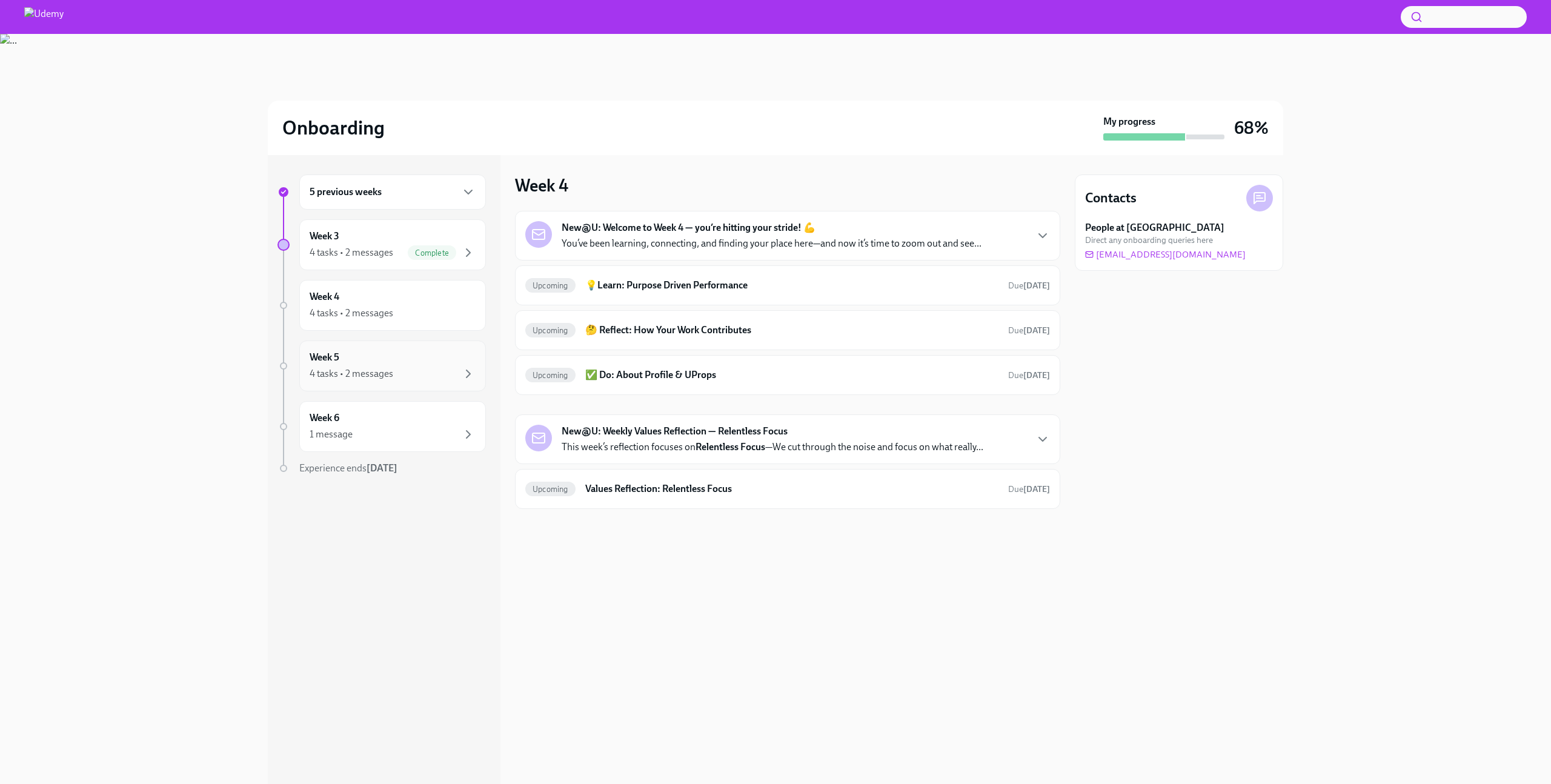
click at [378, 369] on div "4 tasks • 2 messages" at bounding box center [351, 373] width 84 height 13
click at [644, 277] on div "Upcoming 💡Learn: Check-In On Tools Due Oct 25th" at bounding box center [788, 285] width 525 height 20
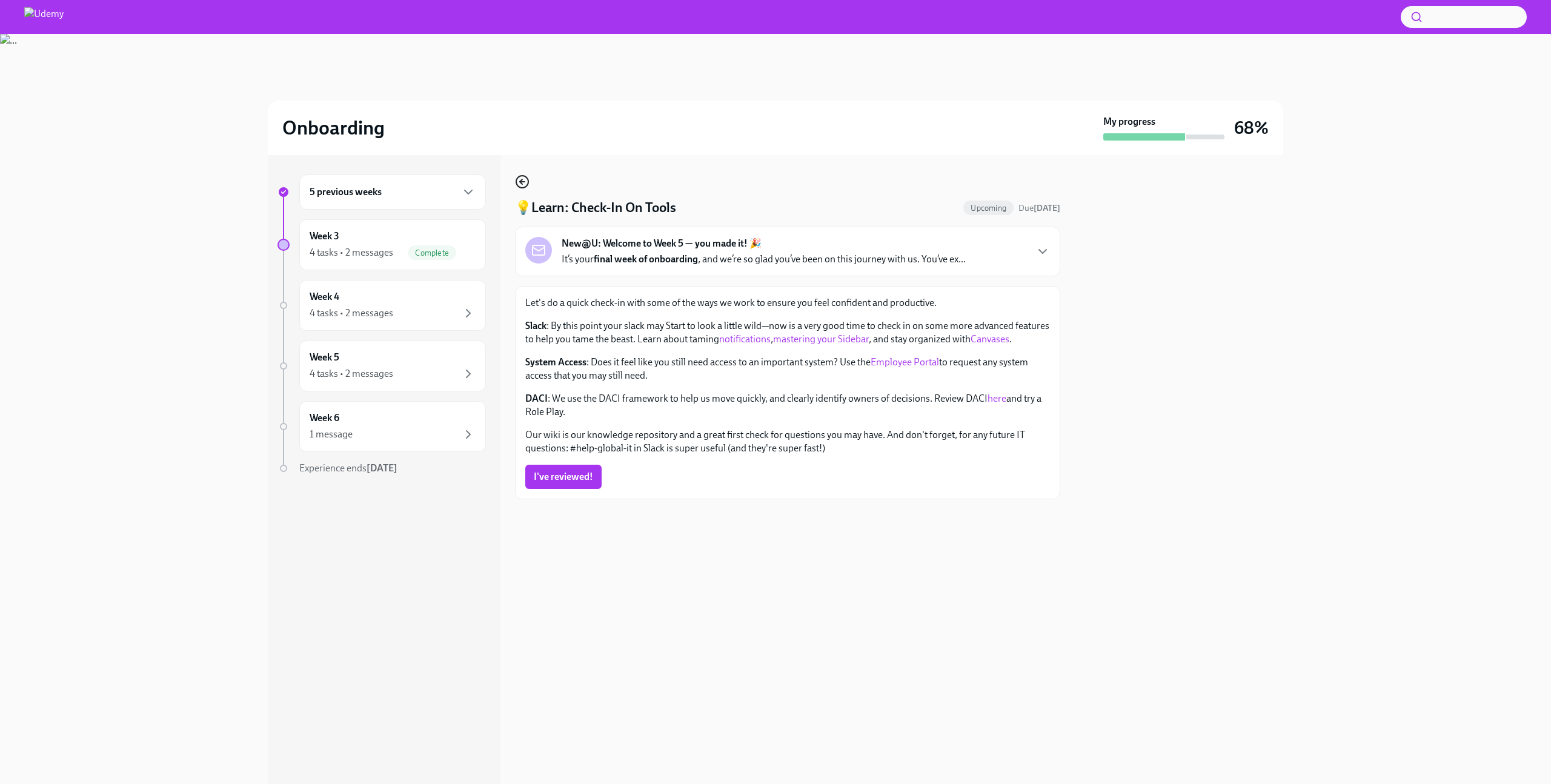
click at [521, 184] on icon "button" at bounding box center [521, 182] width 2 height 5
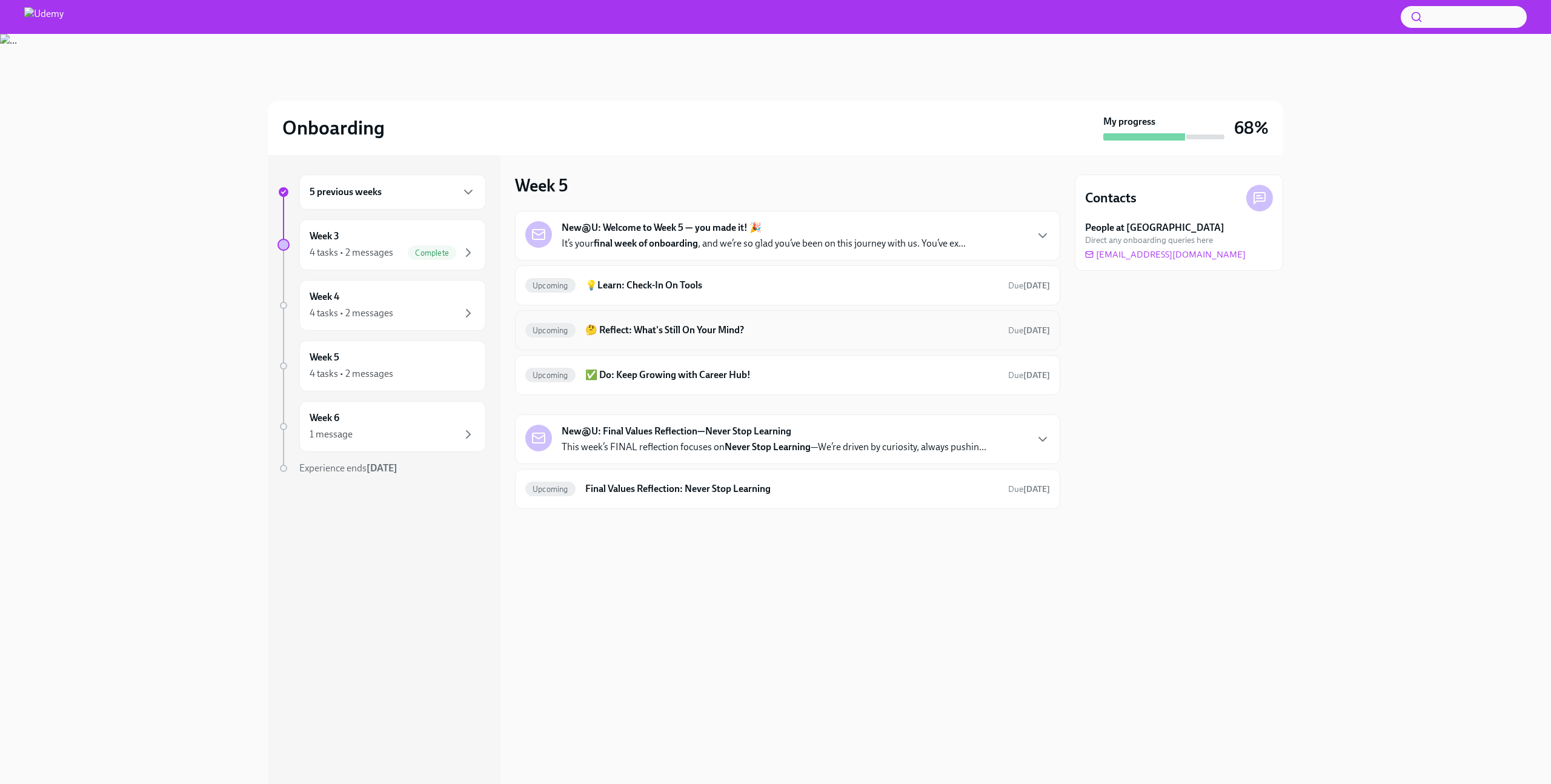
click at [630, 326] on h6 "🤔 Reflect: What's Still On Your Mind?" at bounding box center [792, 330] width 413 height 13
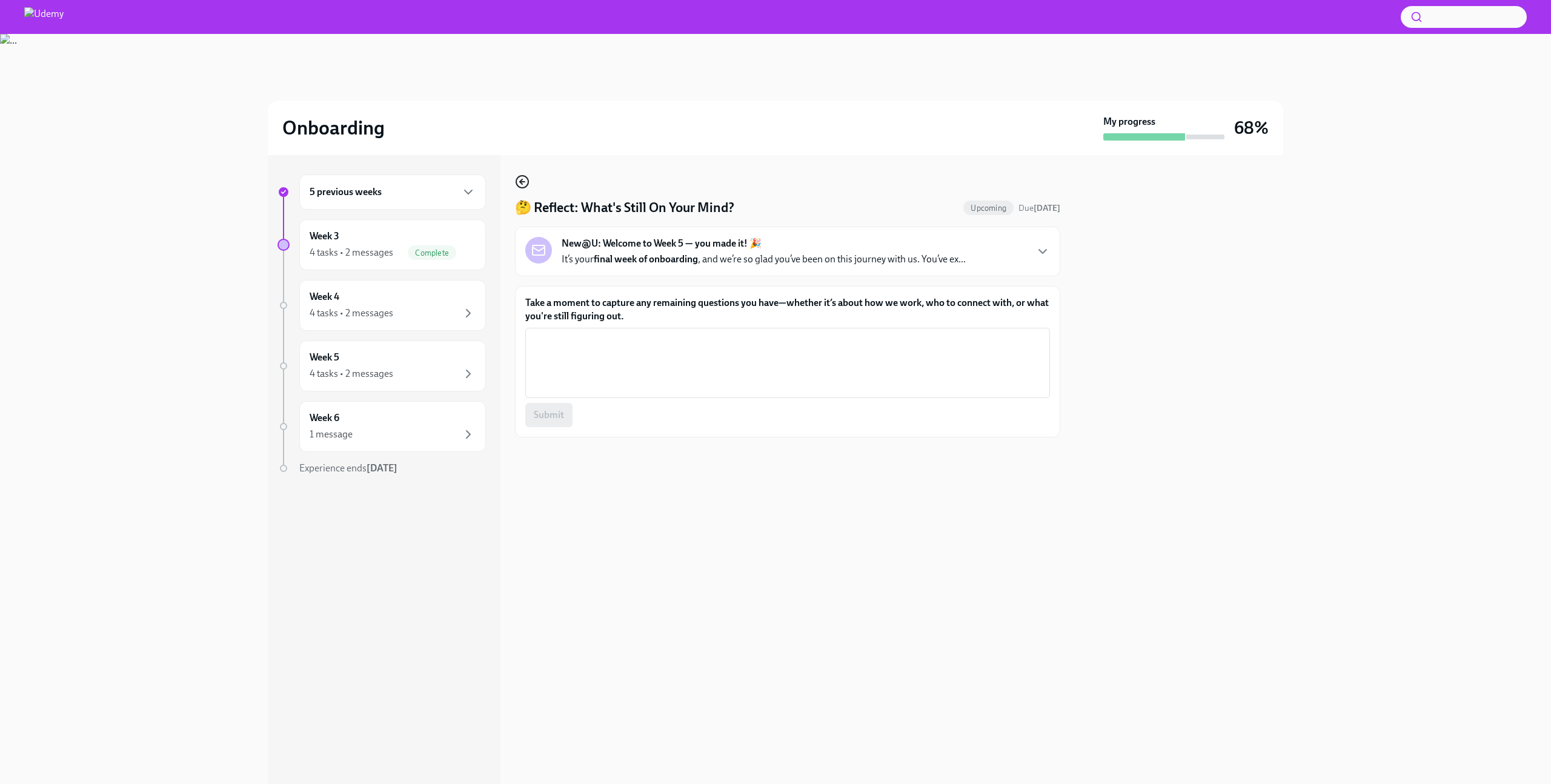
click at [518, 184] on icon "button" at bounding box center [522, 181] width 15 height 15
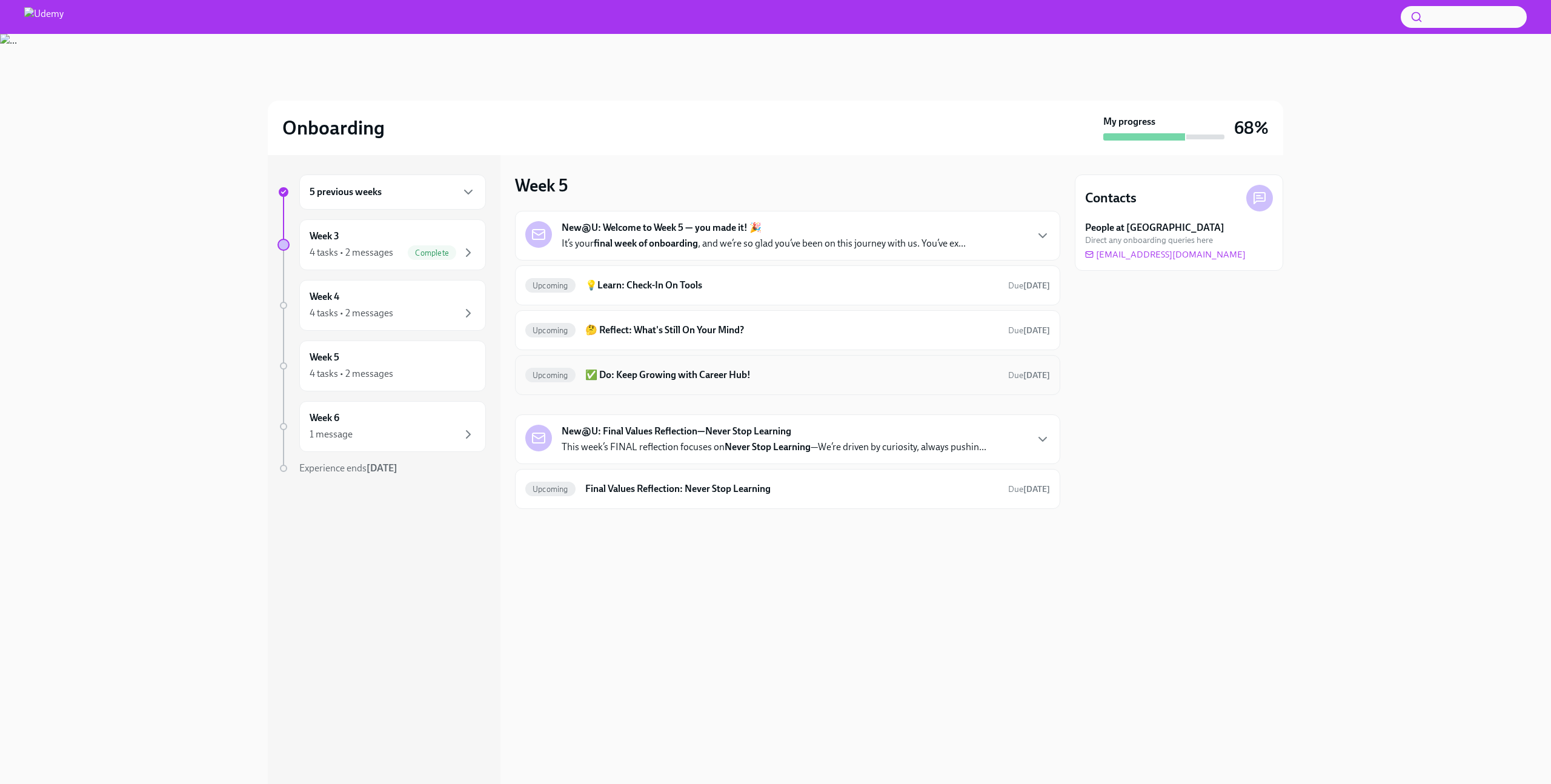
click at [629, 369] on h6 "✅ Do: Keep Growing with Career Hub!" at bounding box center [792, 375] width 413 height 13
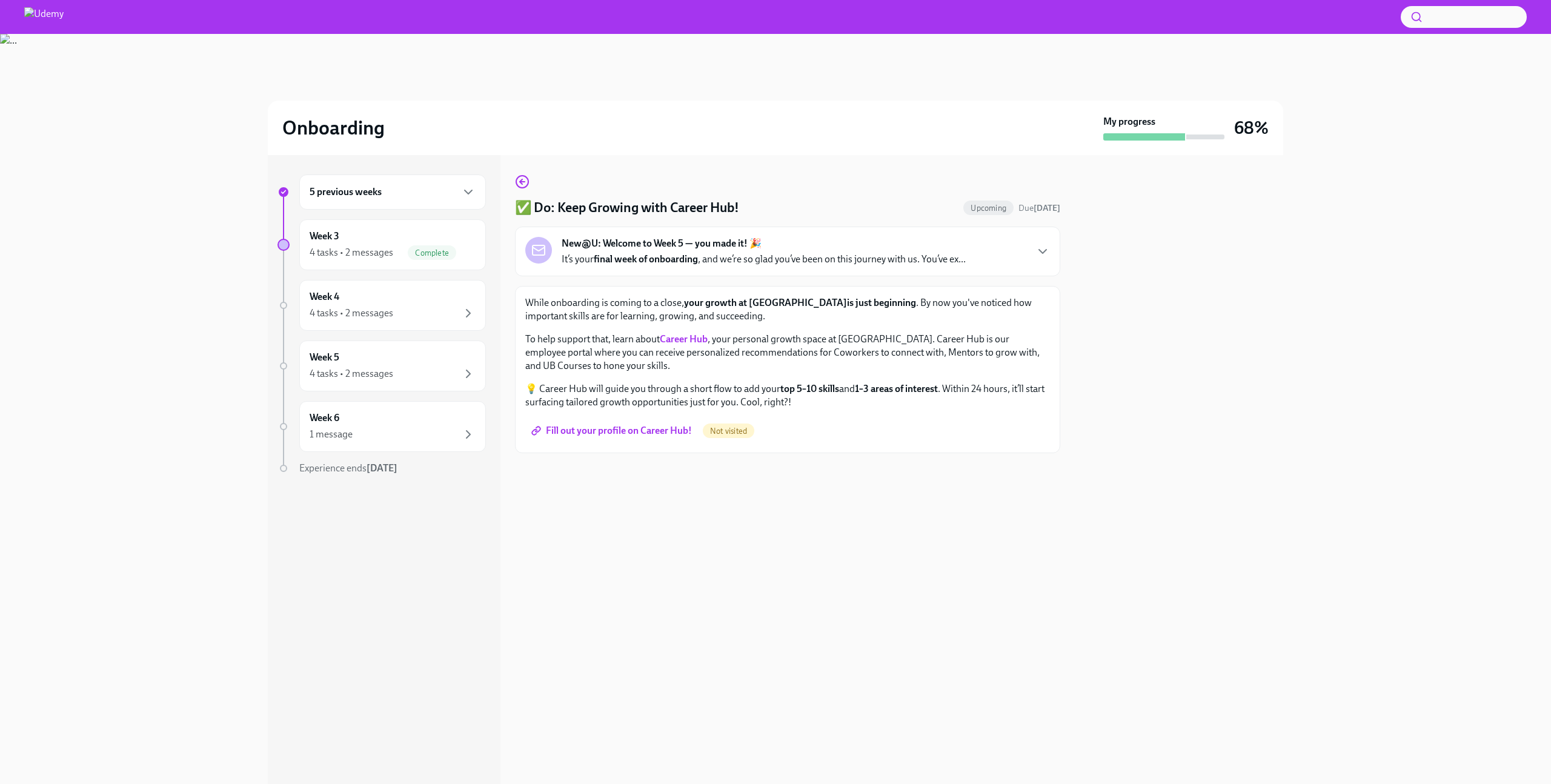
click at [693, 339] on strong "Career Hub" at bounding box center [683, 339] width 48 height 12
click at [522, 183] on icon "button" at bounding box center [522, 181] width 15 height 15
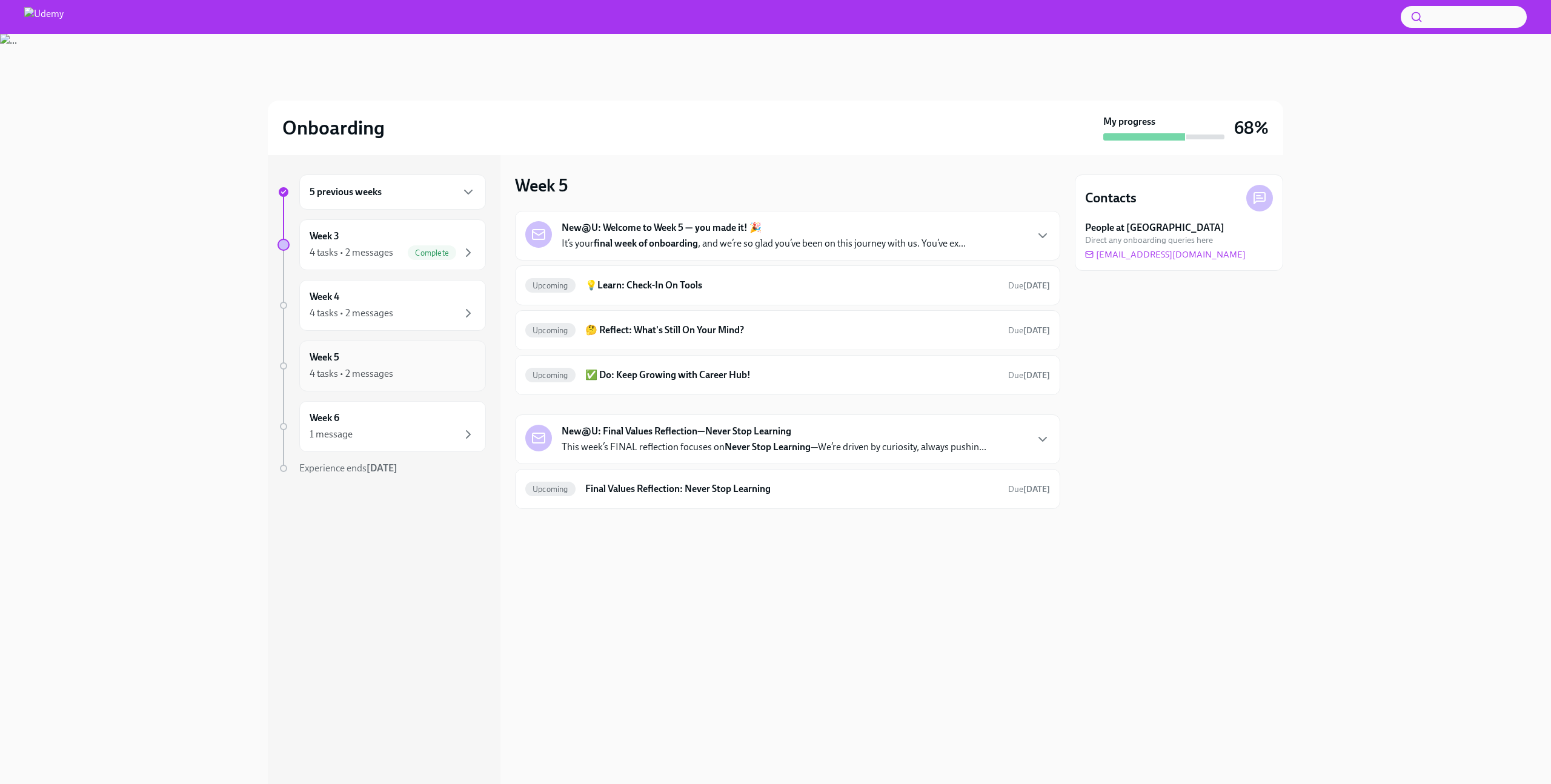
click at [373, 370] on div "4 tasks • 2 messages" at bounding box center [351, 373] width 84 height 13
click at [373, 415] on div "Week 6 1 message" at bounding box center [392, 426] width 166 height 30
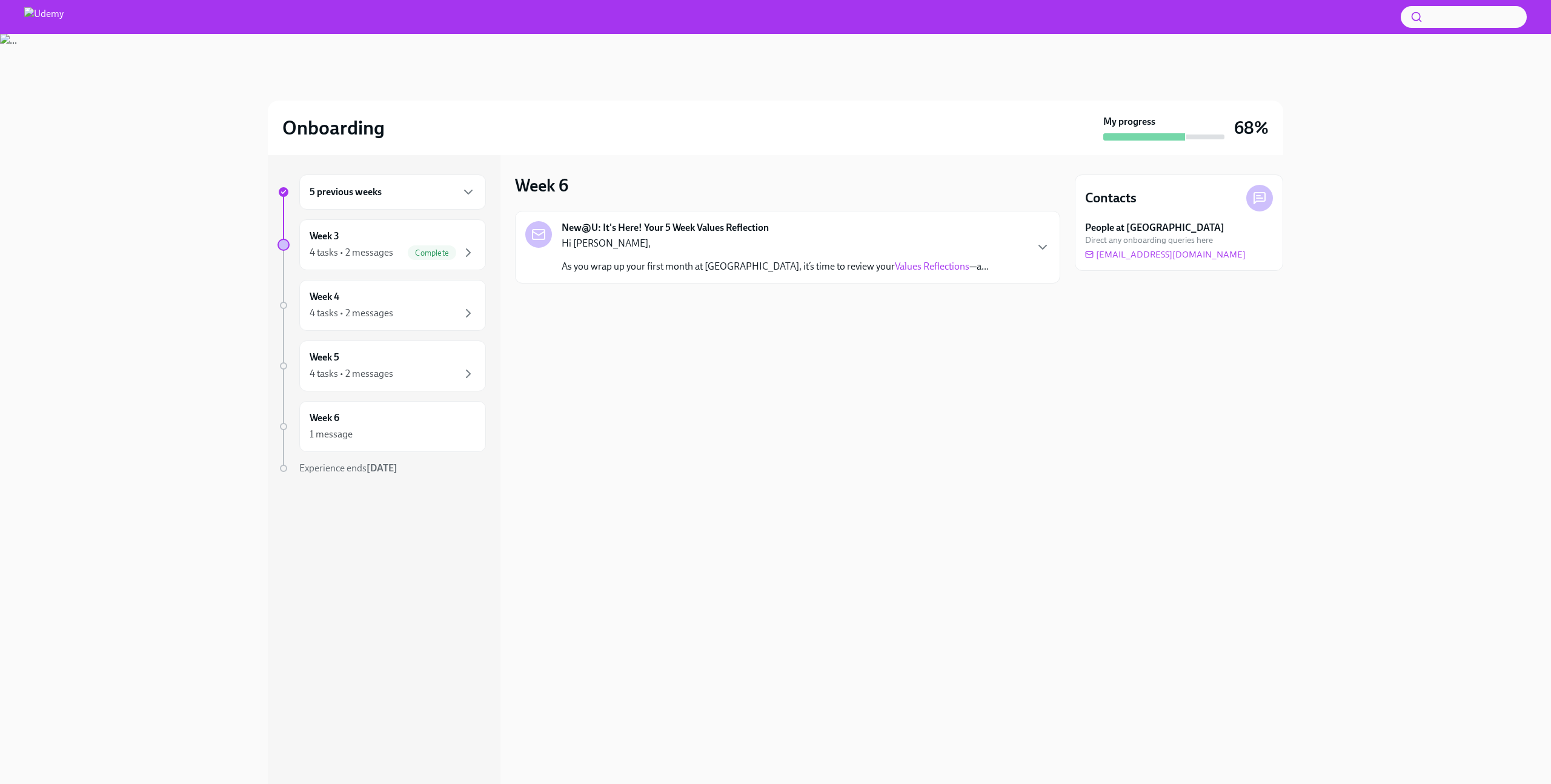
click at [783, 234] on div "New@U: It's Here! Your 5 Week Values Reflection Hi Fatih, As you wrap up your f…" at bounding box center [775, 247] width 427 height 52
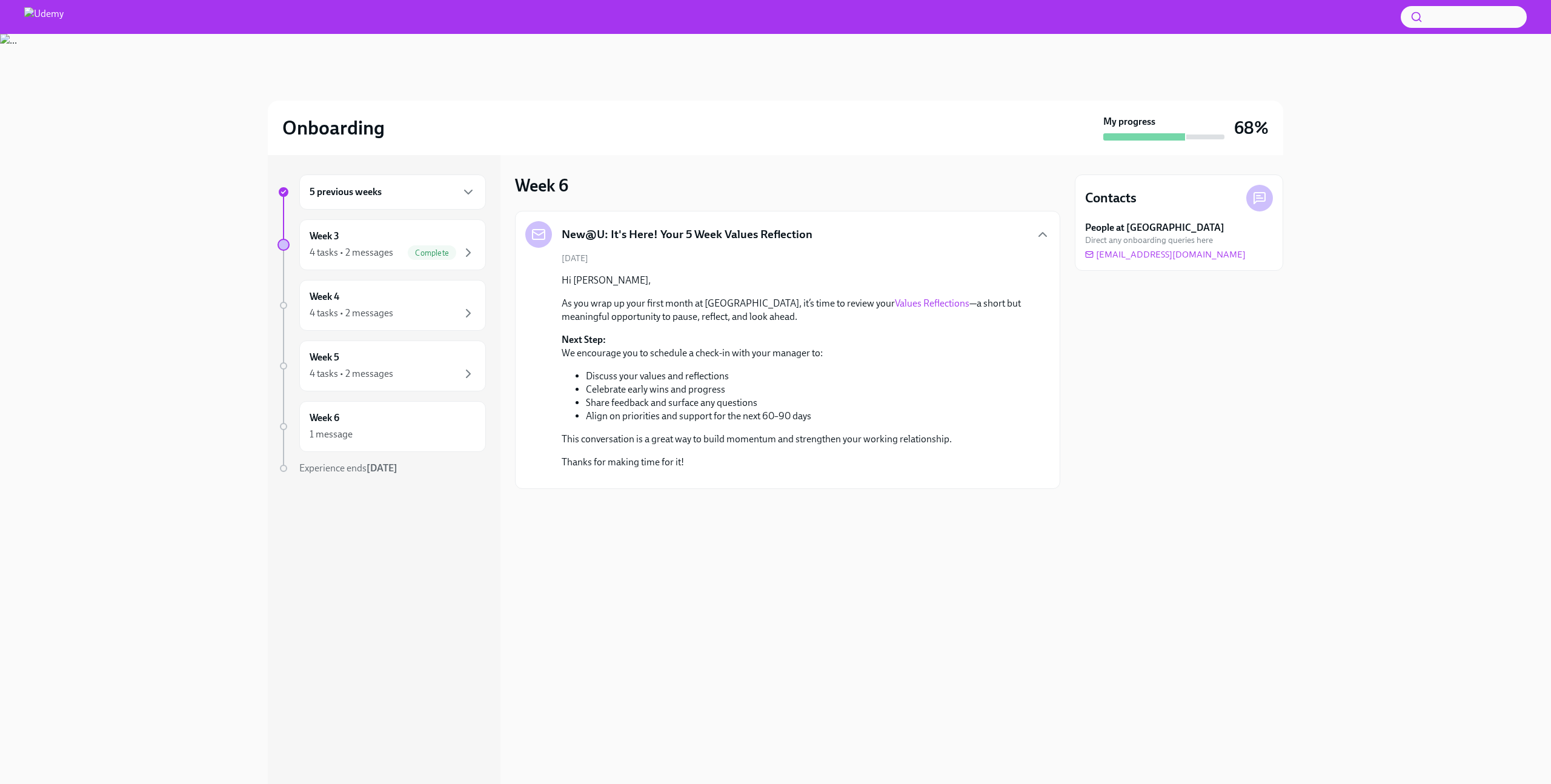
click at [895, 301] on link "Values Reflections" at bounding box center [932, 303] width 74 height 12
click at [45, 17] on img at bounding box center [44, 16] width 39 height 20
click at [63, 14] on img at bounding box center [44, 16] width 39 height 20
click at [358, 127] on h2 "Onboarding" at bounding box center [333, 127] width 102 height 24
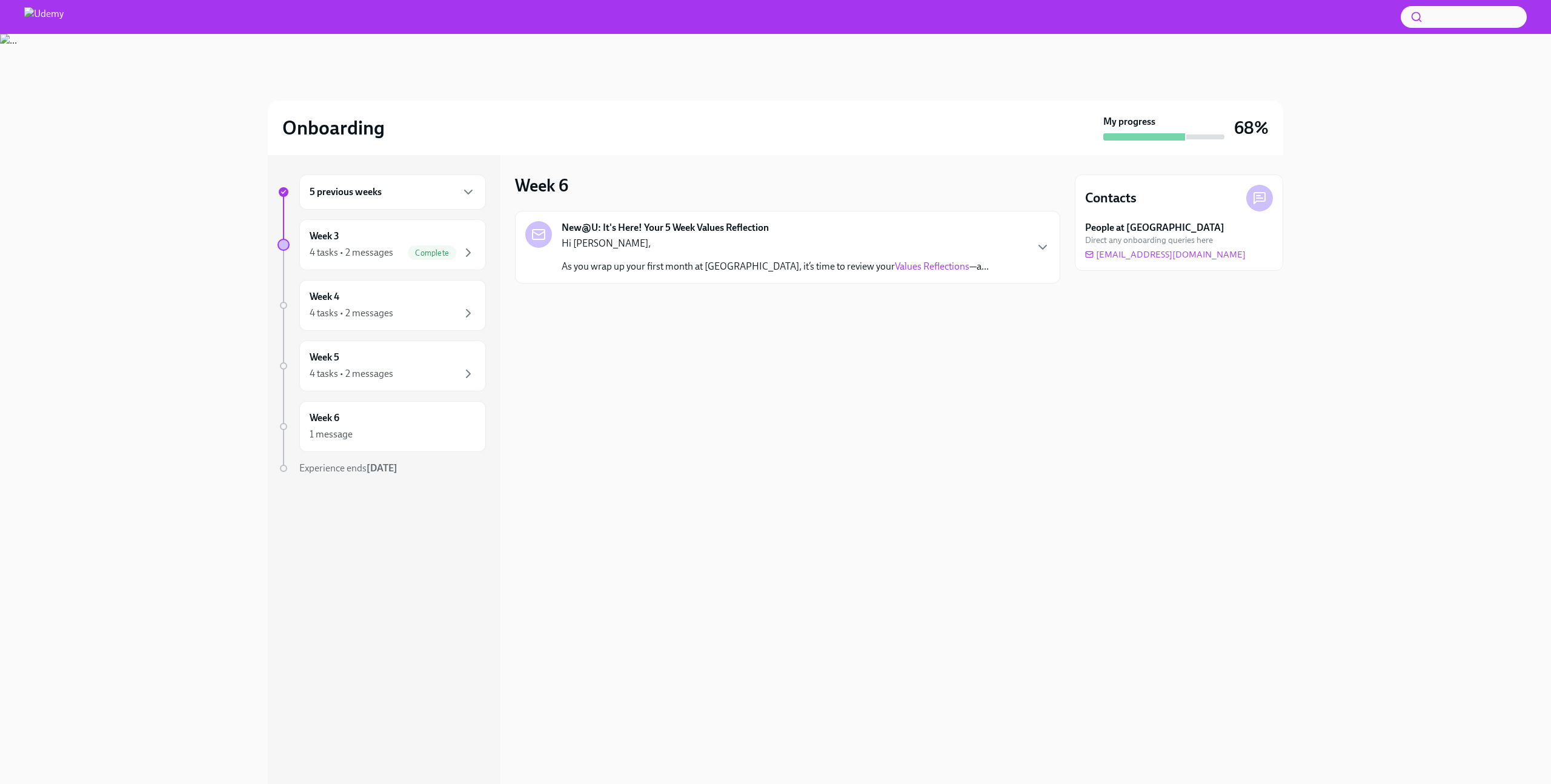
click at [921, 251] on div "Hi [PERSON_NAME], As you wrap up your first month at [GEOGRAPHIC_DATA], it’s ti…" at bounding box center [775, 255] width 427 height 37
